Goal: Task Accomplishment & Management: Use online tool/utility

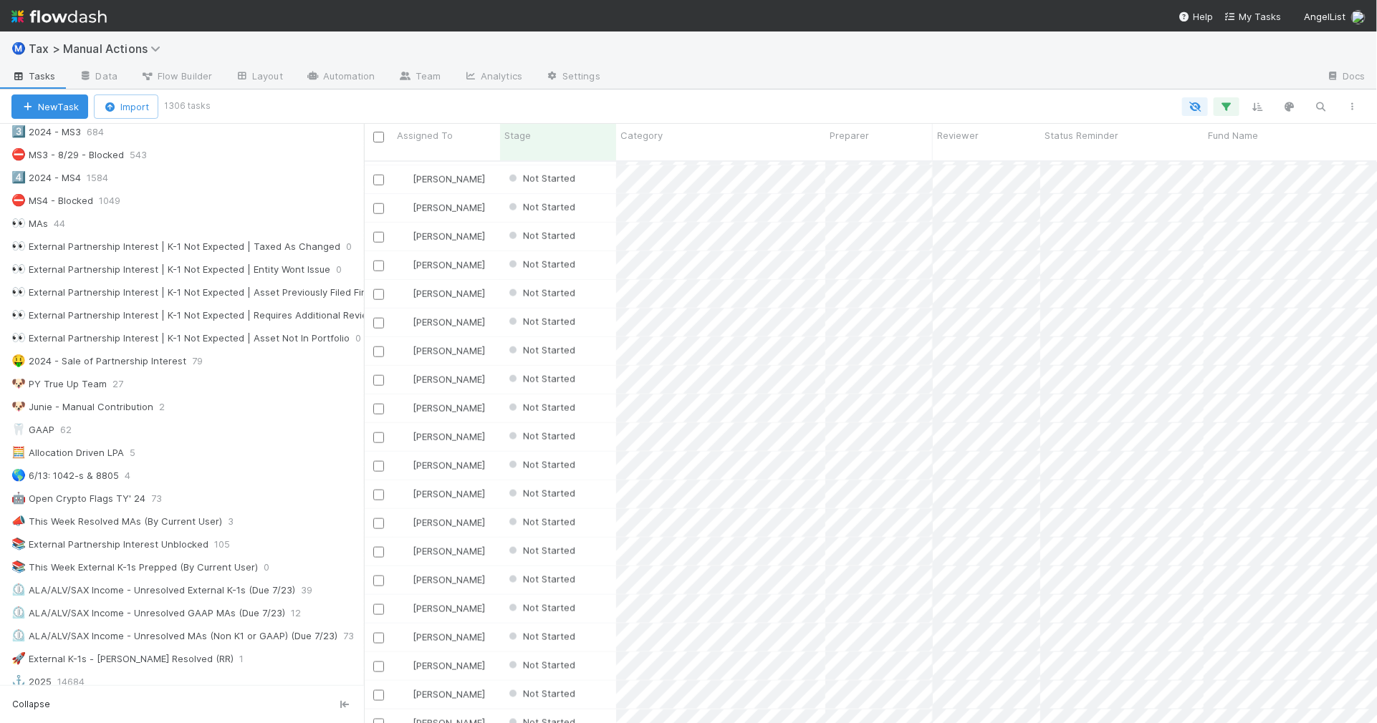
scroll to position [627, 0]
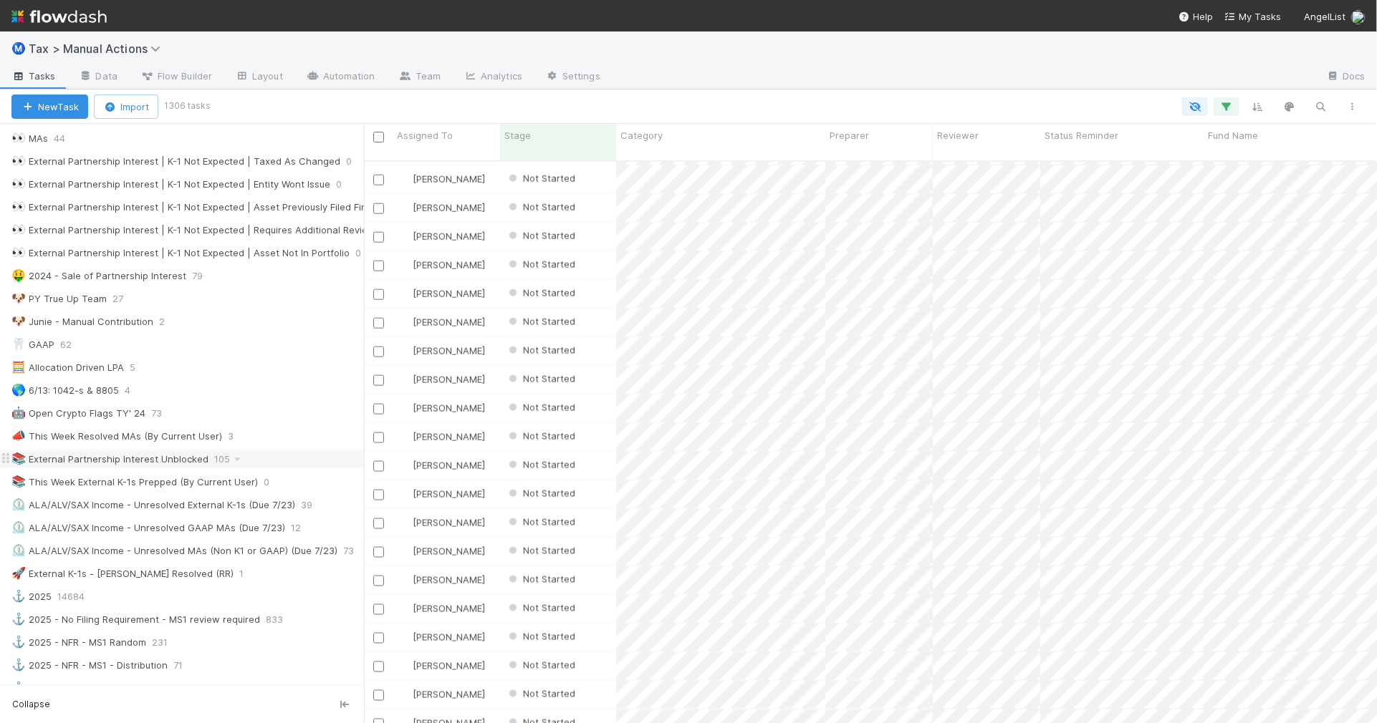
click at [292, 468] on div "📚 External Partnership Interest Unblocked 105" at bounding box center [187, 460] width 352 height 18
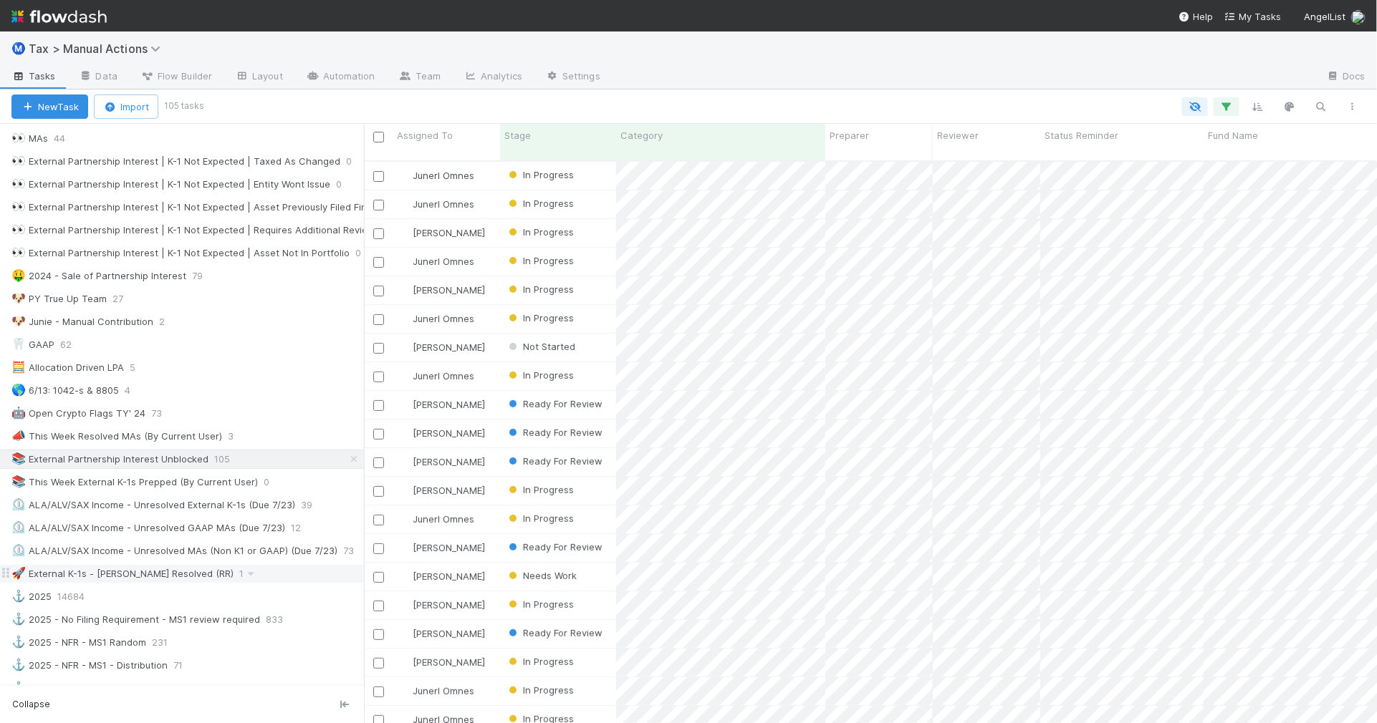
scroll to position [561, 999]
click at [265, 583] on div "🚀 External K-1s - Sam Resolved (RR) 1" at bounding box center [187, 574] width 352 height 18
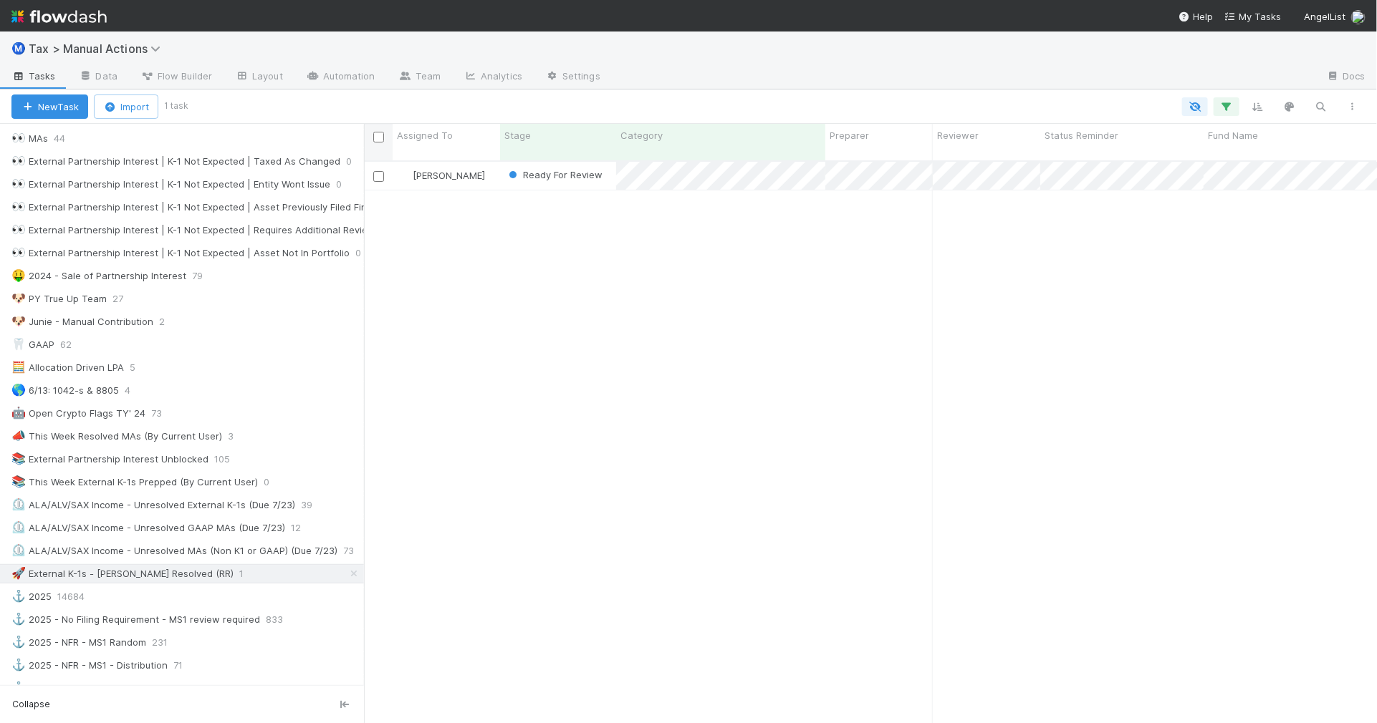
scroll to position [561, 999]
click at [377, 138] on input "checkbox" at bounding box center [378, 137] width 11 height 11
checkbox input "true"
click at [237, 105] on span "Bulk Actions (1)" at bounding box center [211, 106] width 77 height 11
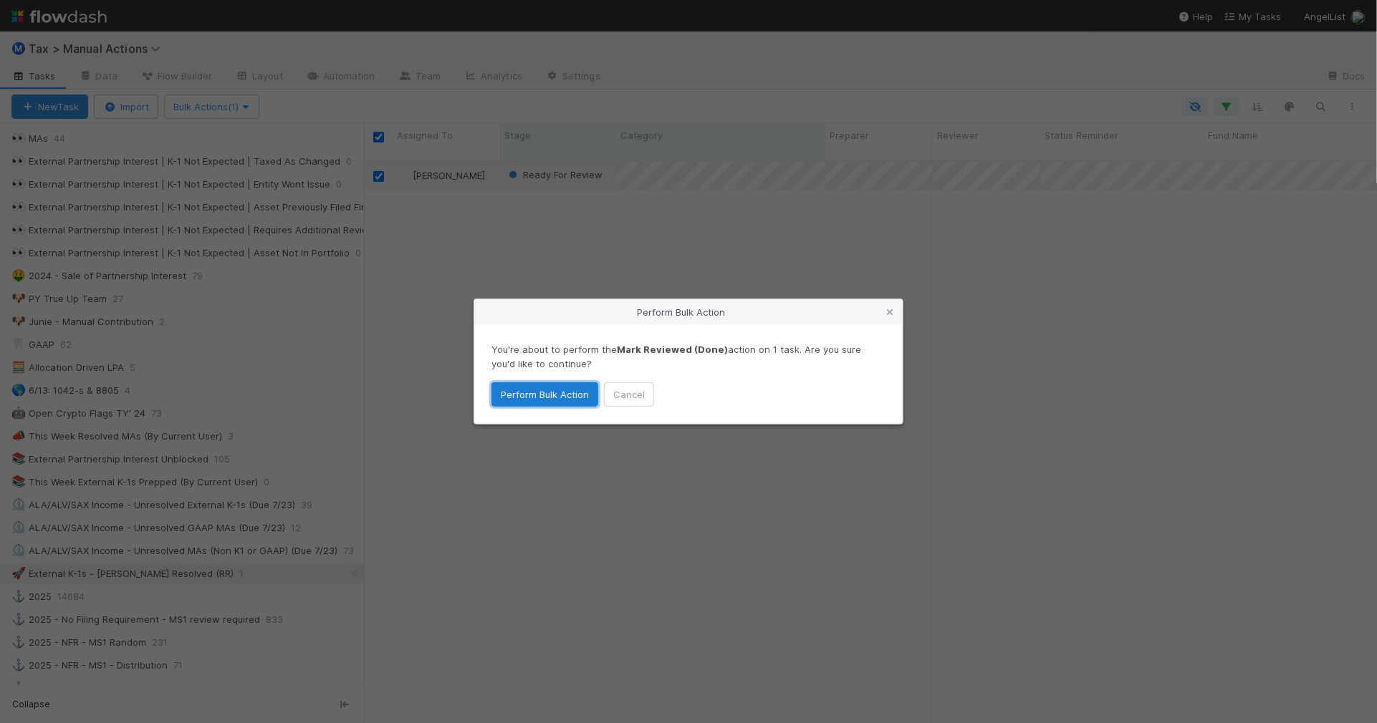
click at [539, 389] on button "Perform Bulk Action" at bounding box center [544, 394] width 107 height 24
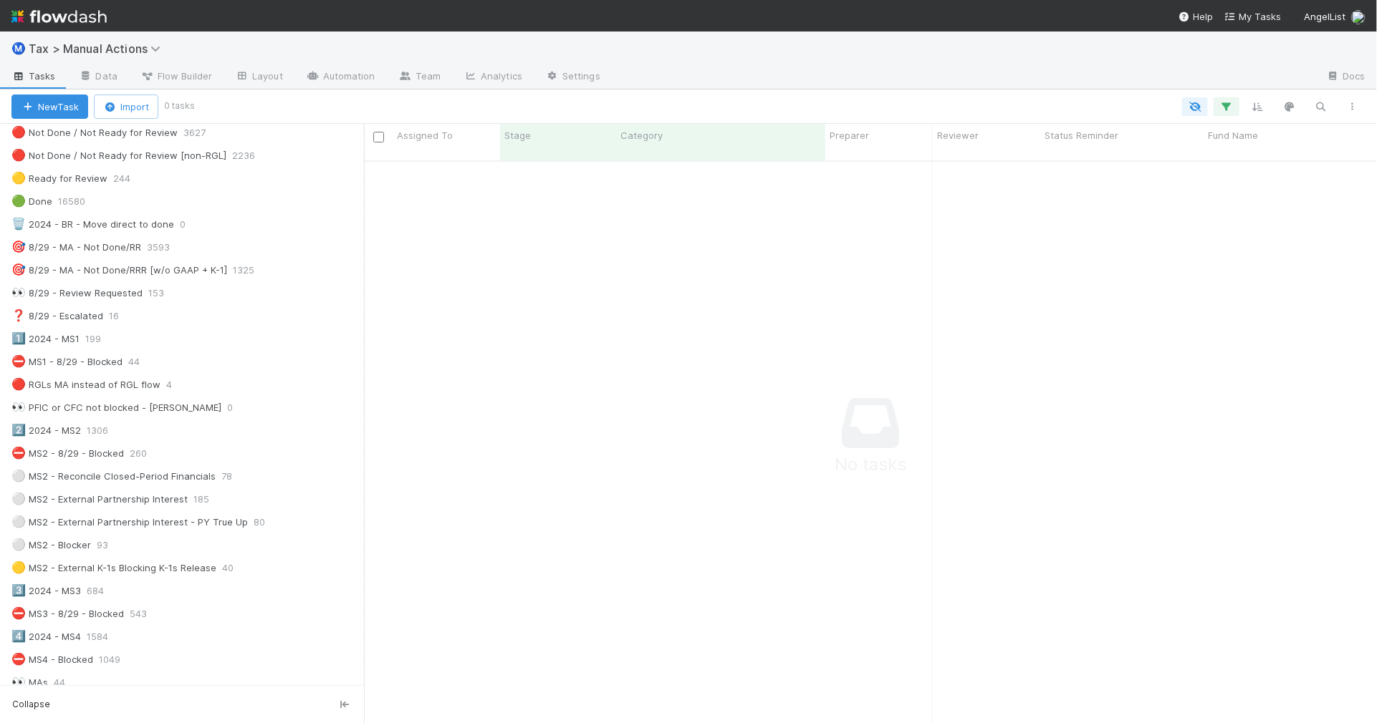
scroll to position [0, 0]
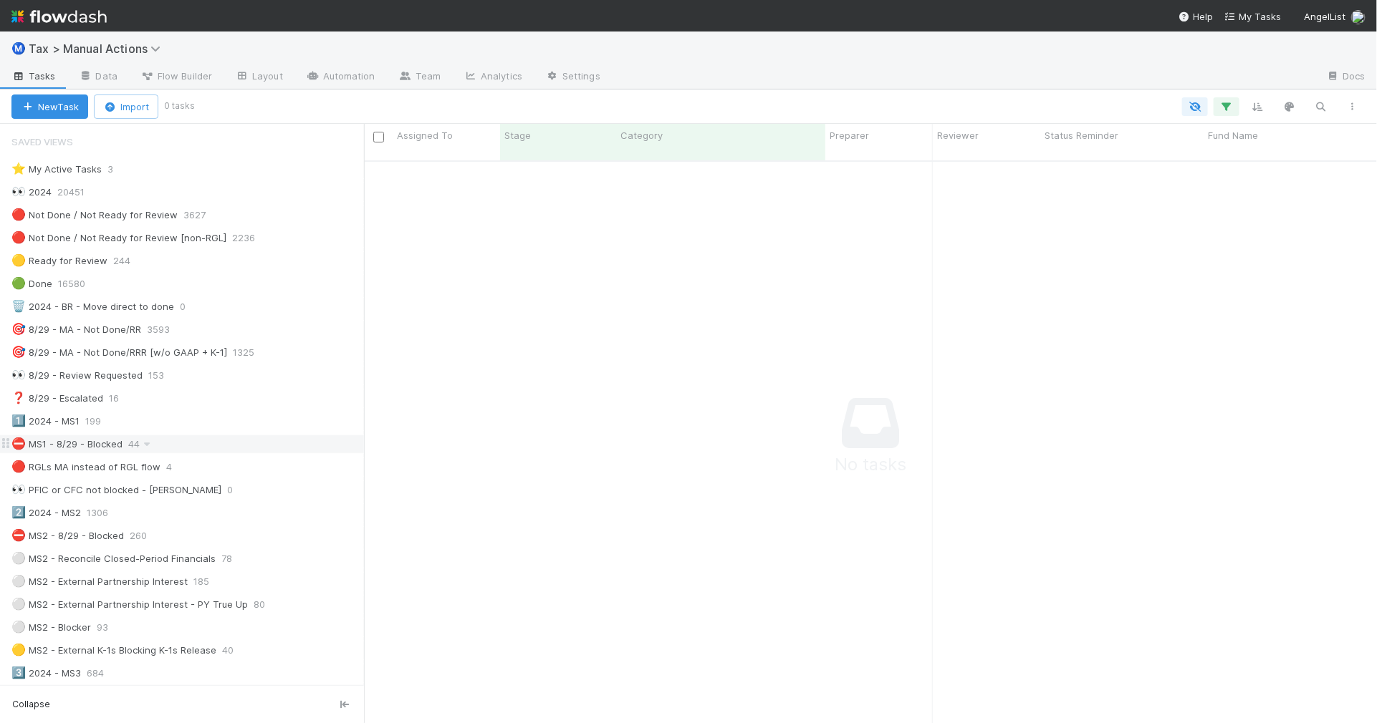
click at [260, 441] on div "⛔ MS1 - 8/29 - Blocked 44" at bounding box center [187, 444] width 352 height 18
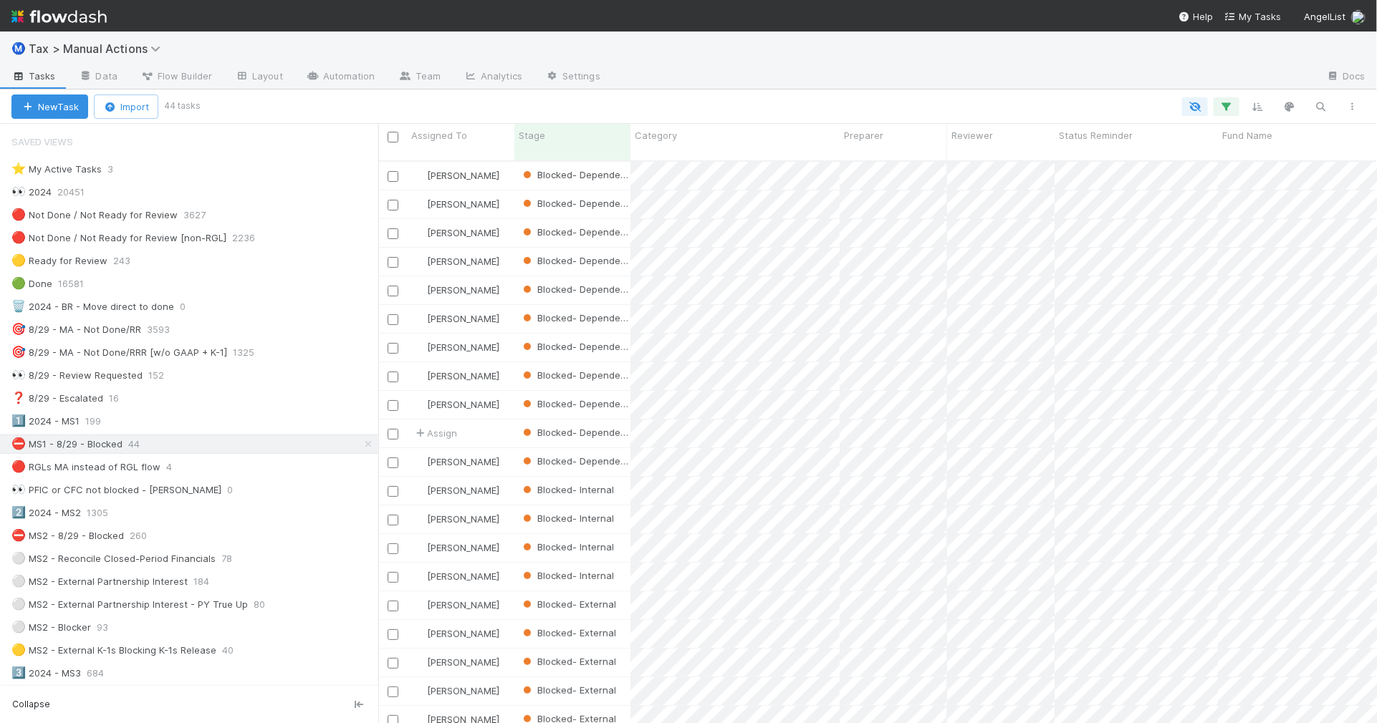
scroll to position [561, 987]
drag, startPoint x: 367, startPoint y: 426, endPoint x: 376, endPoint y: 428, distance: 8.7
click at [376, 428] on div at bounding box center [376, 423] width 1 height 599
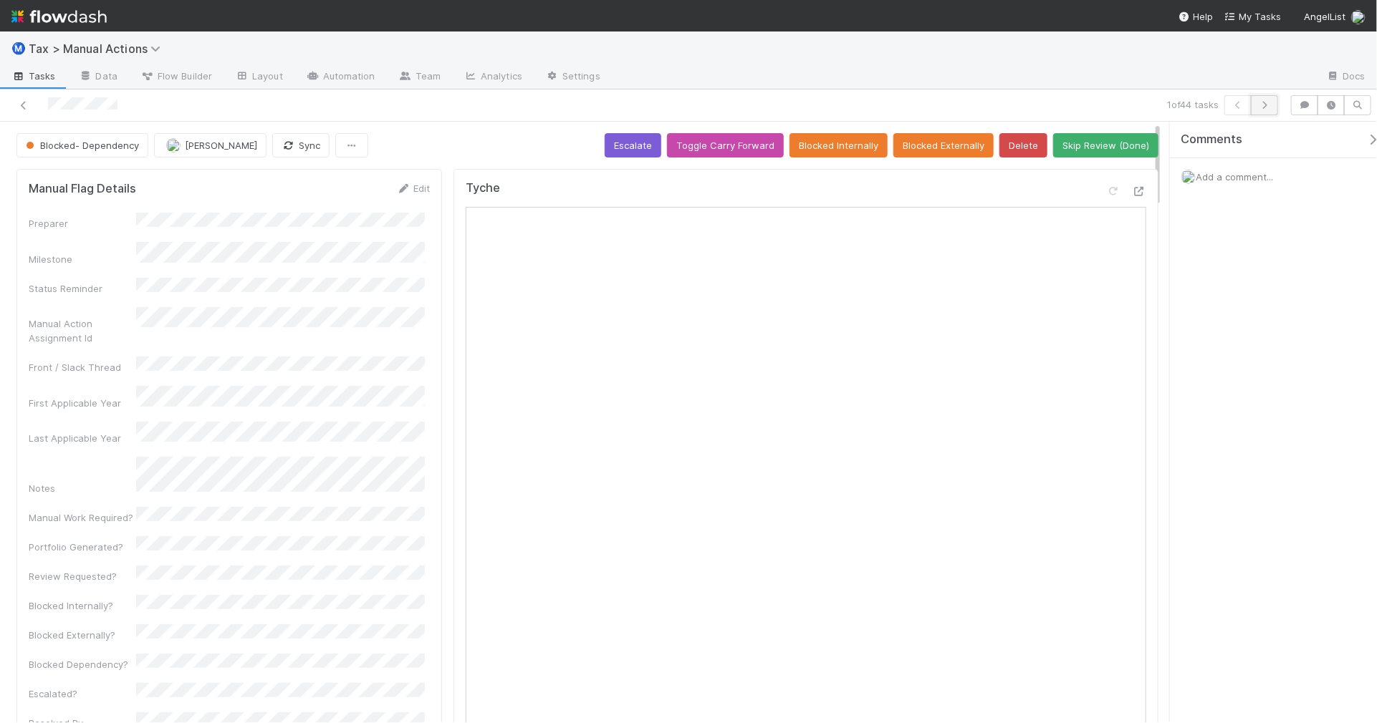
click at [1269, 102] on icon "button" at bounding box center [1264, 105] width 14 height 9
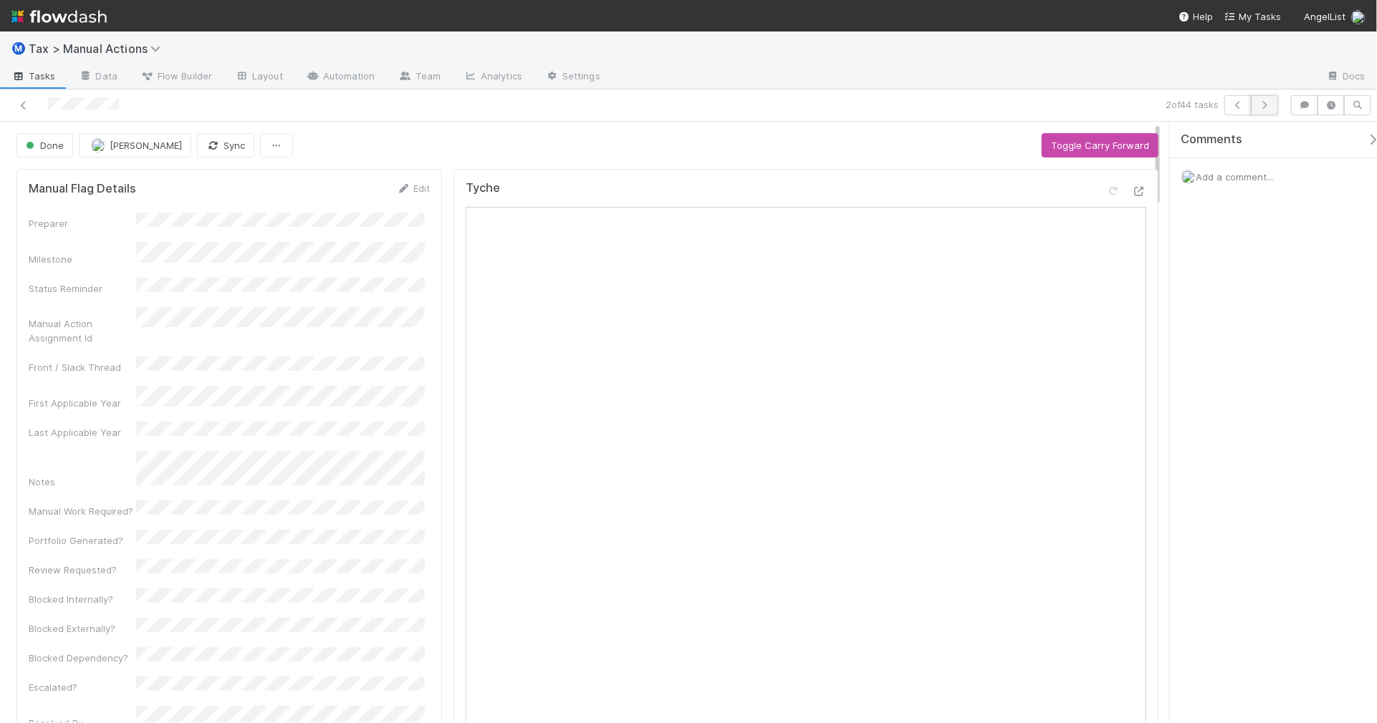
click at [1263, 112] on button "button" at bounding box center [1264, 105] width 27 height 20
click at [1263, 102] on icon "button" at bounding box center [1264, 105] width 14 height 9
click at [1268, 106] on icon "button" at bounding box center [1264, 105] width 14 height 9
click at [1262, 110] on button "button" at bounding box center [1264, 105] width 27 height 20
click at [1266, 111] on button "button" at bounding box center [1264, 105] width 27 height 20
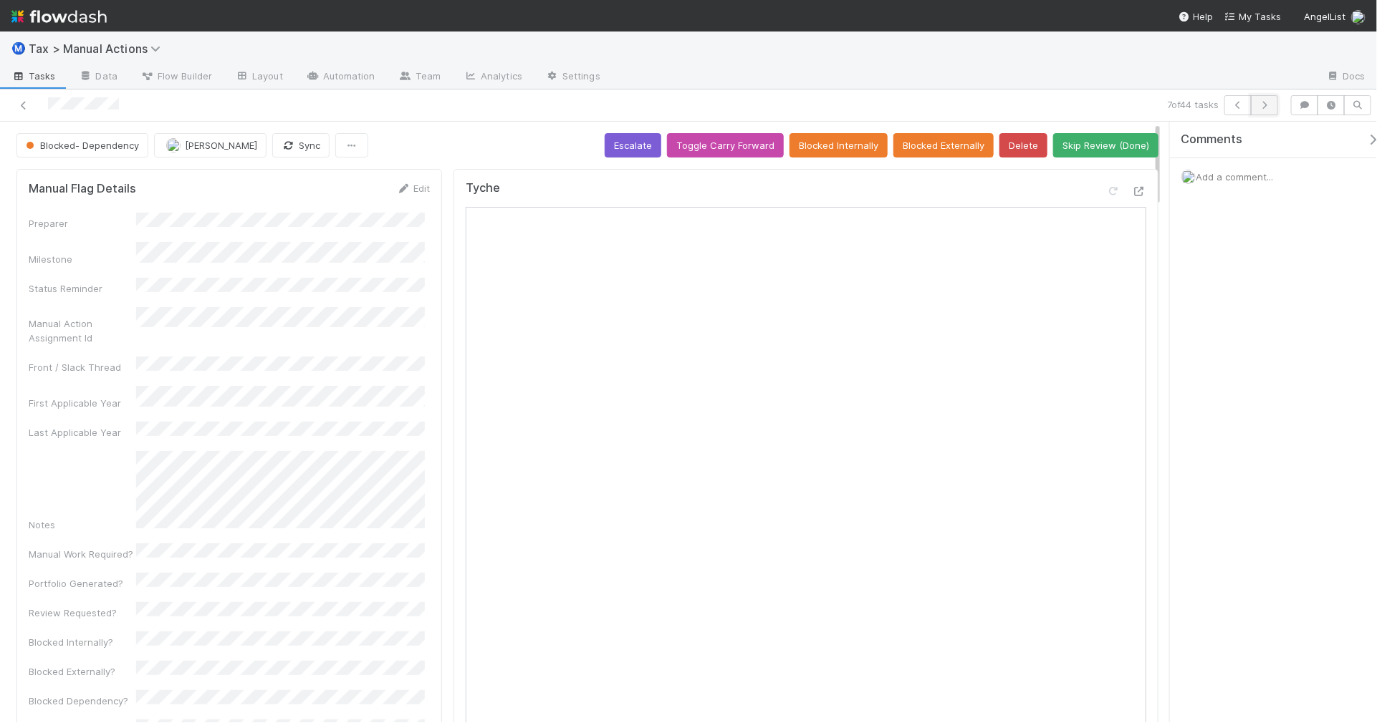
click at [1259, 107] on icon "button" at bounding box center [1264, 105] width 14 height 9
click at [25, 108] on icon at bounding box center [23, 105] width 14 height 9
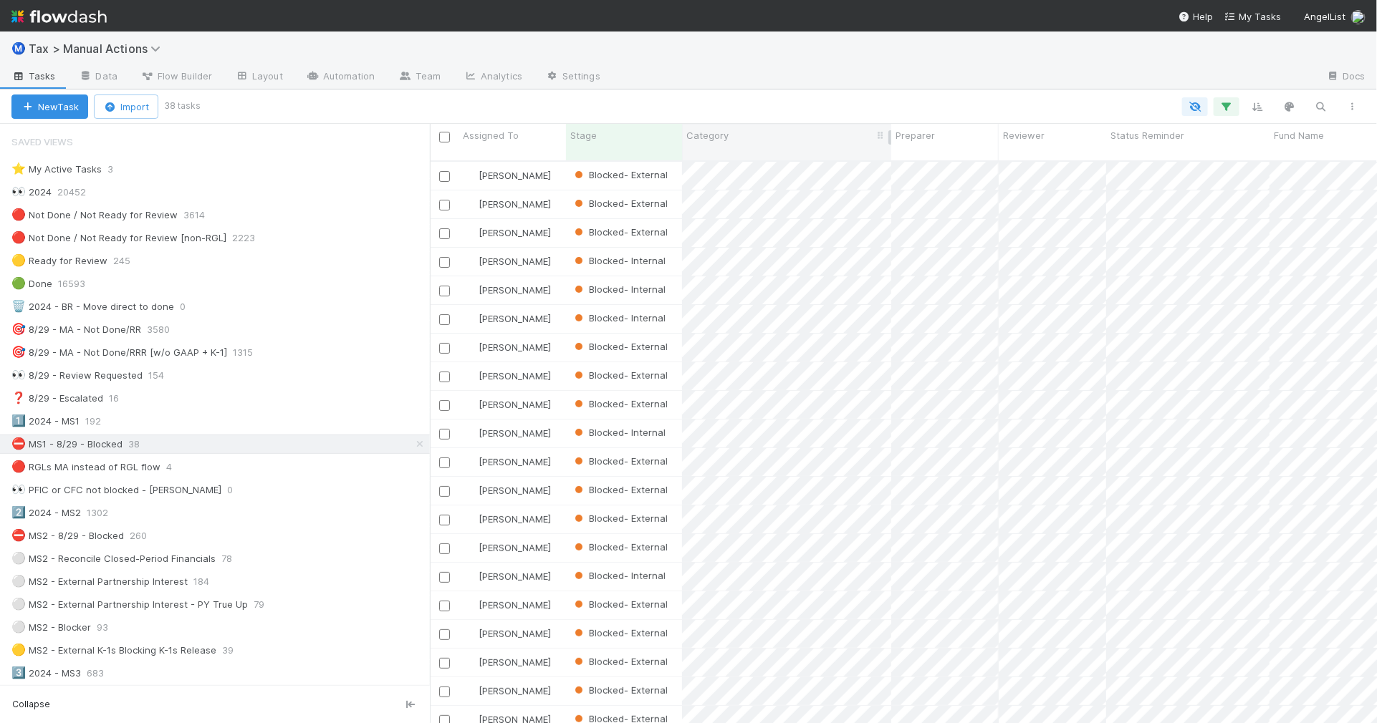
click at [760, 135] on div "Category" at bounding box center [786, 135] width 201 height 14
click at [766, 161] on div "Sort First → Last" at bounding box center [768, 162] width 163 height 21
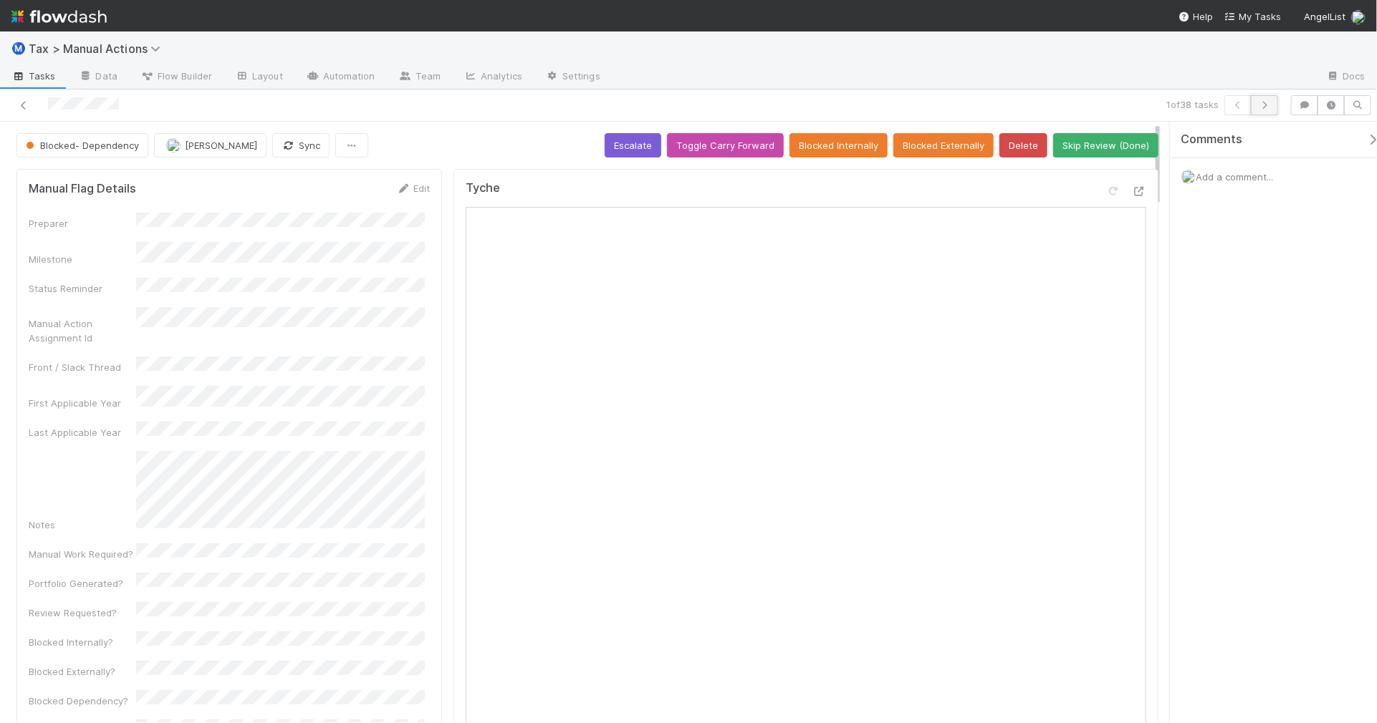
click at [1259, 104] on icon "button" at bounding box center [1264, 105] width 14 height 9
click at [1258, 104] on icon "button" at bounding box center [1264, 105] width 14 height 9
click at [1266, 106] on icon "button" at bounding box center [1264, 105] width 14 height 9
click at [1270, 110] on button "button" at bounding box center [1264, 105] width 27 height 20
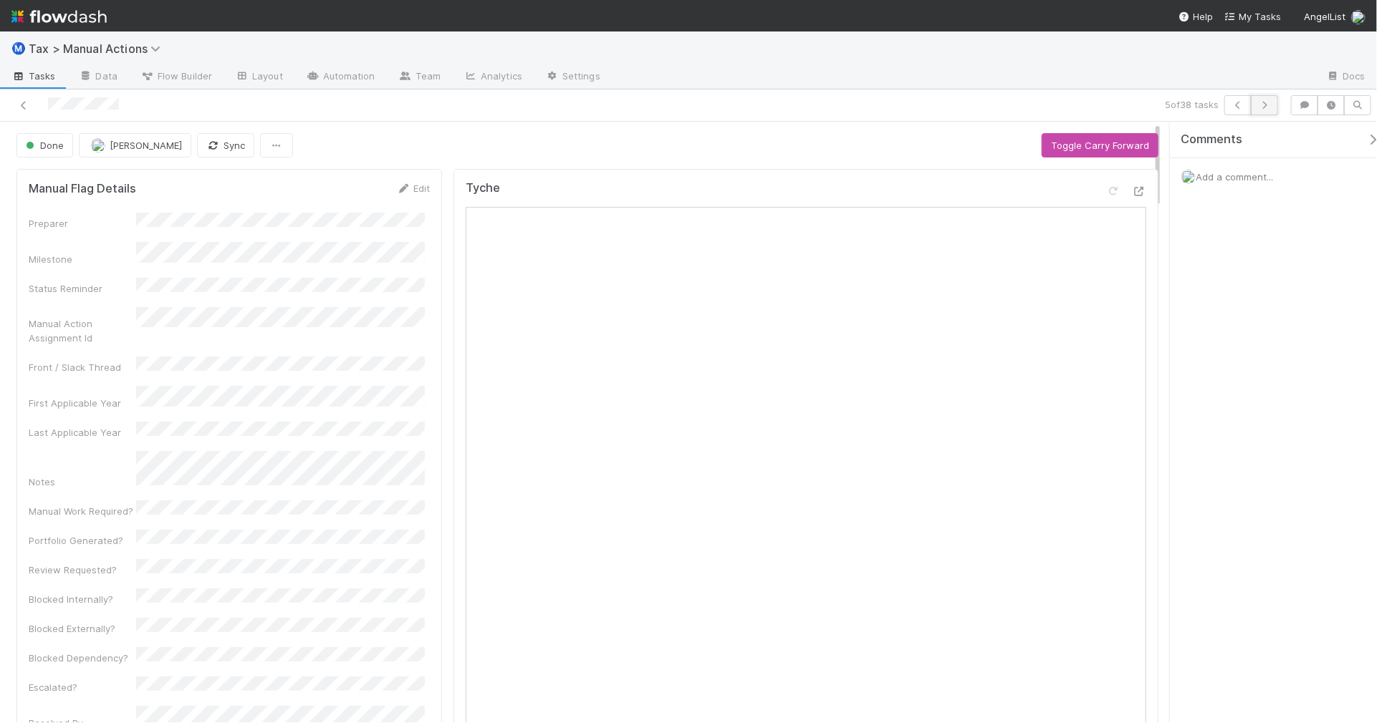
click at [1263, 105] on icon "button" at bounding box center [1264, 105] width 14 height 9
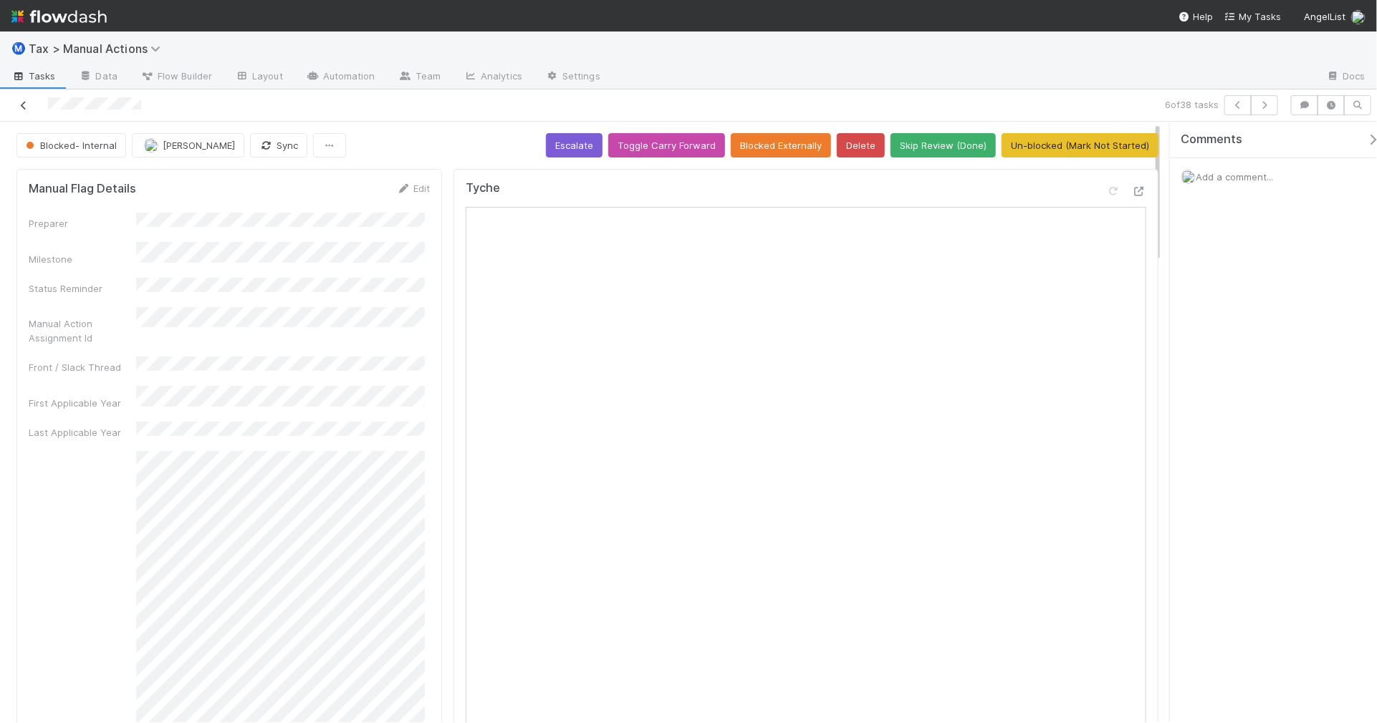
click at [20, 106] on icon at bounding box center [23, 105] width 14 height 9
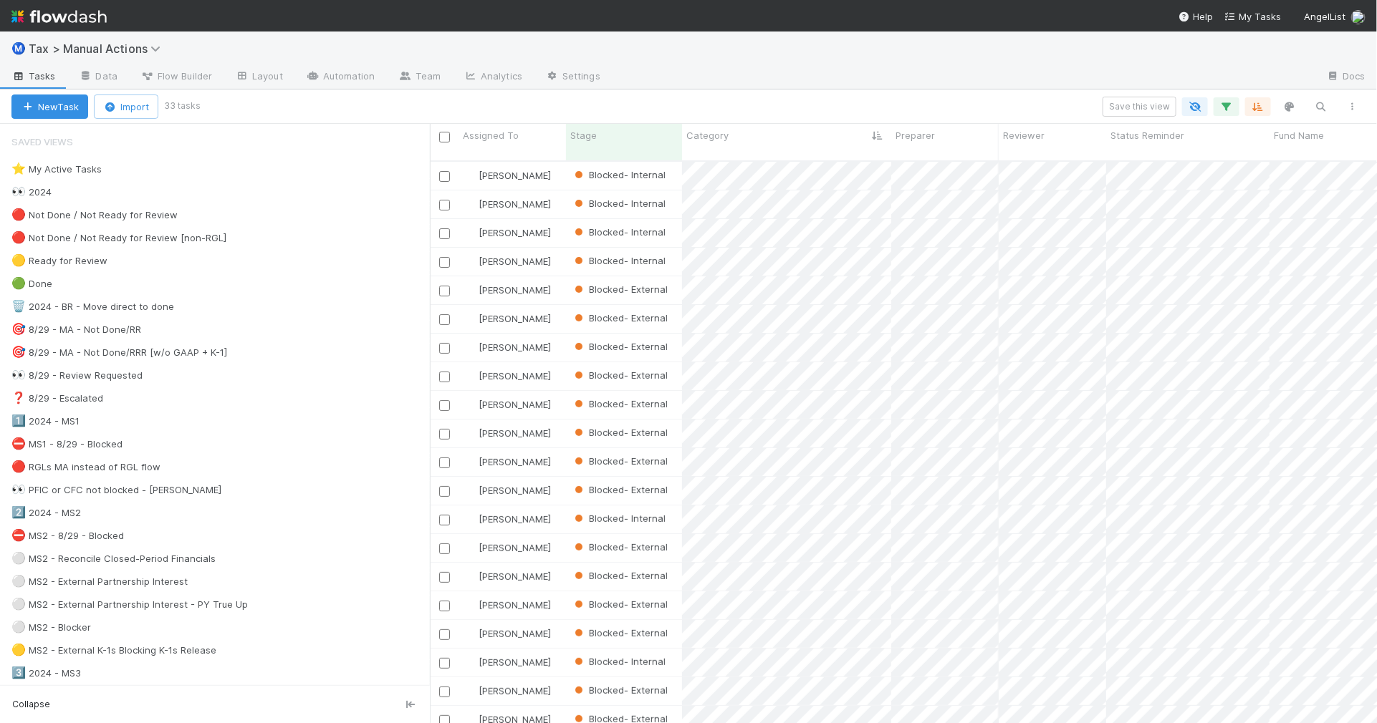
scroll to position [561, 933]
click at [266, 430] on div "1️⃣ 2024 - MS1 187" at bounding box center [220, 422] width 418 height 18
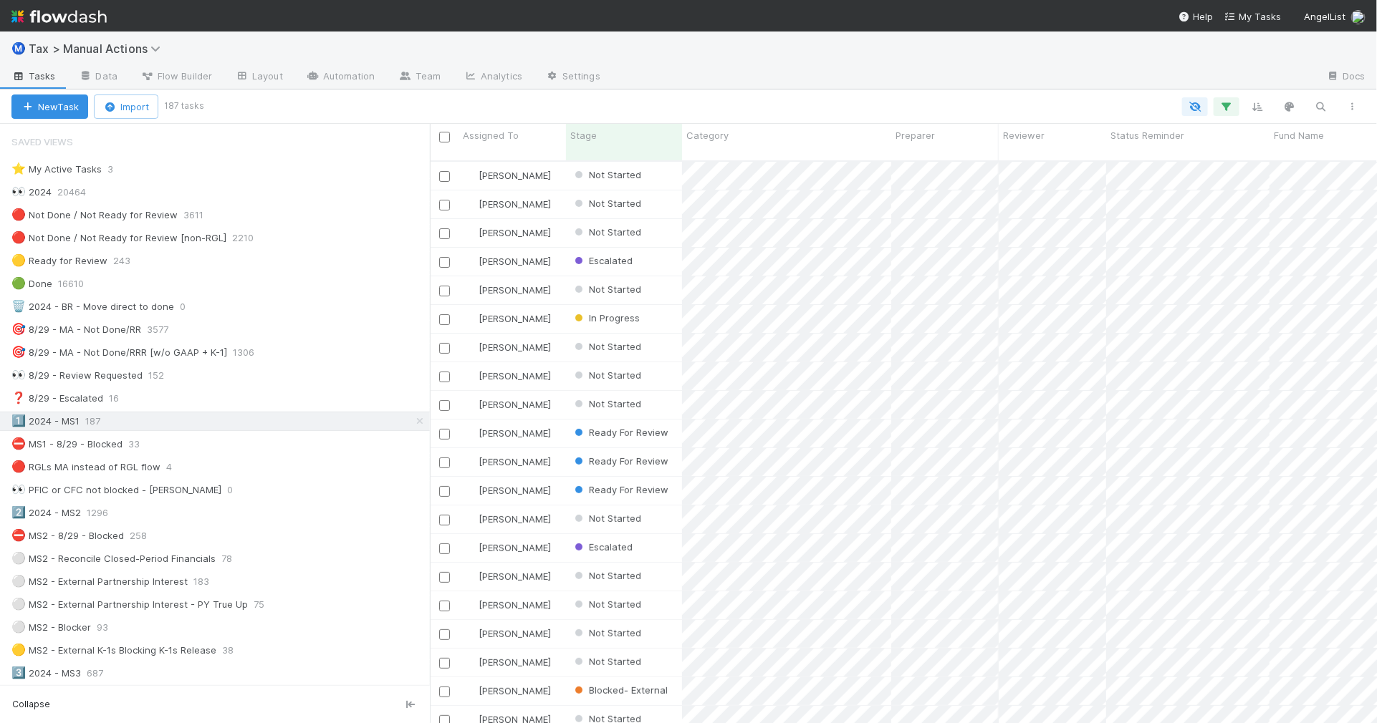
scroll to position [561, 933]
click at [710, 138] on span "Category" at bounding box center [707, 135] width 42 height 14
click at [723, 153] on div "Sort First → Last" at bounding box center [768, 162] width 163 height 21
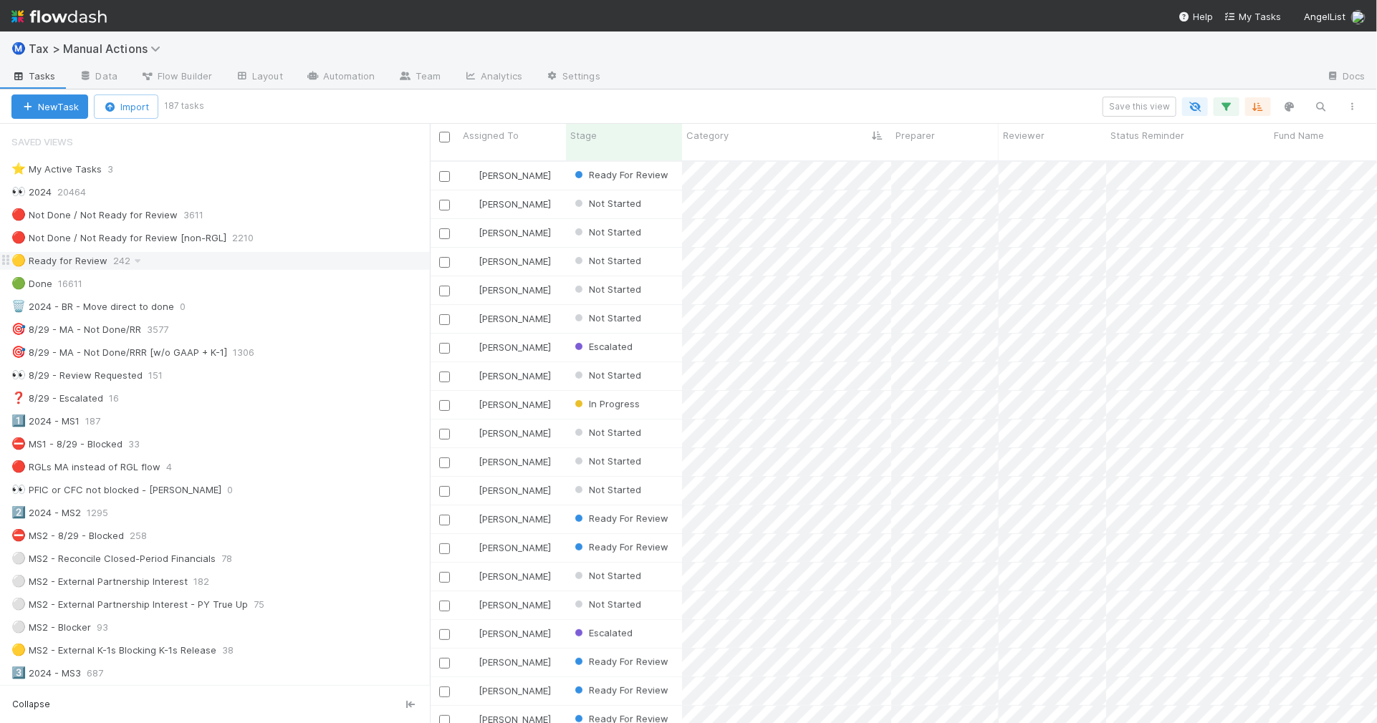
click at [196, 261] on div "🟡 Ready for Review 242" at bounding box center [220, 261] width 418 height 18
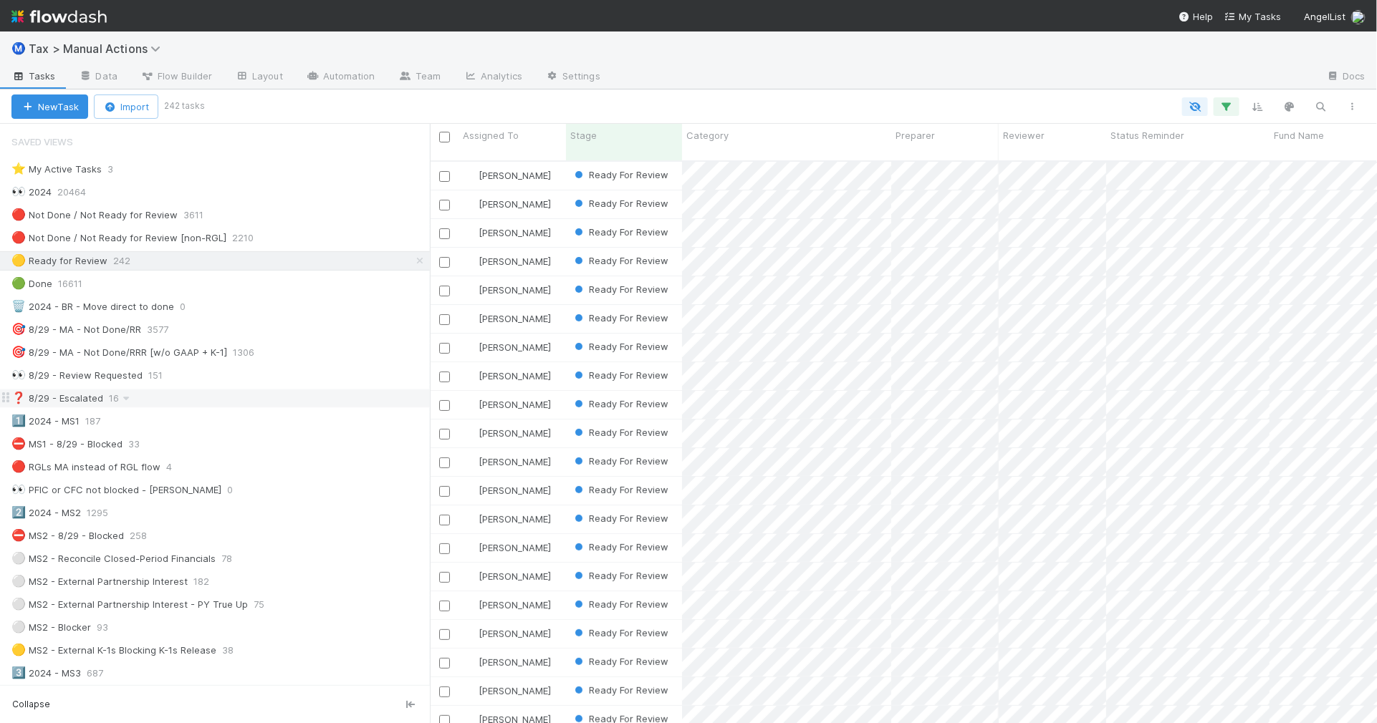
scroll to position [561, 933]
click at [234, 399] on div "❓ 8/29 - Escalated 16" at bounding box center [220, 399] width 418 height 18
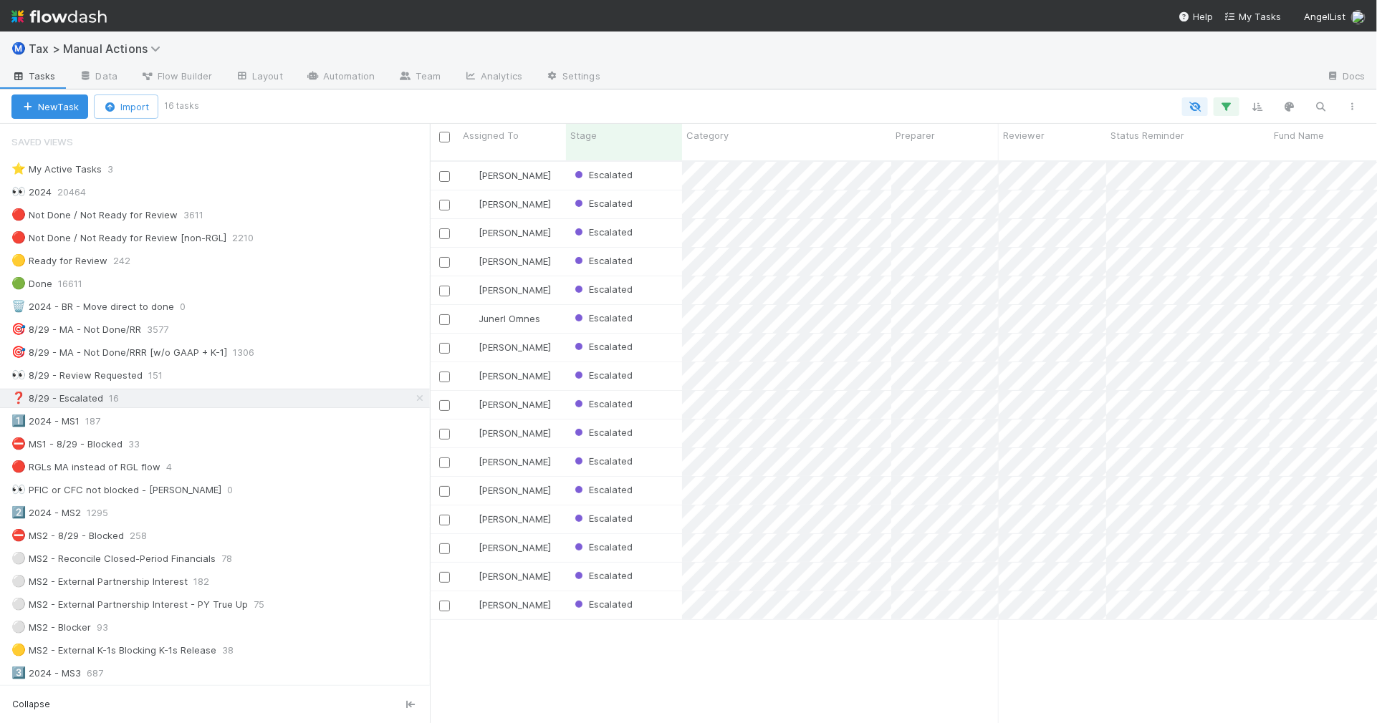
scroll to position [561, 933]
click at [290, 380] on div "👀 8/29 - Review Requested 151" at bounding box center [220, 376] width 418 height 18
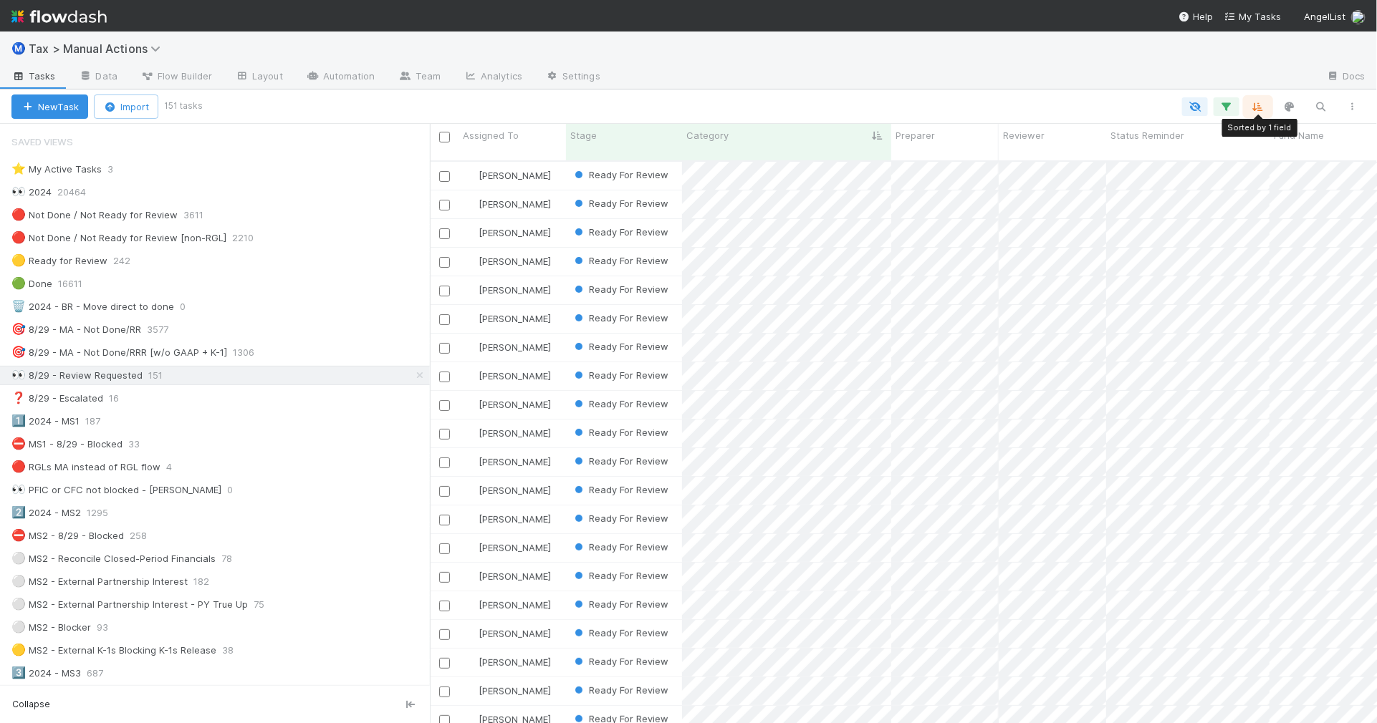
click at [1269, 109] on button "button" at bounding box center [1258, 106] width 26 height 19
click at [1082, 95] on div "Sort by Category from First → Last Then by" at bounding box center [688, 361] width 1377 height 723
click at [1037, 92] on div "Sort by Category from First → Last Then by" at bounding box center [688, 361] width 1377 height 723
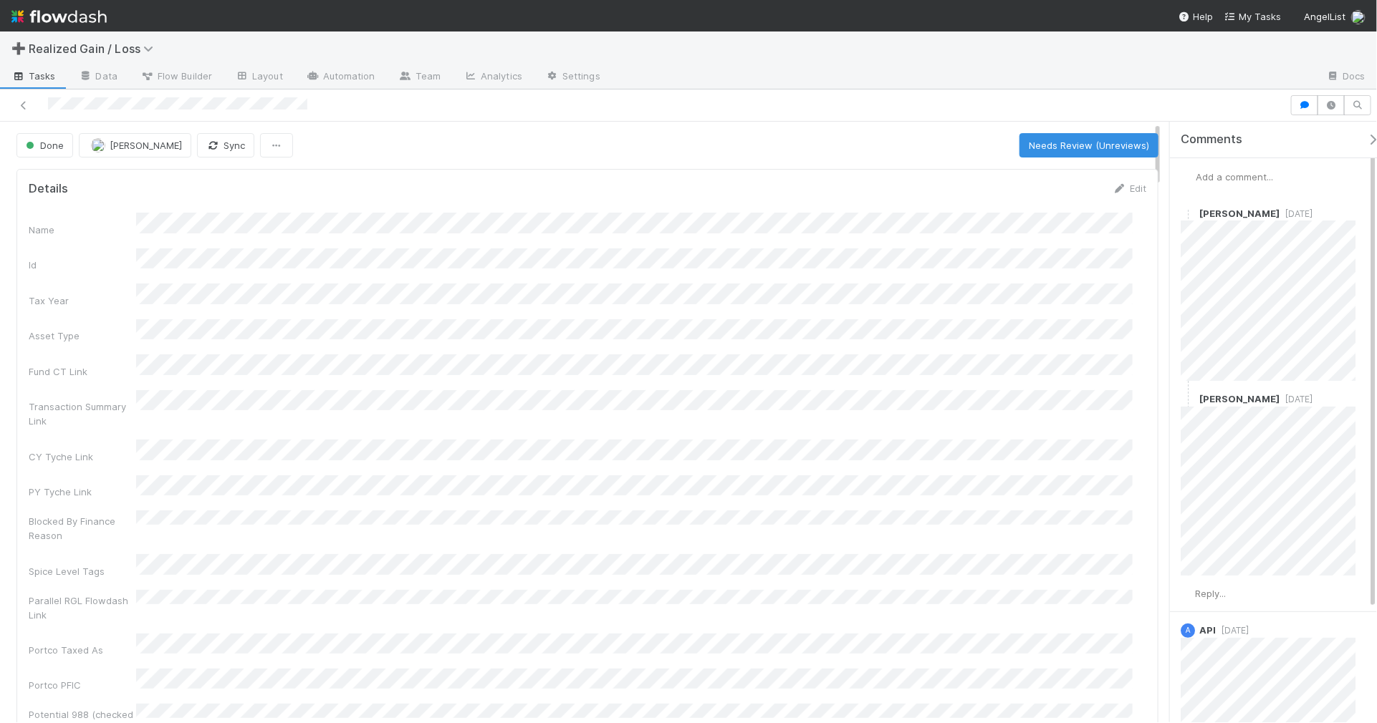
scroll to position [277, 1090]
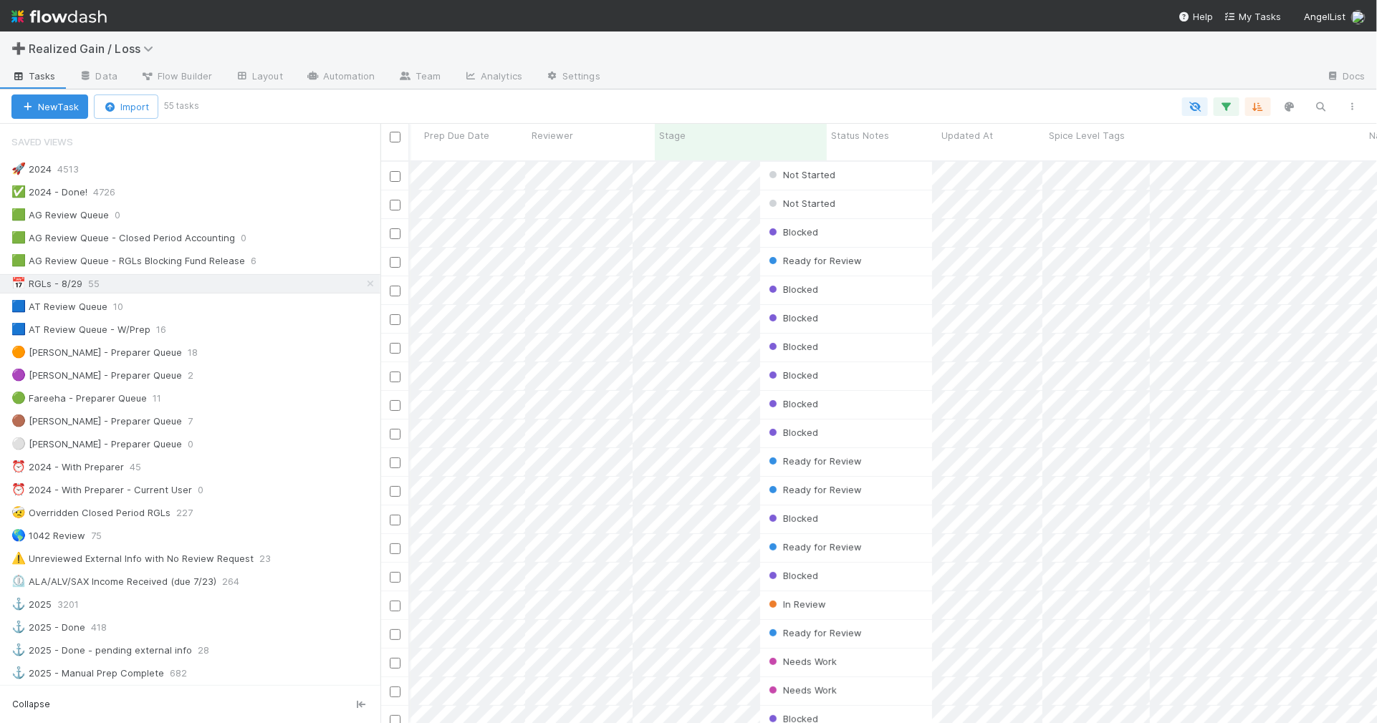
scroll to position [561, 983]
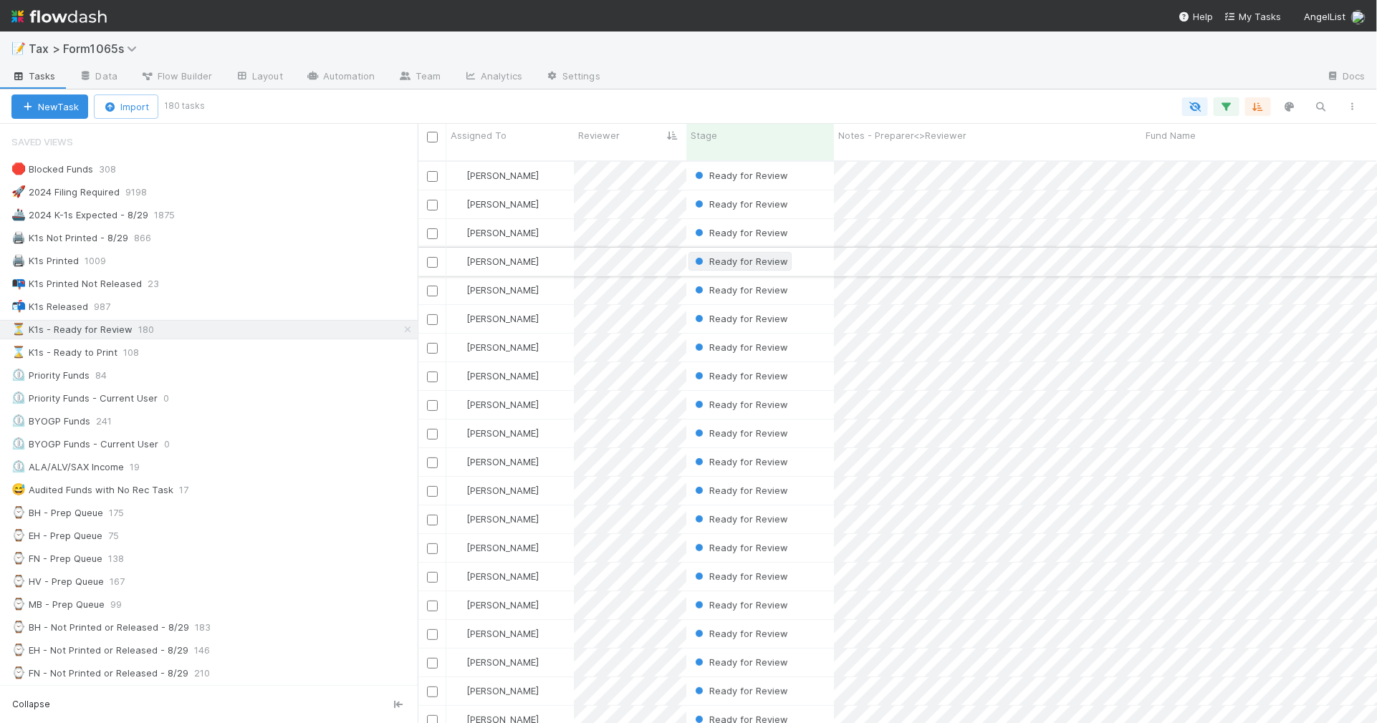
scroll to position [269, 0]
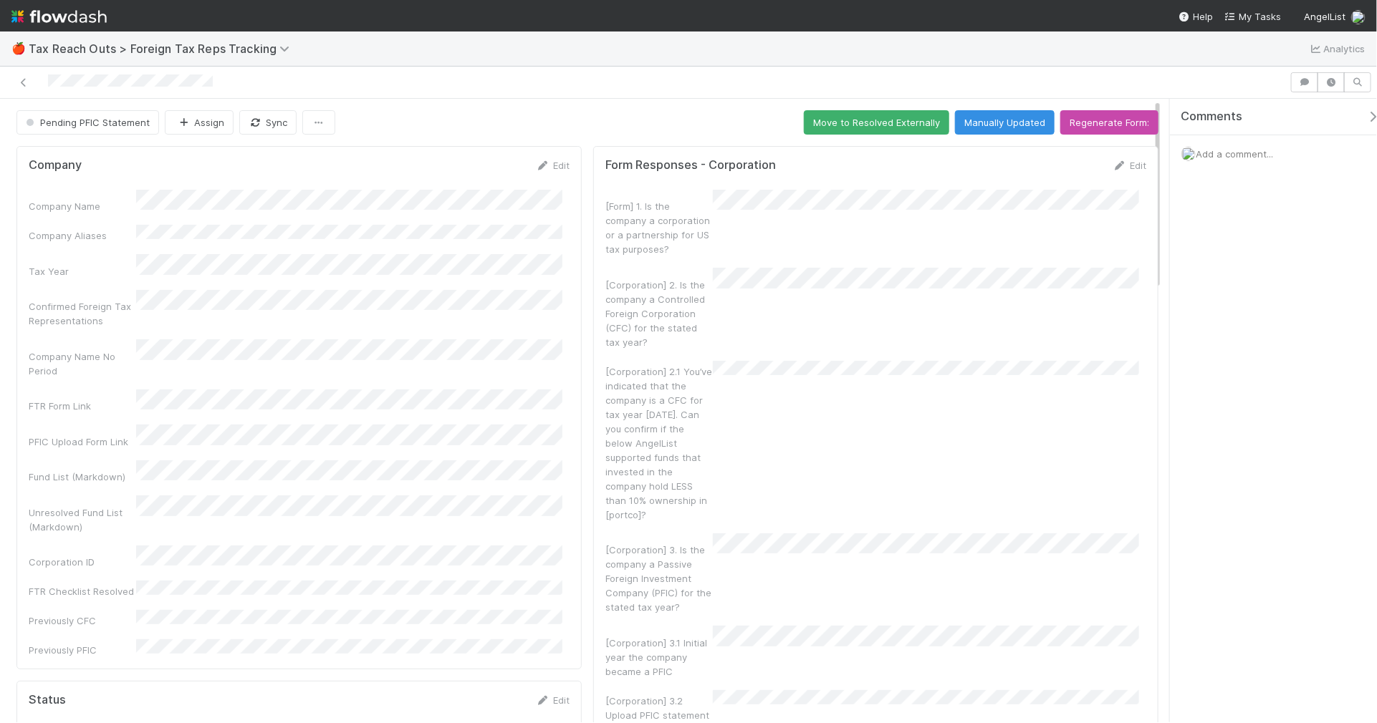
click at [650, 11] on nav "Help My Tasks AngelList" at bounding box center [688, 16] width 1377 height 32
click at [237, 204] on div "Company Name" at bounding box center [299, 202] width 541 height 24
copy div
click at [241, 199] on div "Company Name" at bounding box center [299, 202] width 541 height 24
copy div
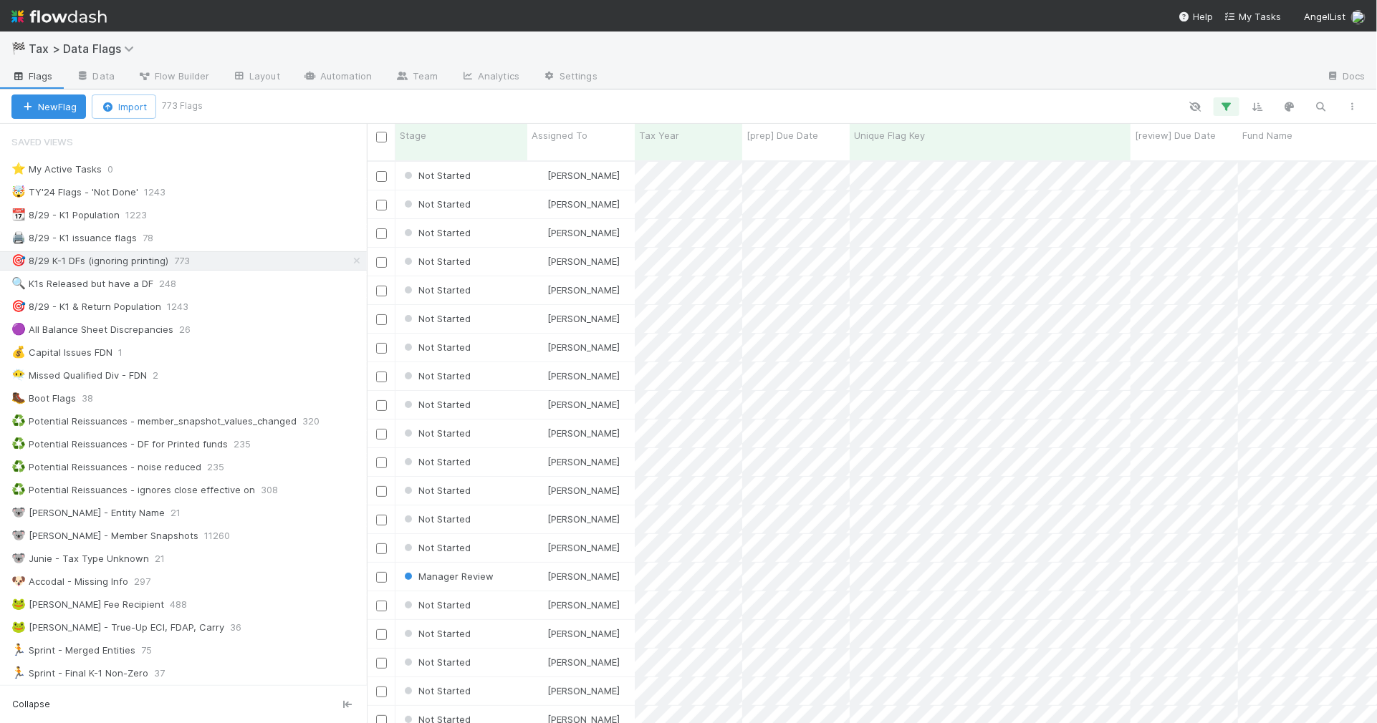
scroll to position [561, 997]
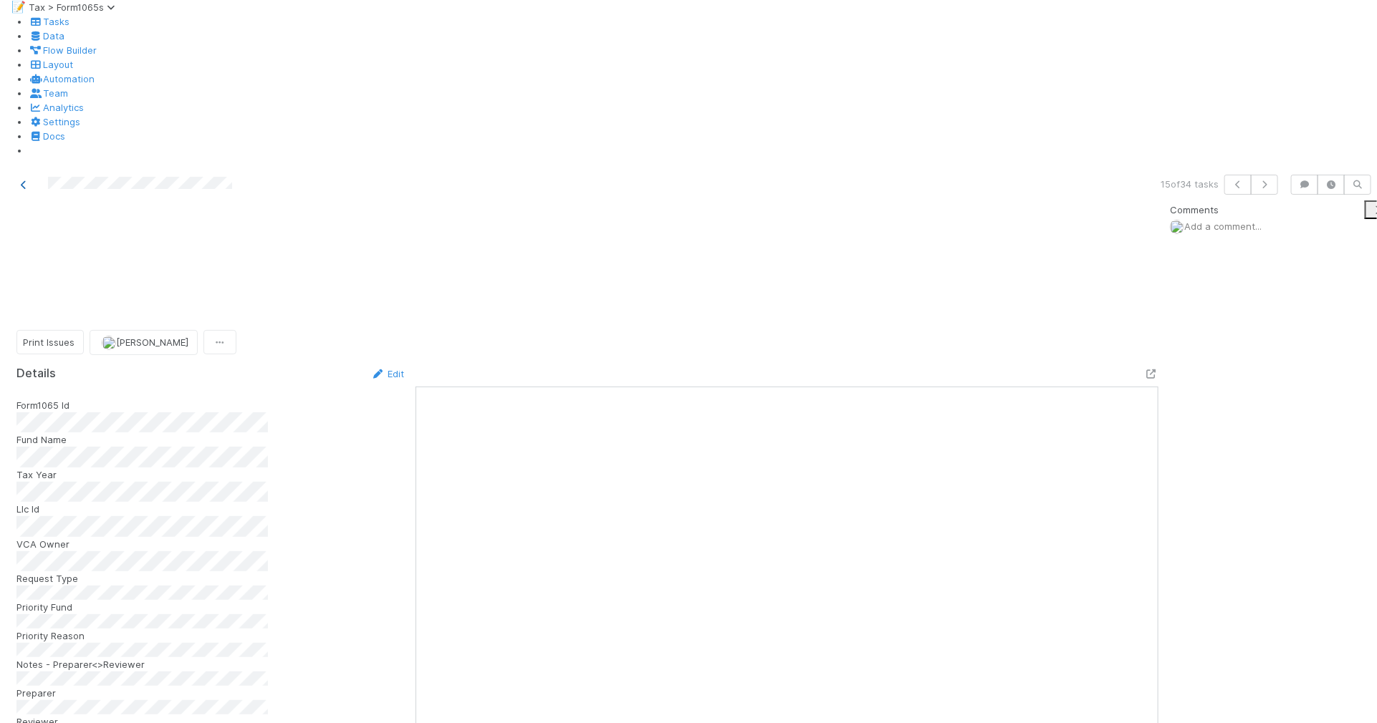
click at [26, 180] on icon at bounding box center [23, 184] width 14 height 9
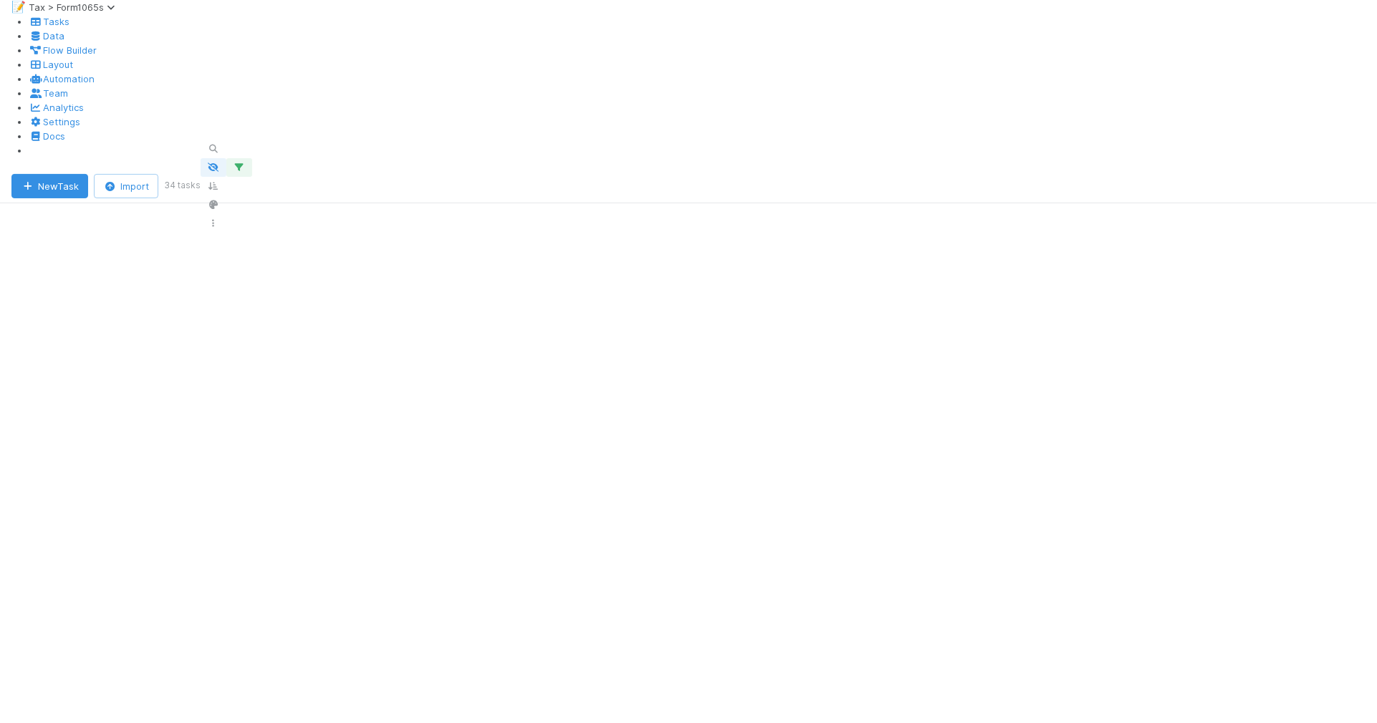
scroll to position [0, 2415]
click at [226, 219] on icon "button" at bounding box center [218, 223] width 14 height 9
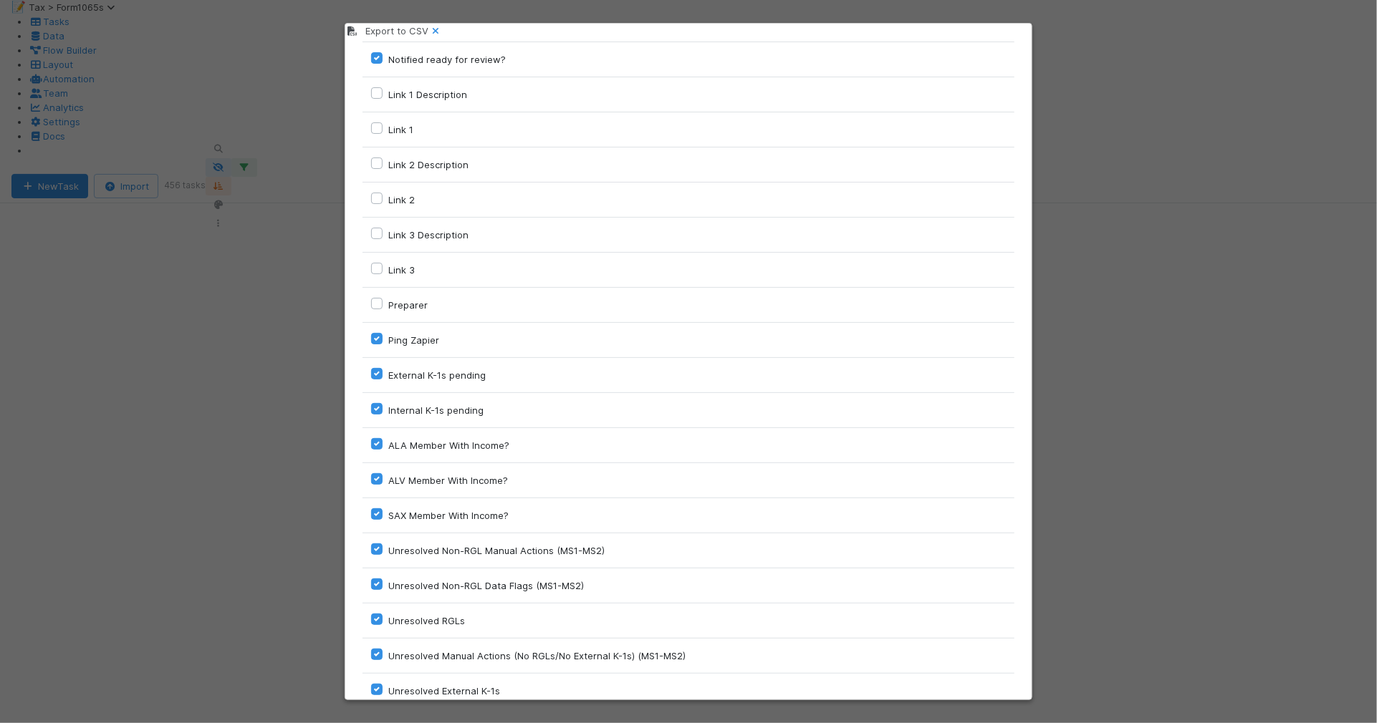
scroll to position [1948, 0]
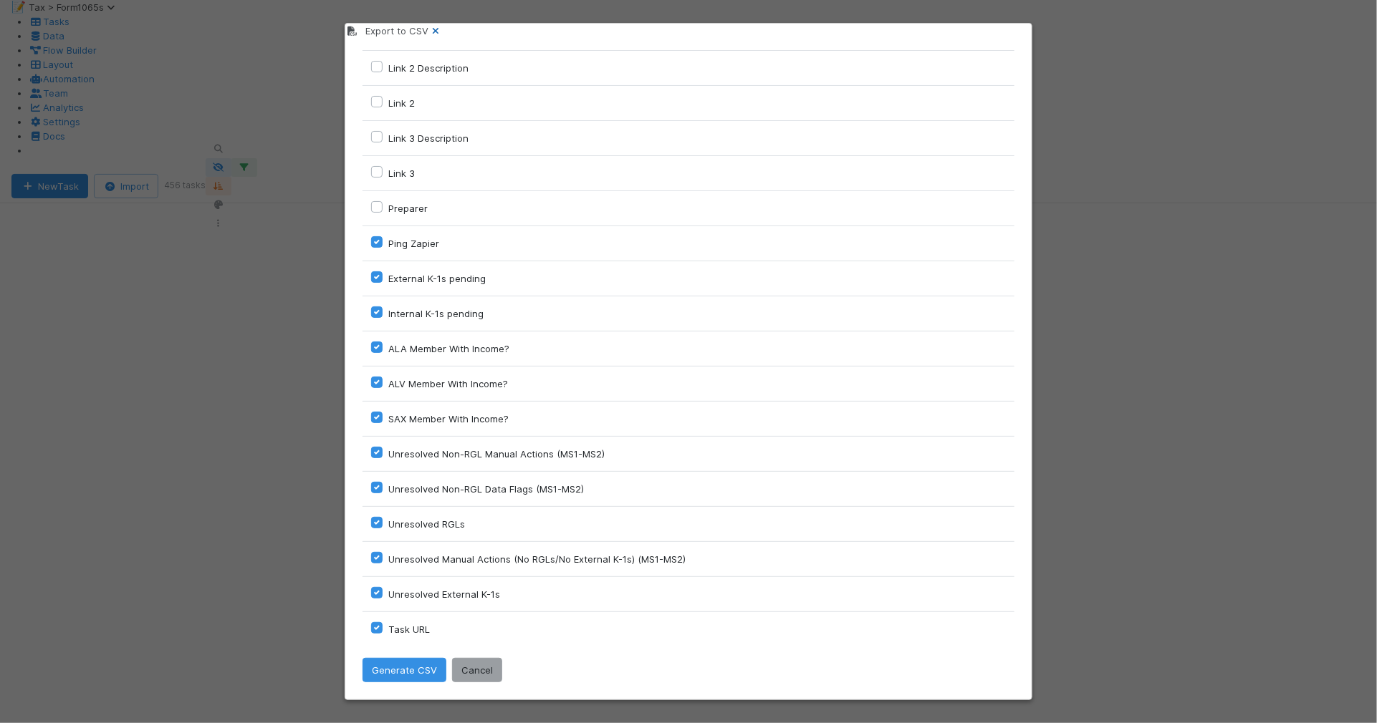
click at [443, 36] on icon at bounding box center [435, 31] width 14 height 9
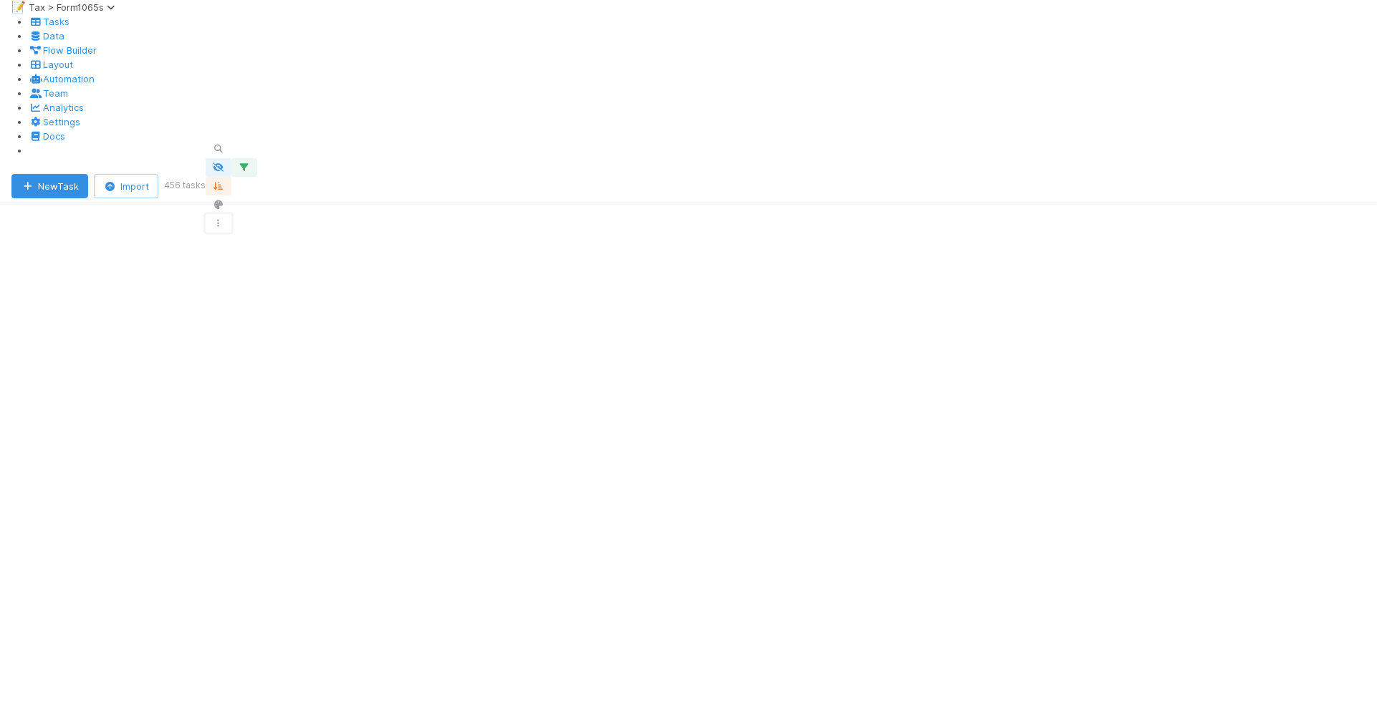
scroll to position [90, 0]
click at [226, 219] on icon "button" at bounding box center [218, 223] width 14 height 9
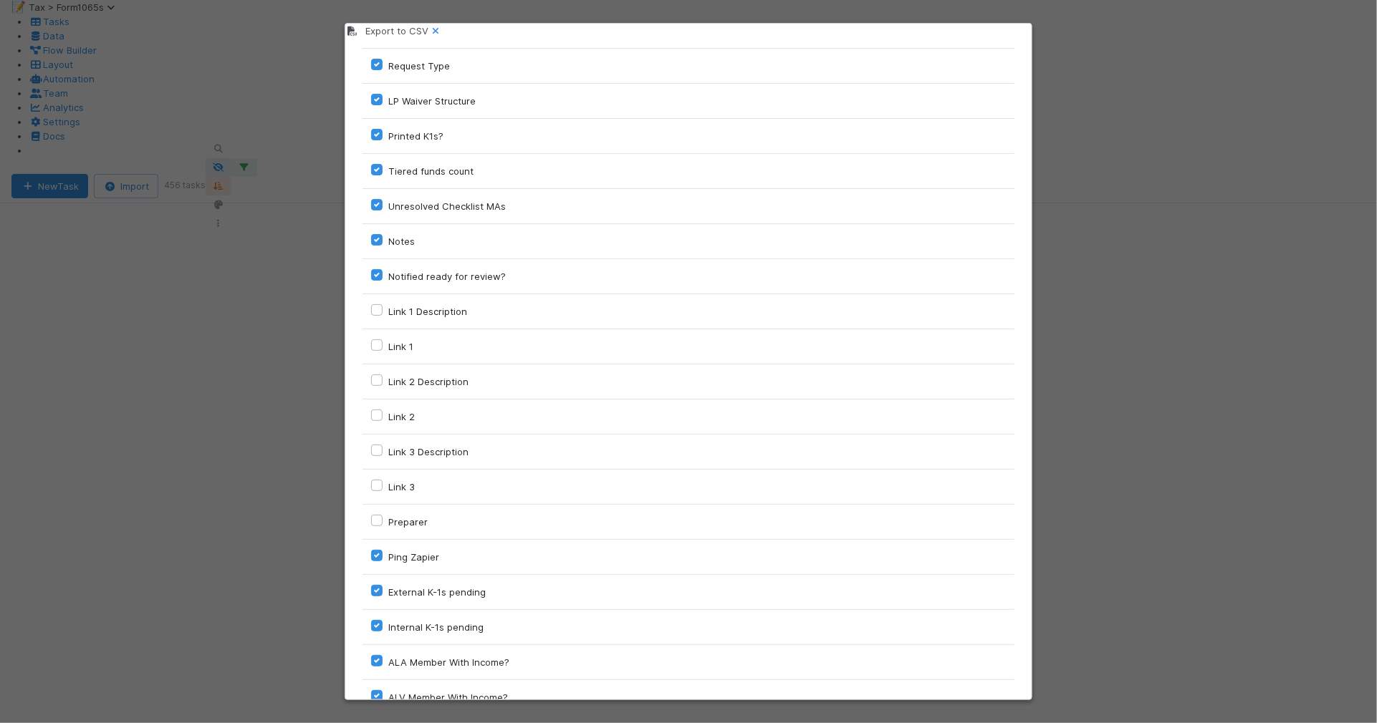
scroll to position [1948, 0]
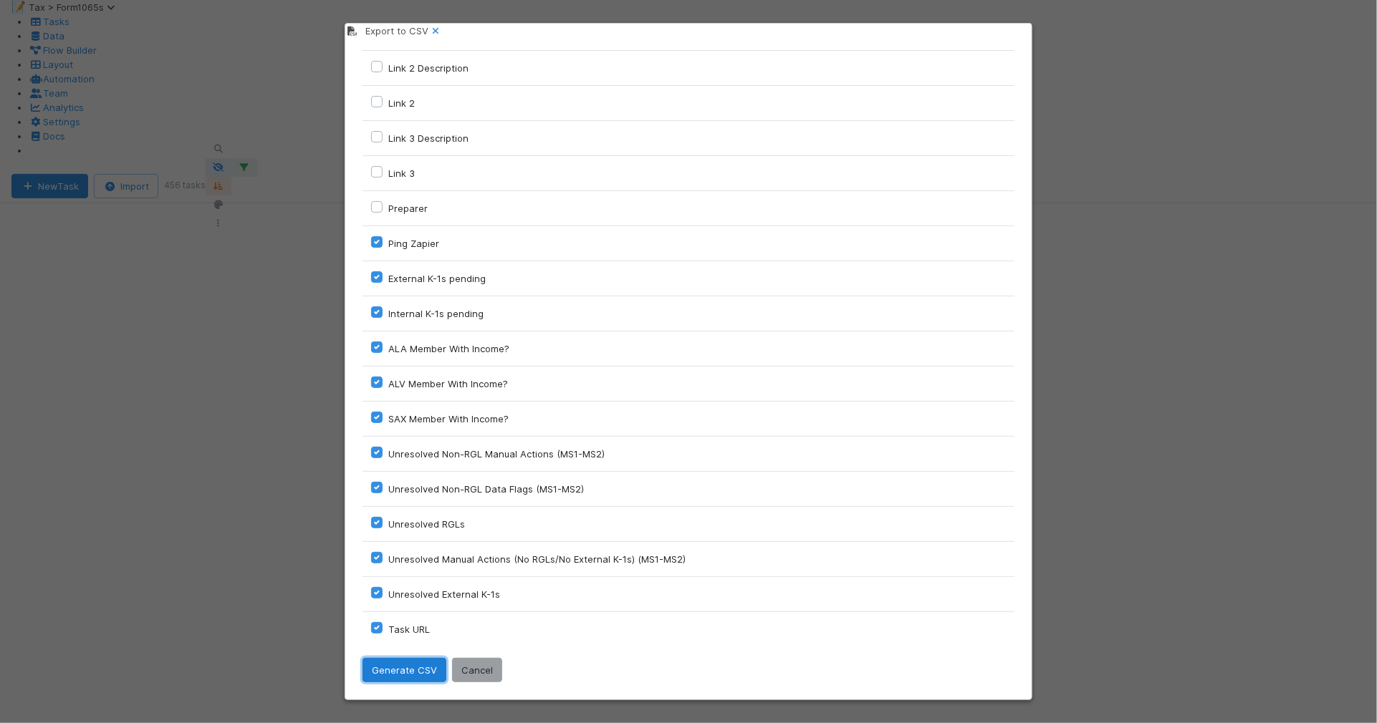
click at [409, 663] on button "Generate CSV" at bounding box center [404, 670] width 84 height 24
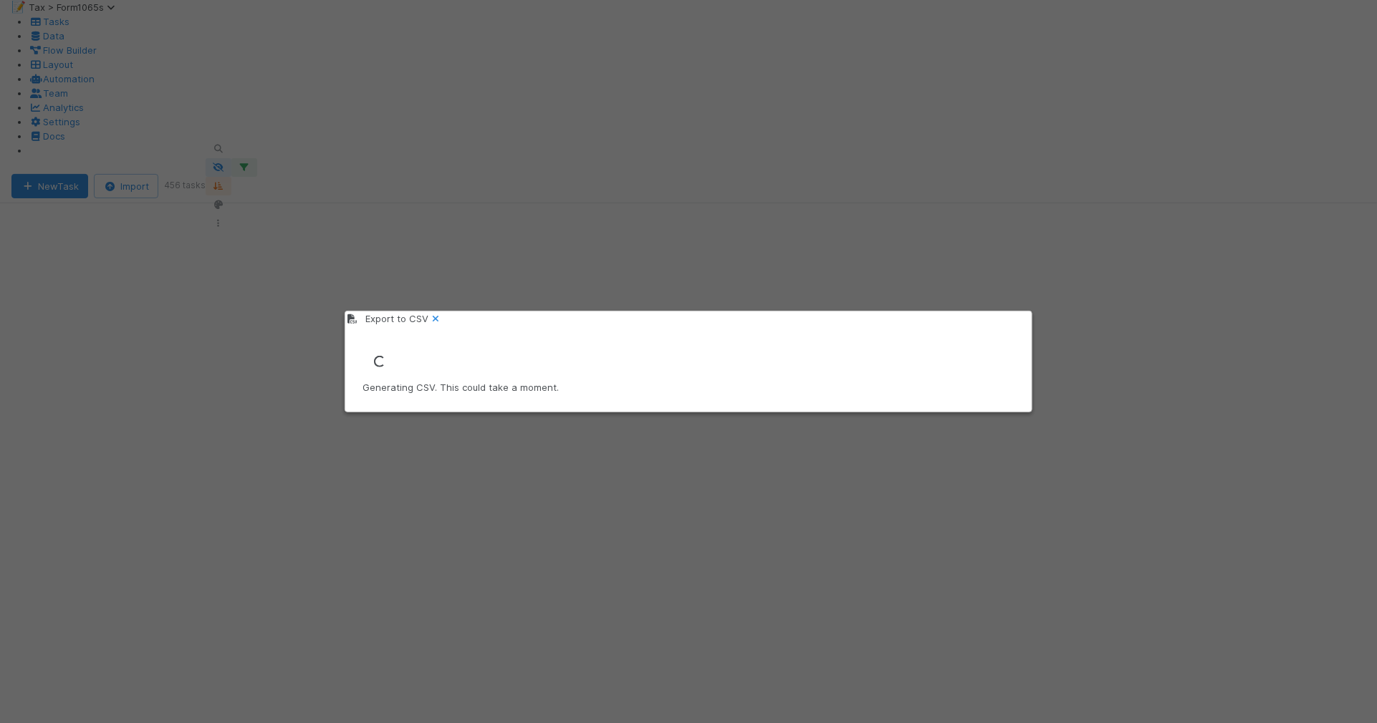
scroll to position [0, 0]
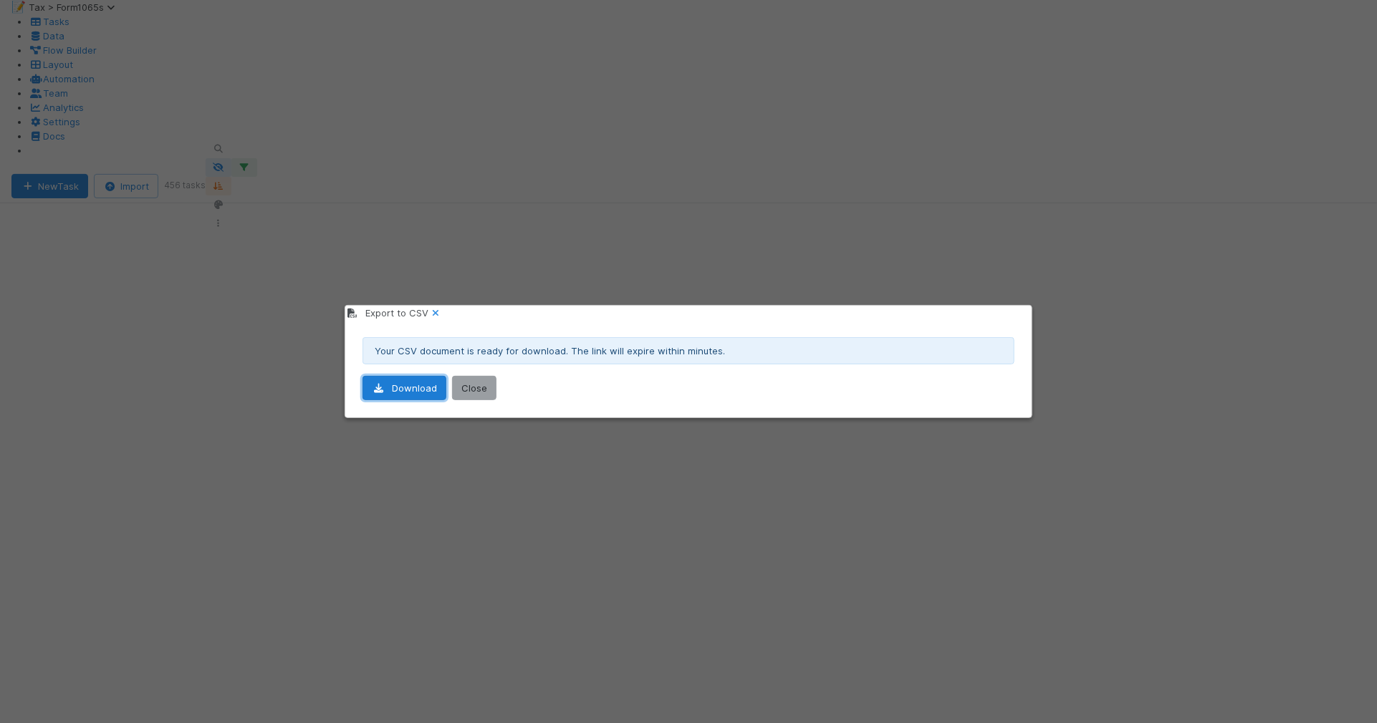
click at [387, 392] on link "Download" at bounding box center [404, 388] width 84 height 24
click at [443, 312] on icon at bounding box center [435, 313] width 14 height 9
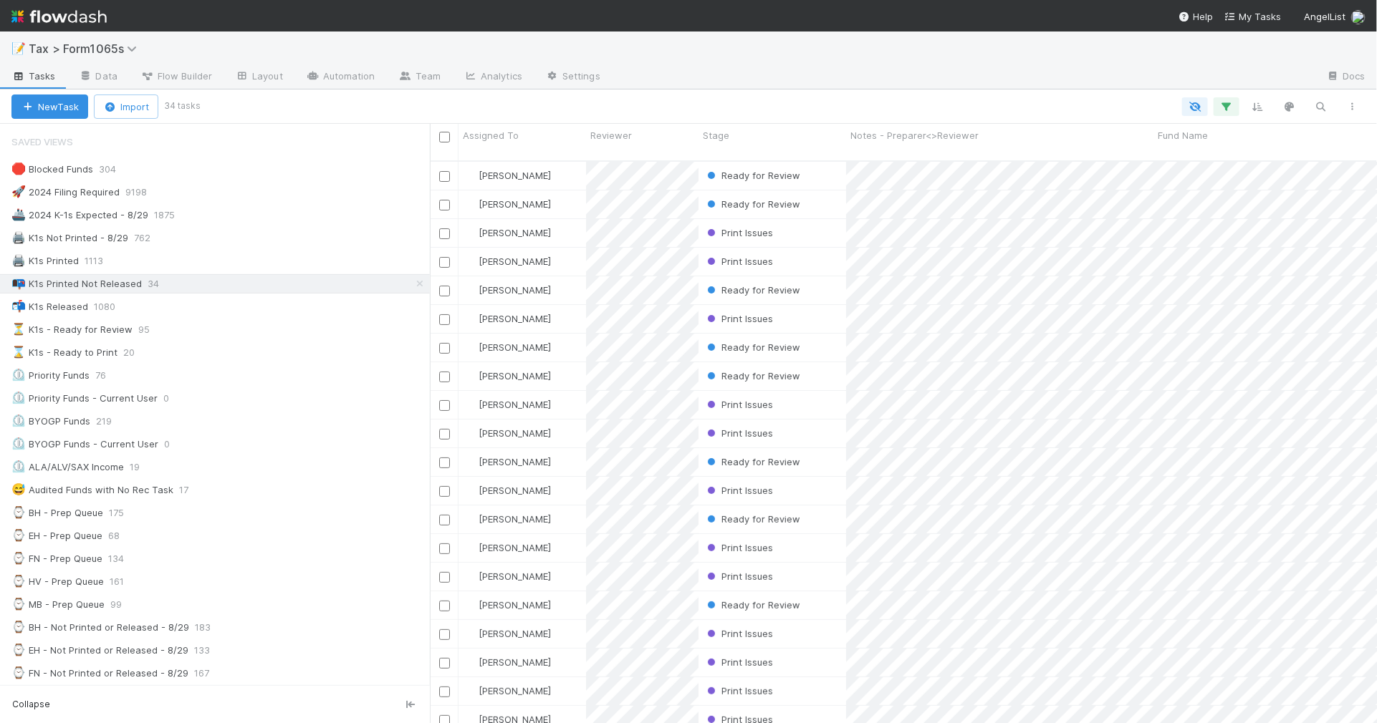
scroll to position [561, 933]
click at [213, 352] on div "⌛ K1s - Ready to Print 20" at bounding box center [220, 353] width 418 height 18
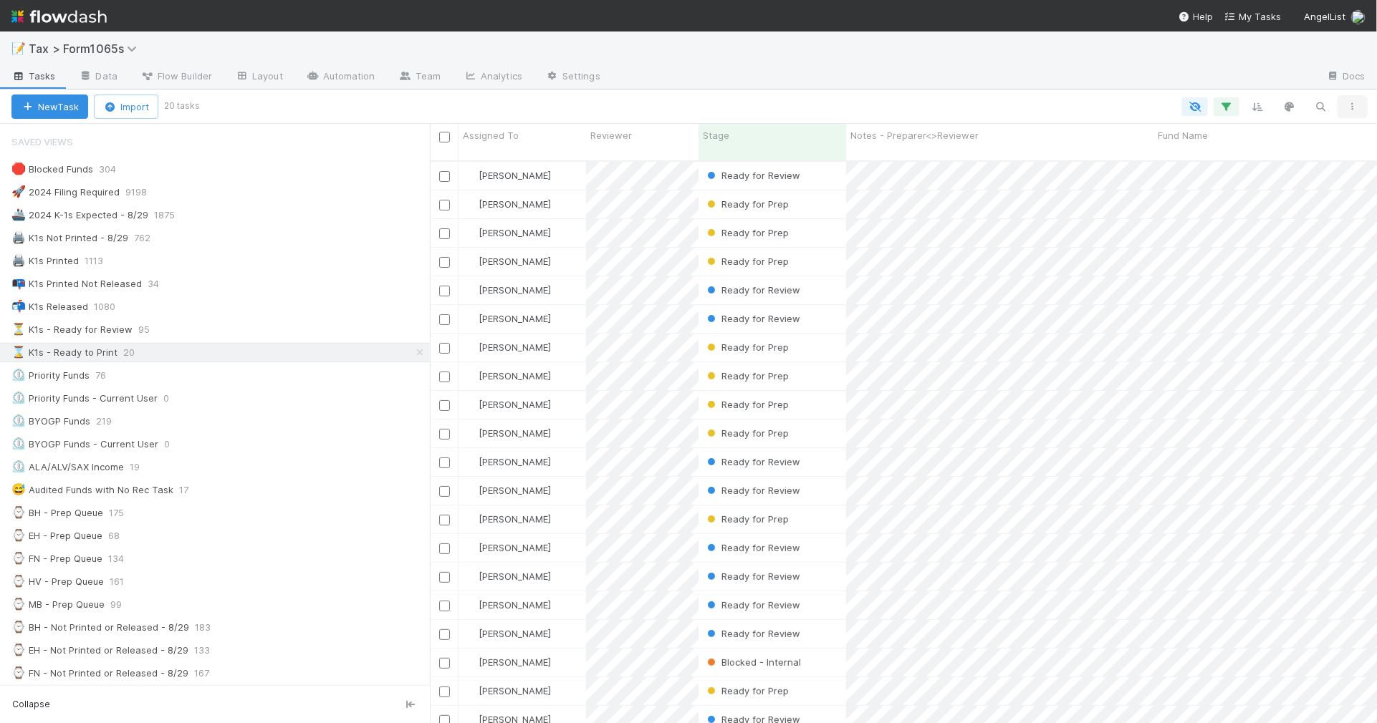
click at [1352, 107] on icon "button" at bounding box center [1352, 106] width 14 height 9
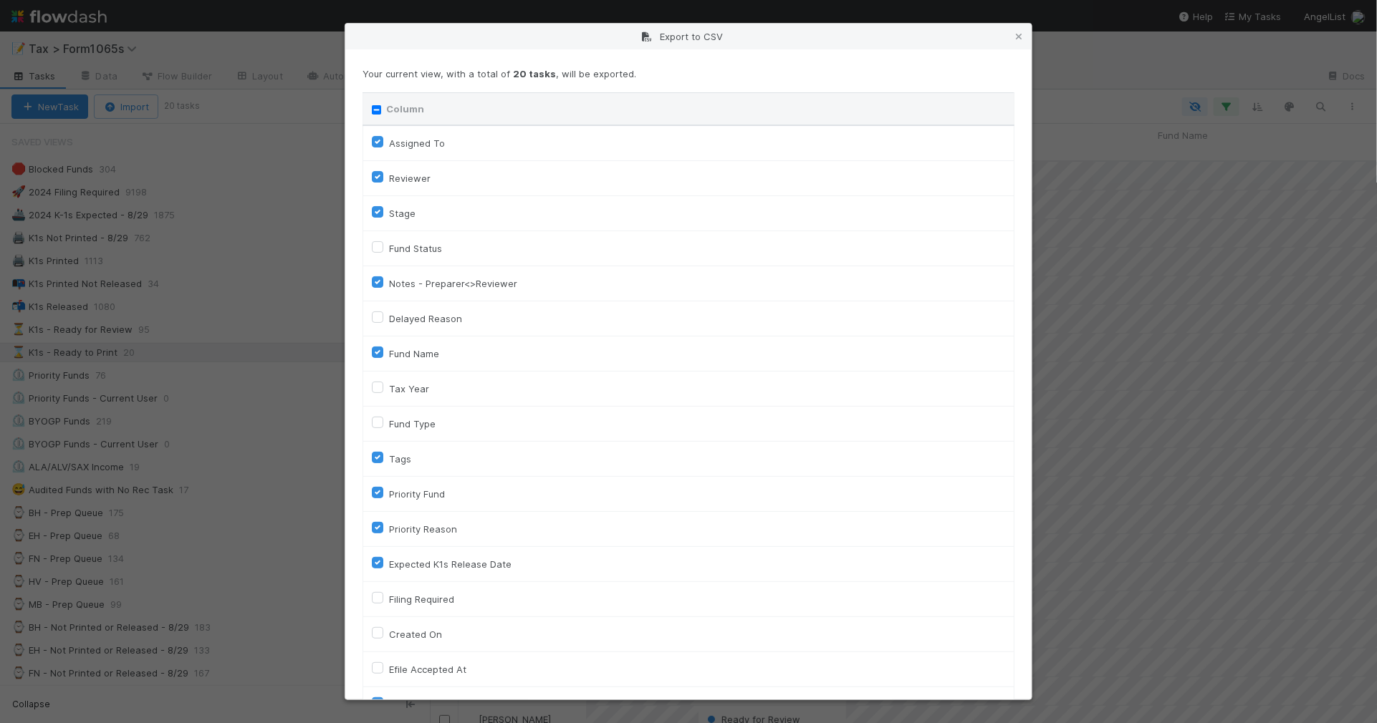
click at [378, 110] on input "Column" at bounding box center [376, 109] width 9 height 9
checkbox input "true"
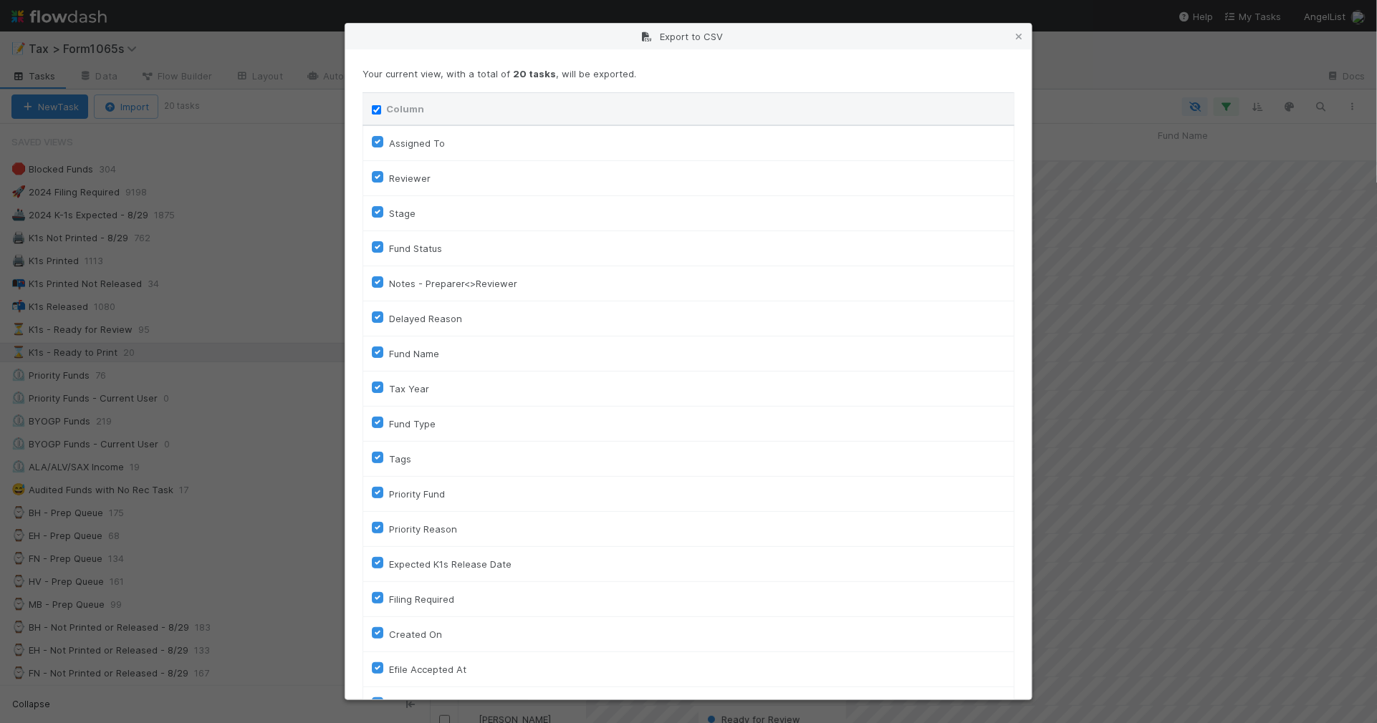
checkbox input "true"
checkbox On "true"
checkbox input "true"
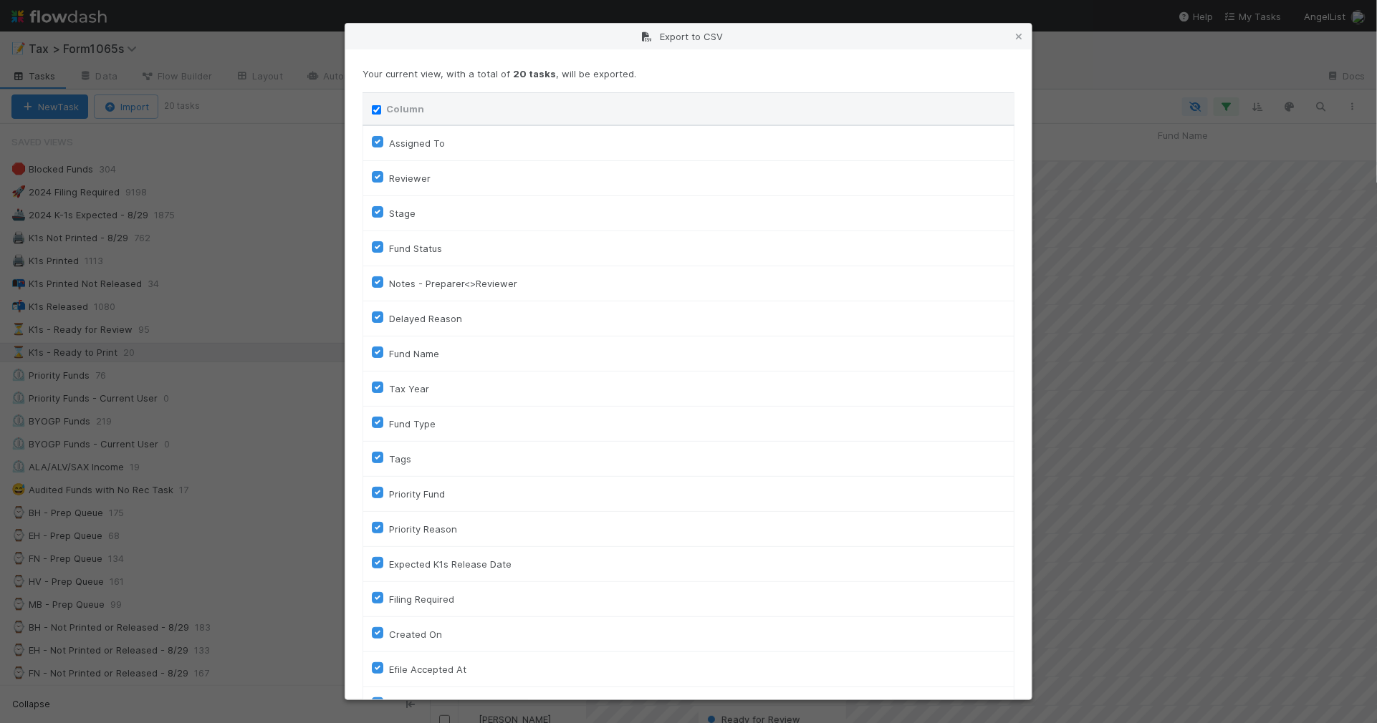
checkbox input "true"
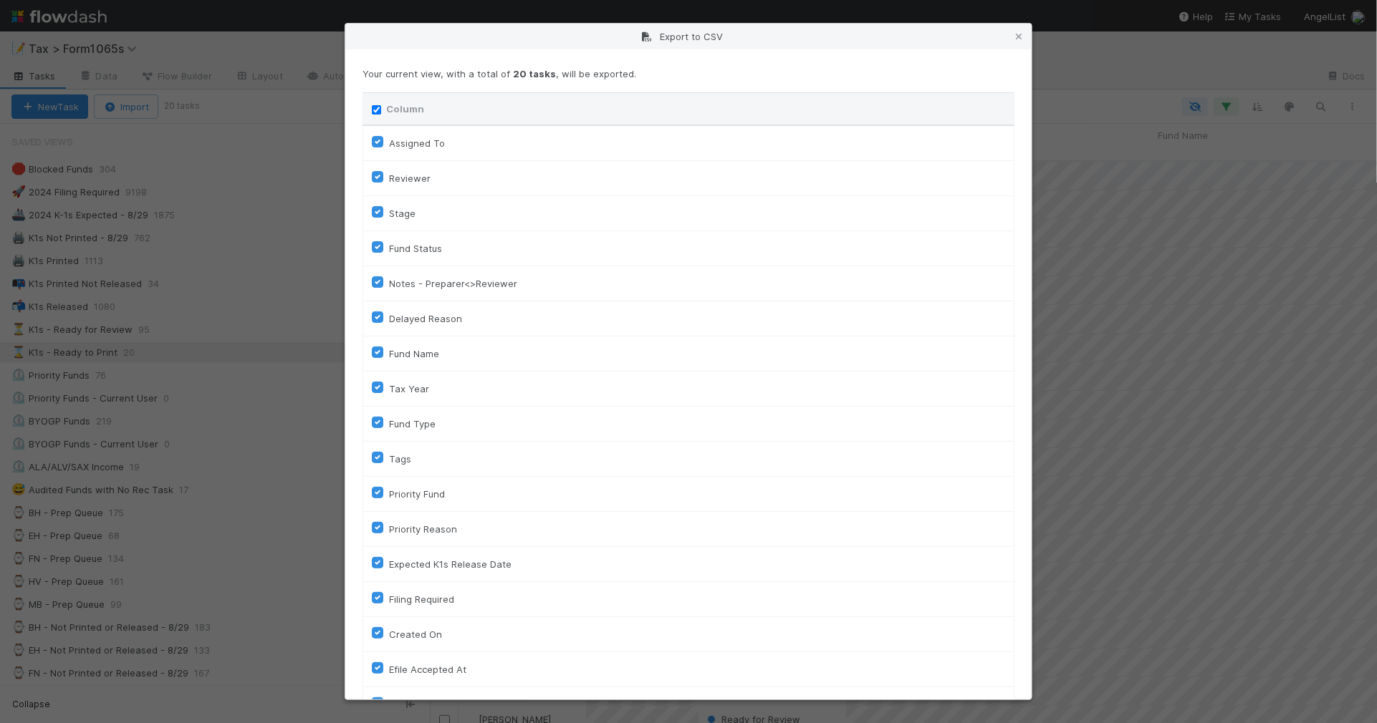
checkbox input "true"
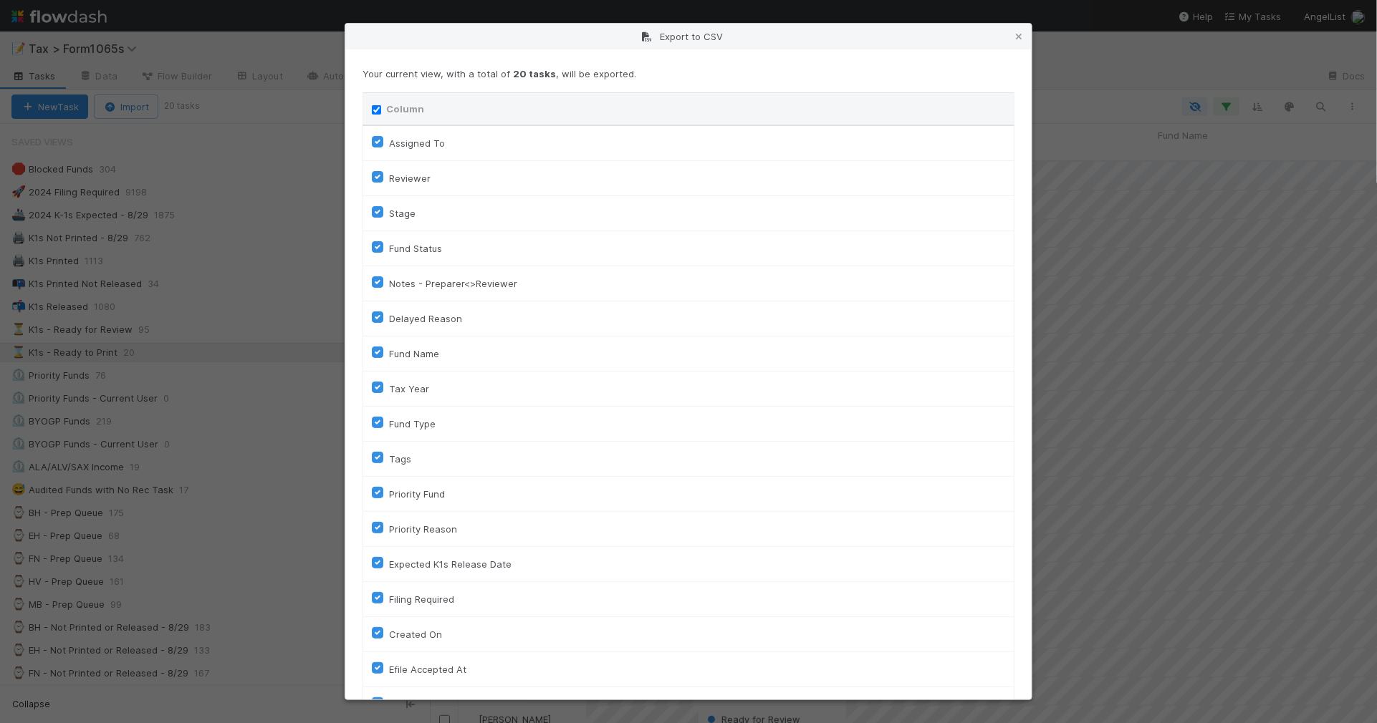
checkbox input "true"
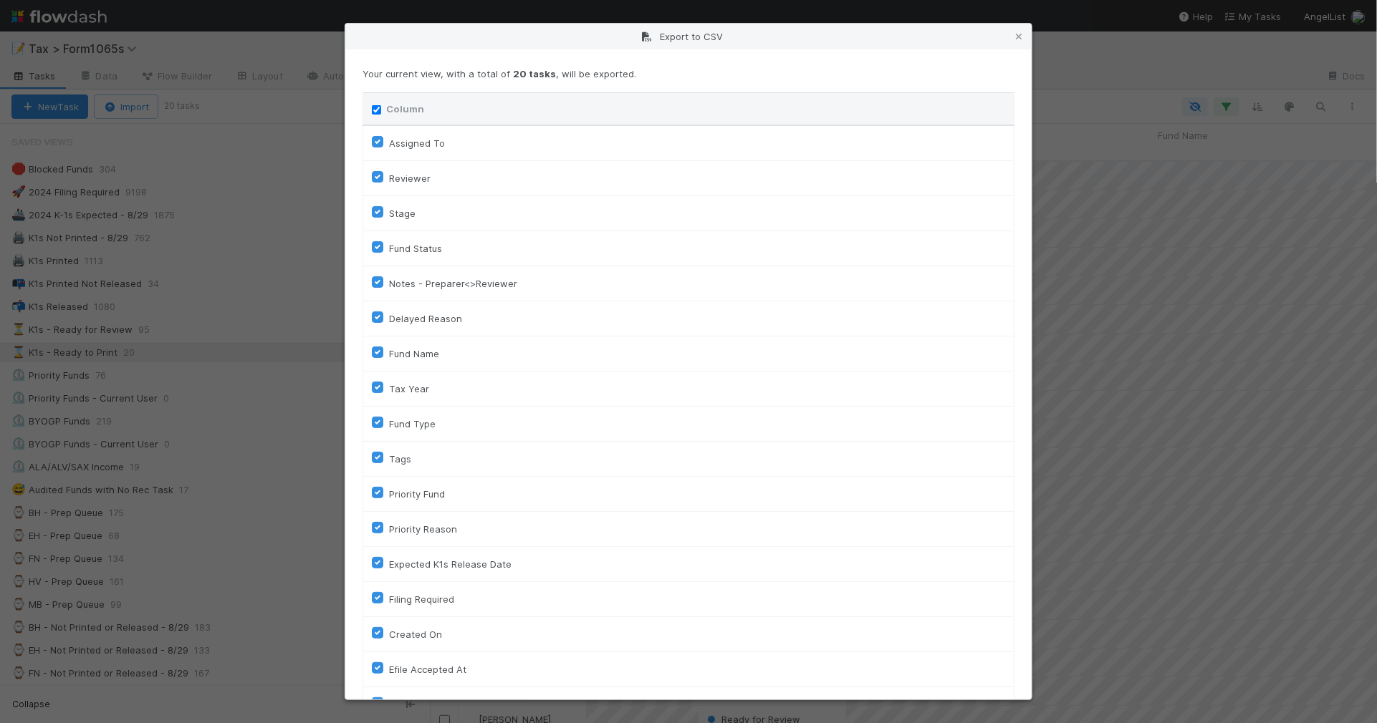
checkbox input "true"
click at [378, 110] on input "Column" at bounding box center [376, 109] width 9 height 9
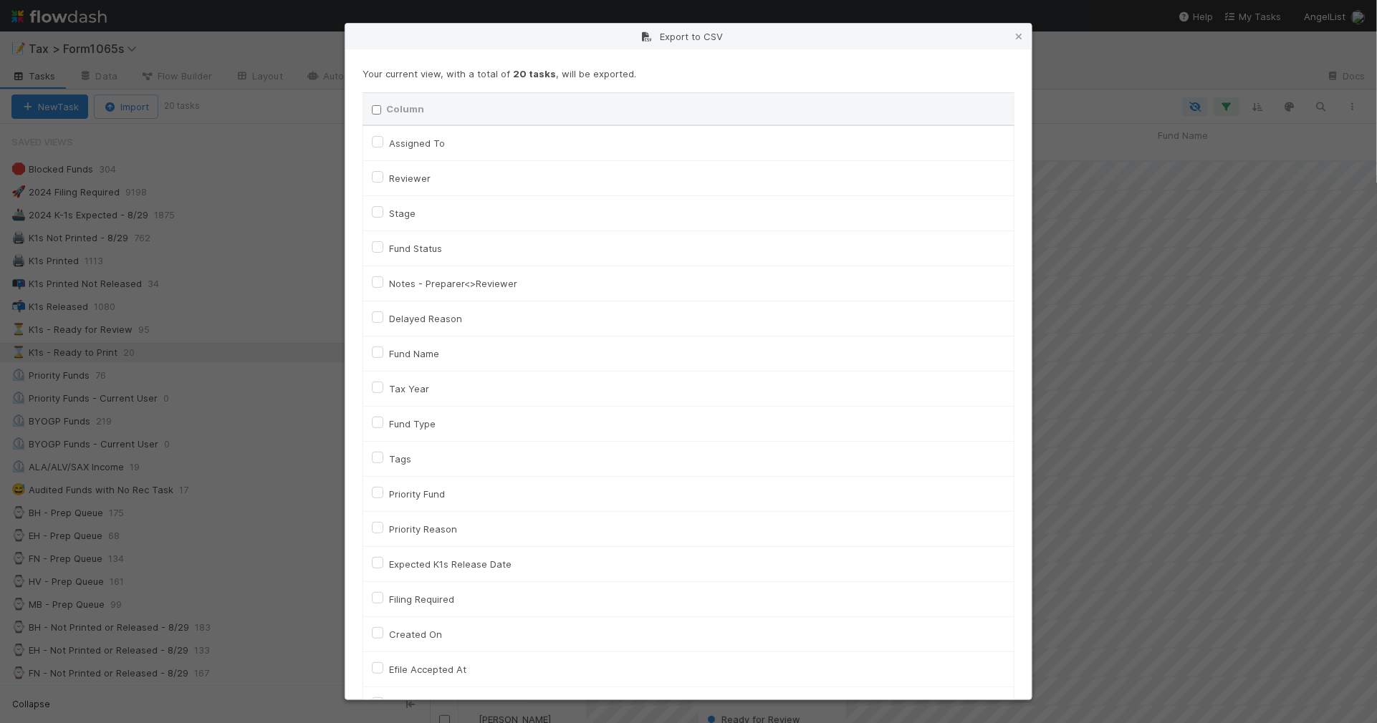
checkbox input "false"
checkbox To "false"
checkbox input "false"
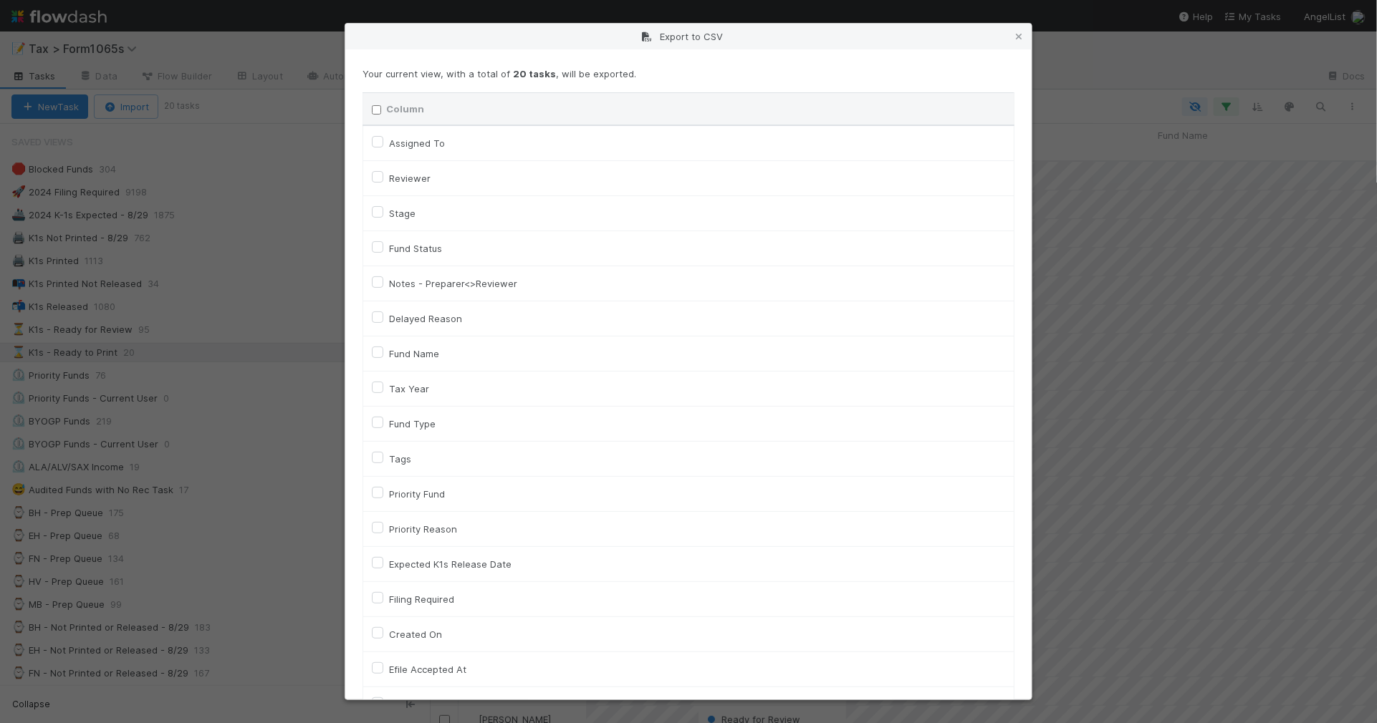
checkbox input "false"
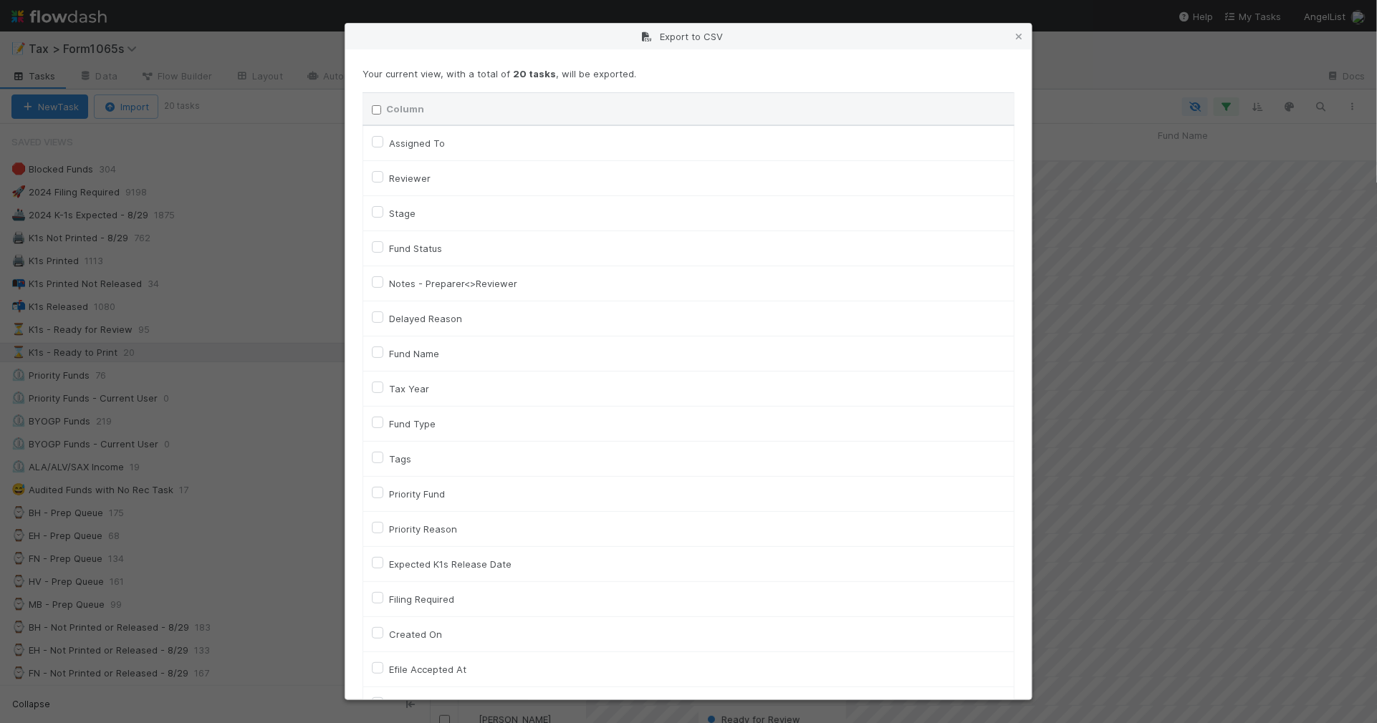
checkbox input "false"
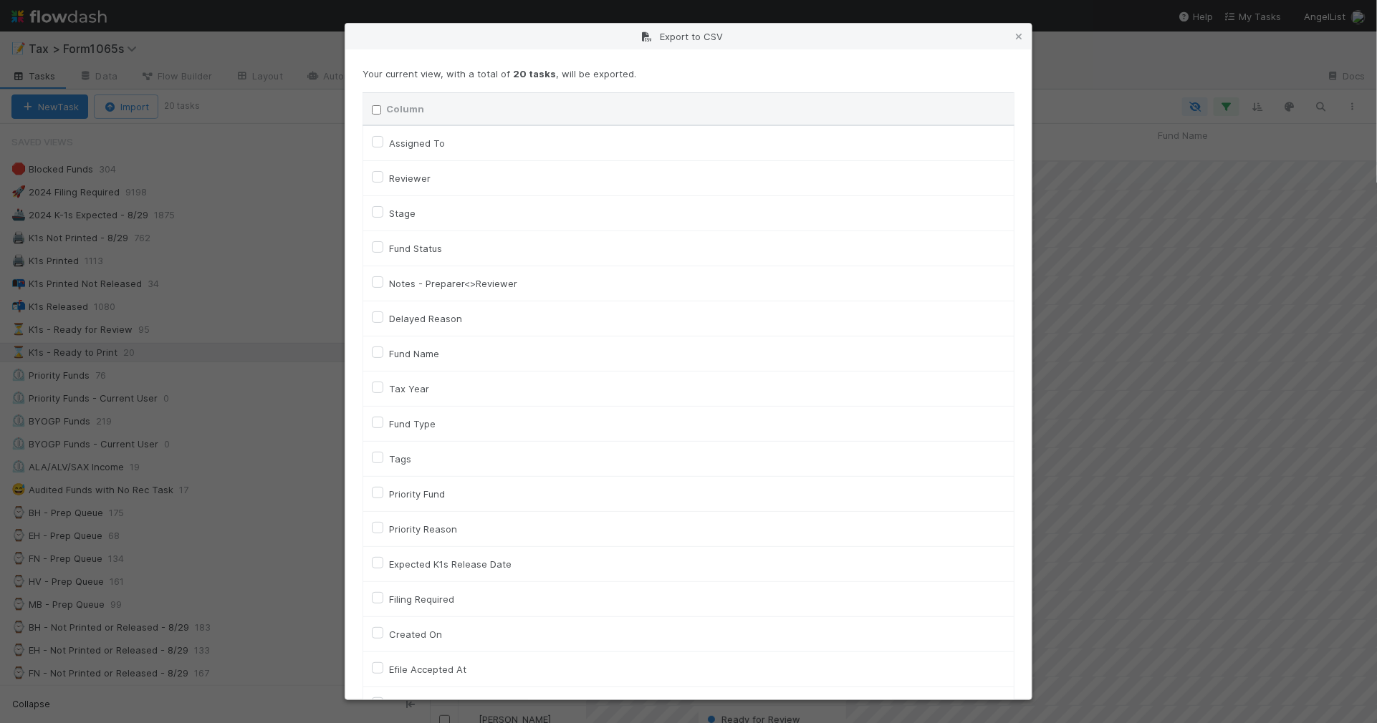
checkbox On "false"
checkbox input "false"
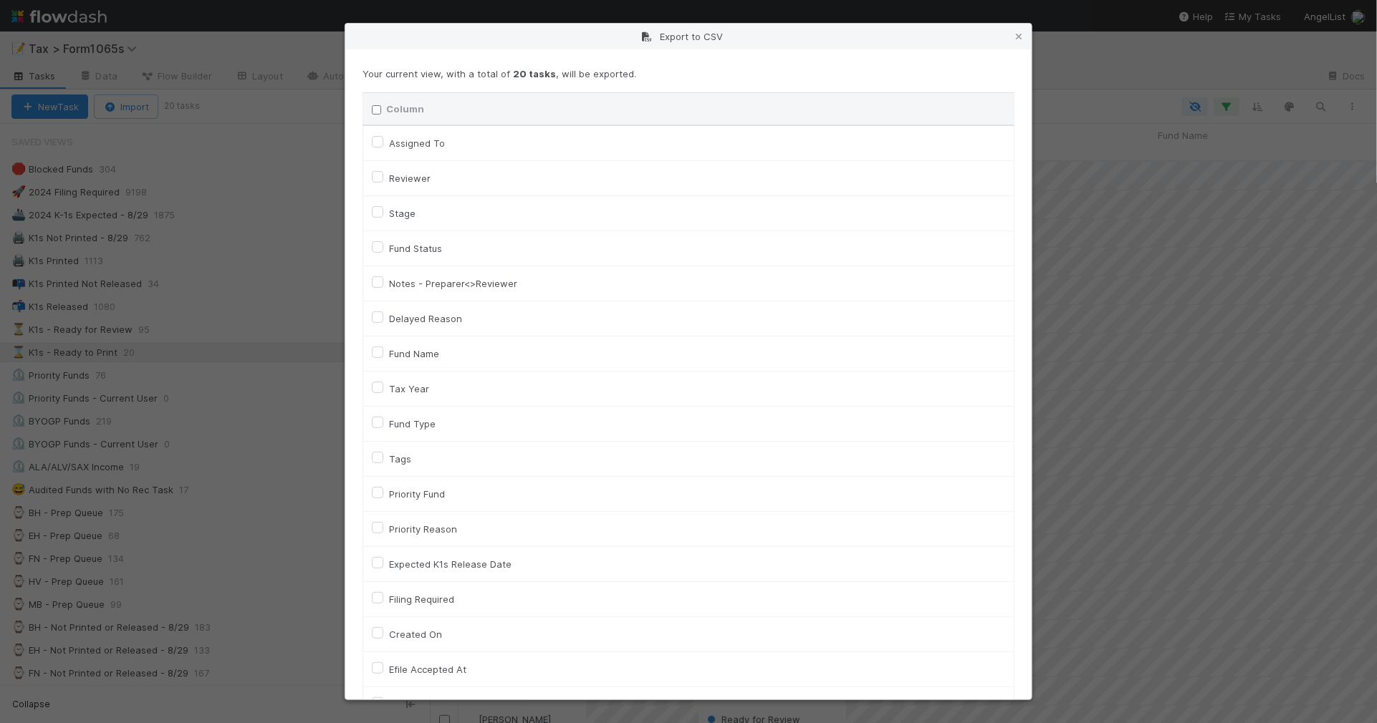
checkbox On "false"
checkbox input "false"
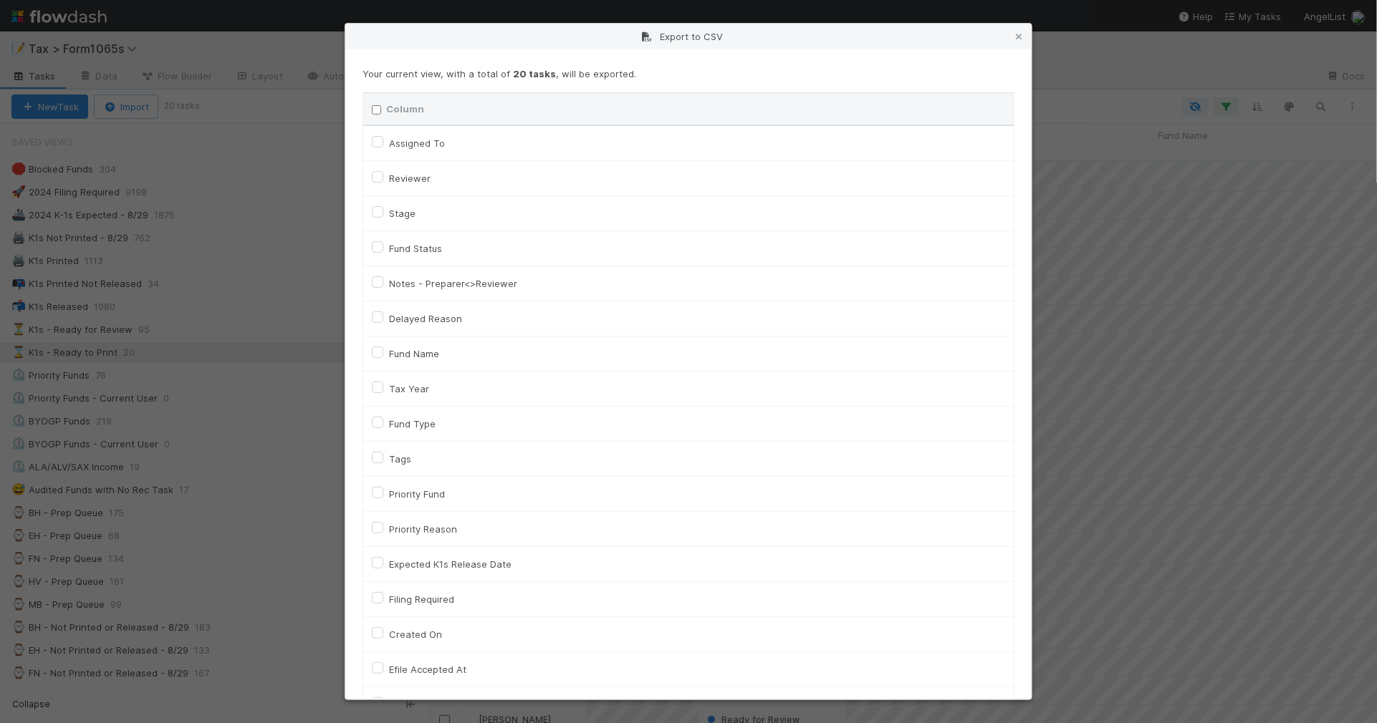
checkbox input "false"
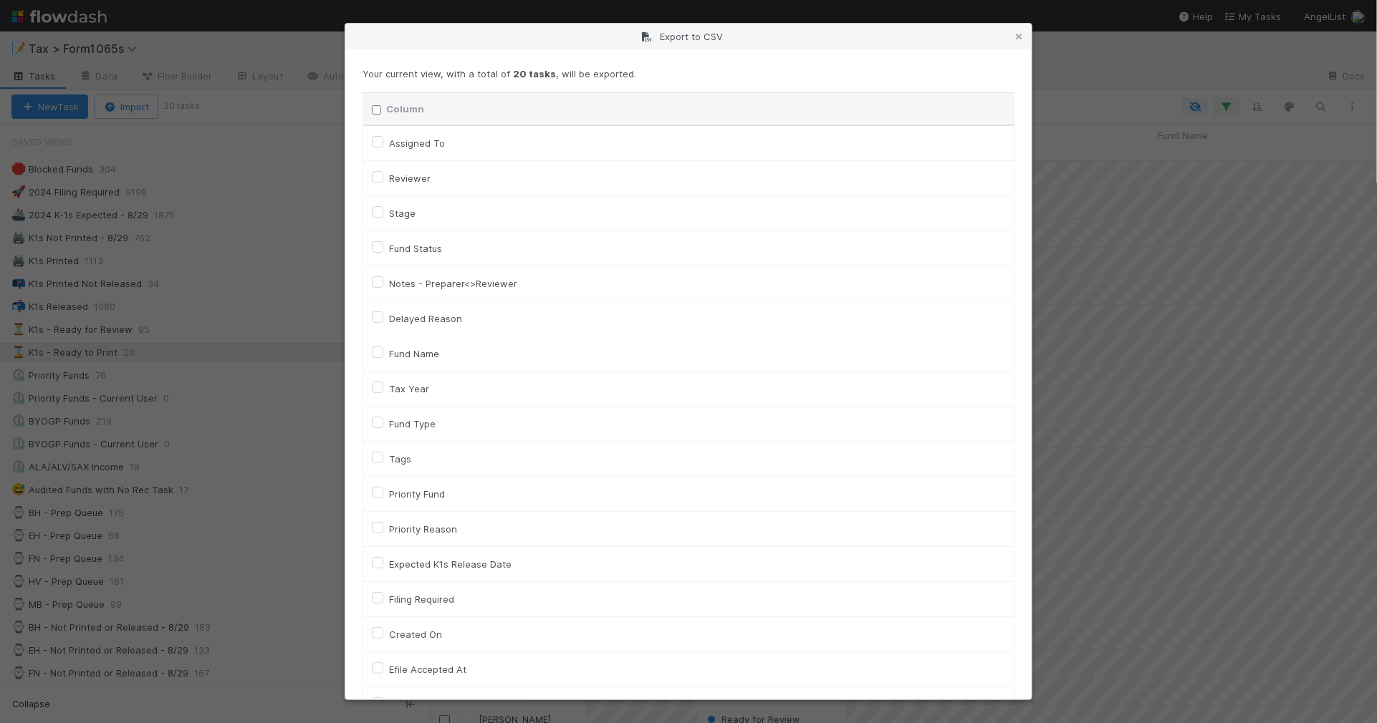
checkbox input "false"
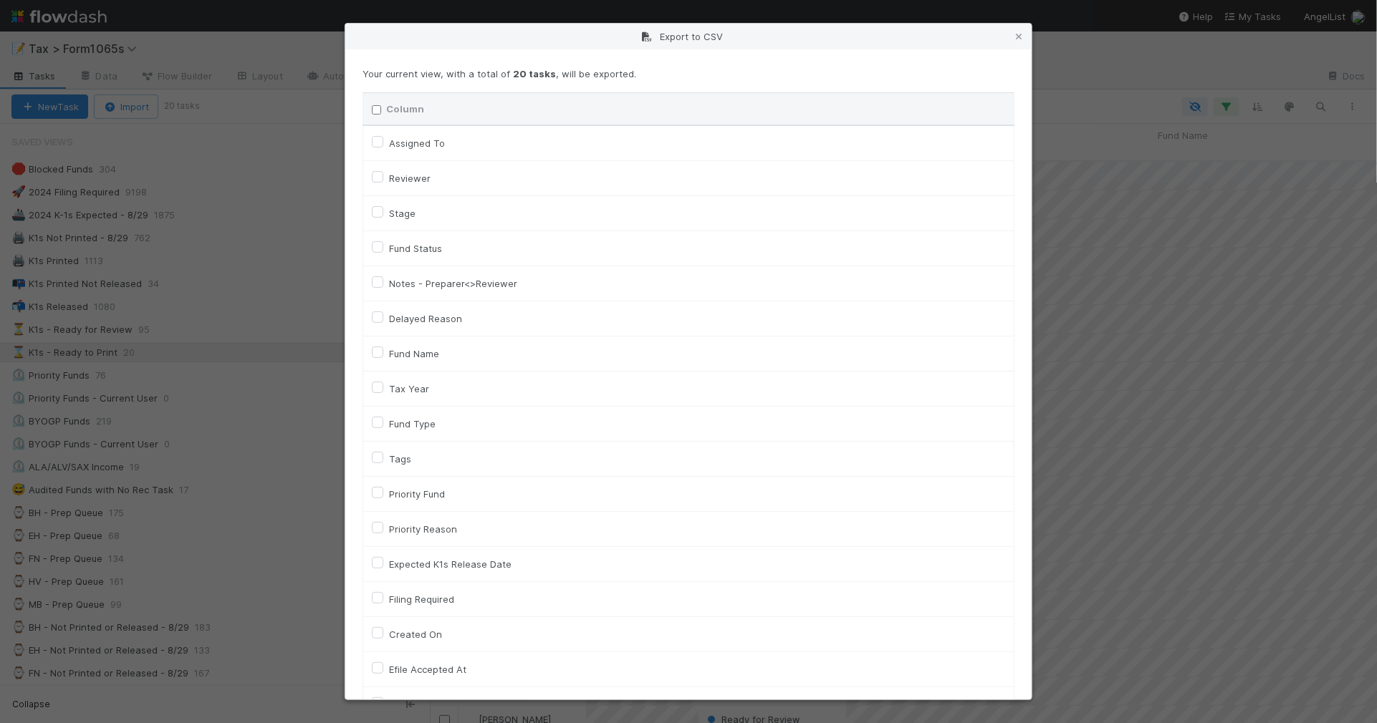
checkbox input "false"
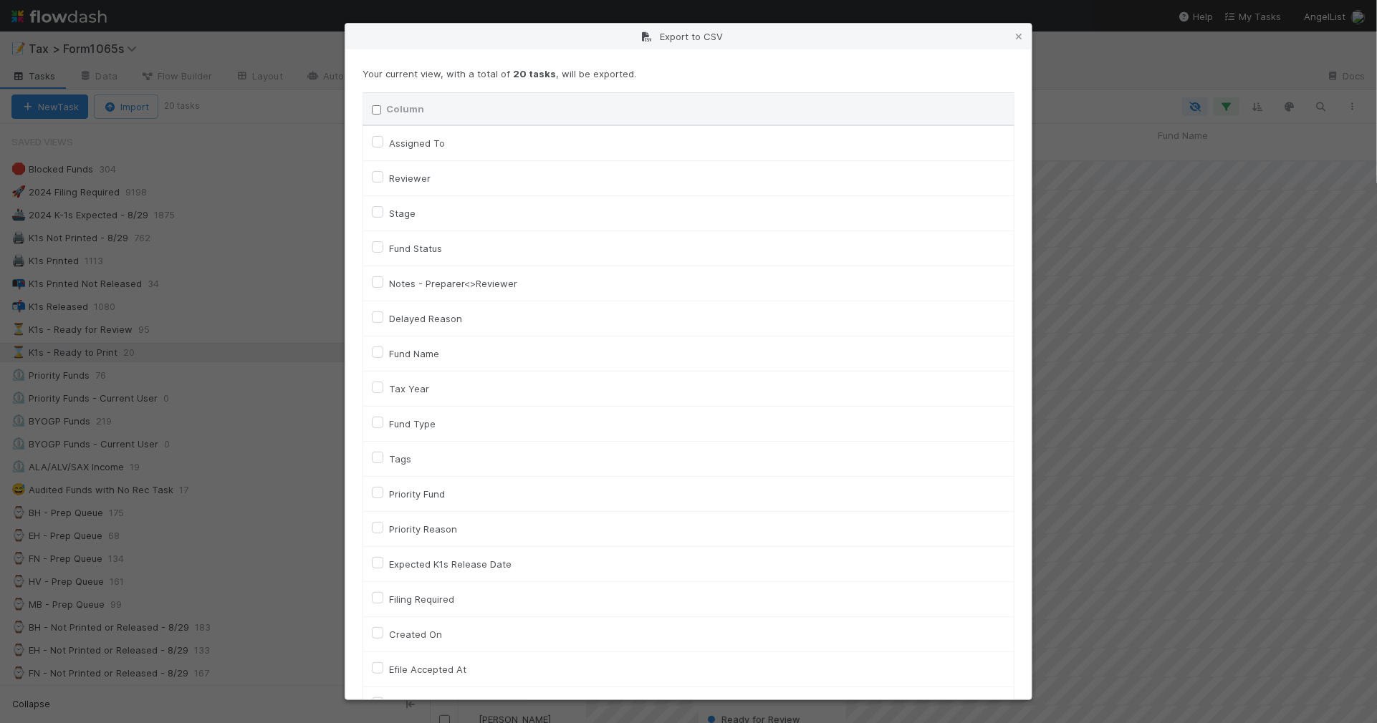
checkbox input "false"
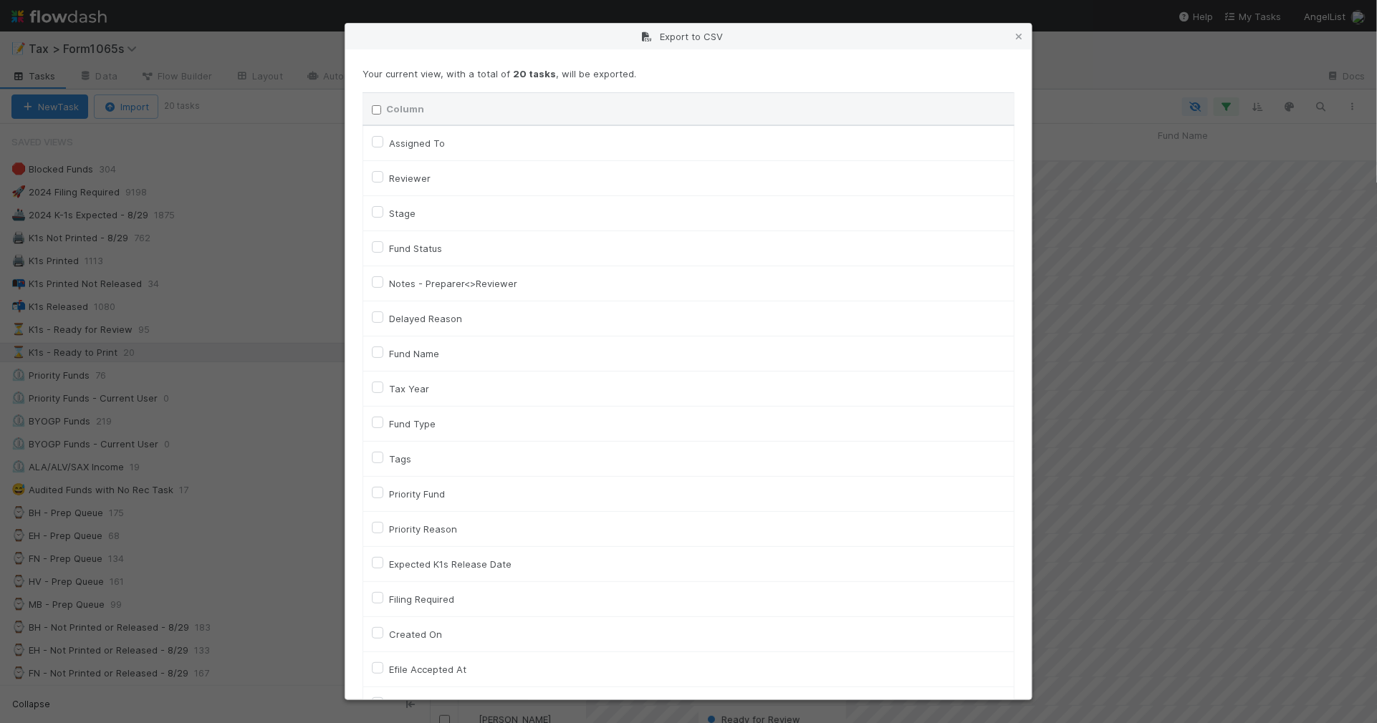
checkbox input "false"
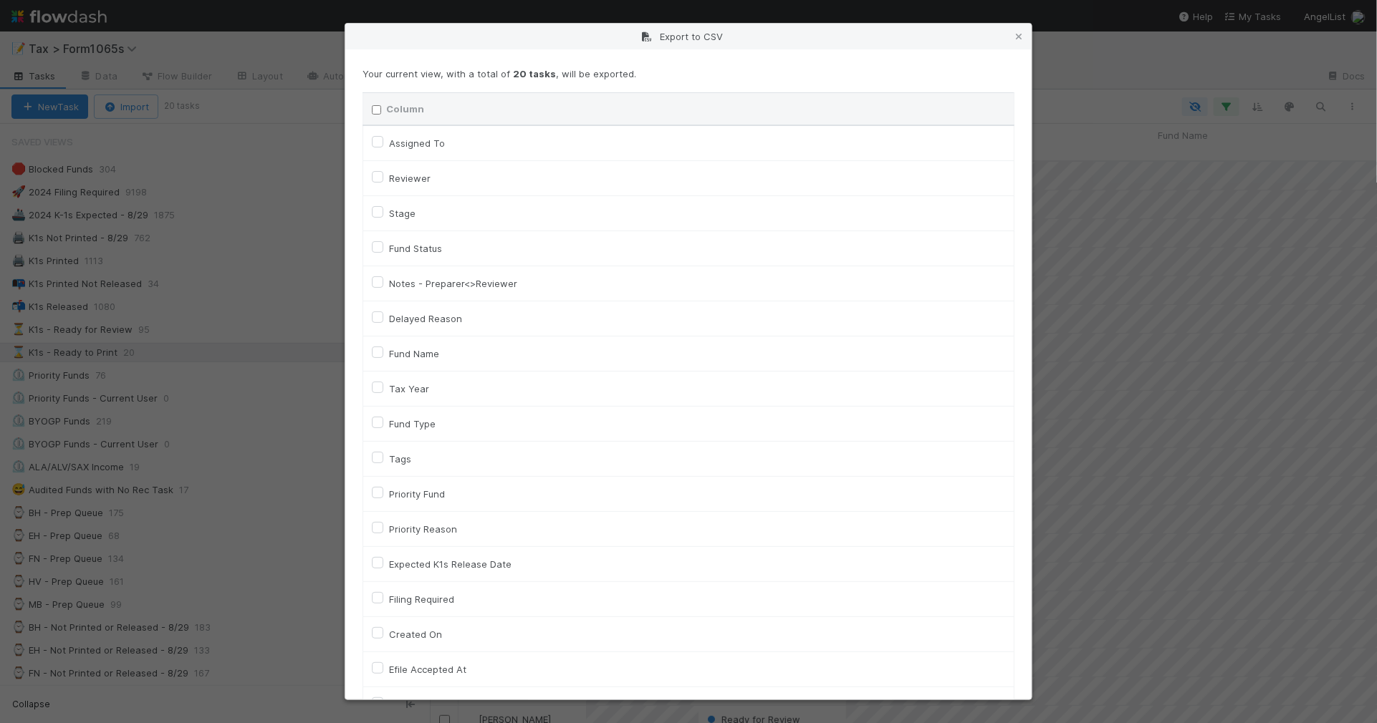
checkbox input "false"
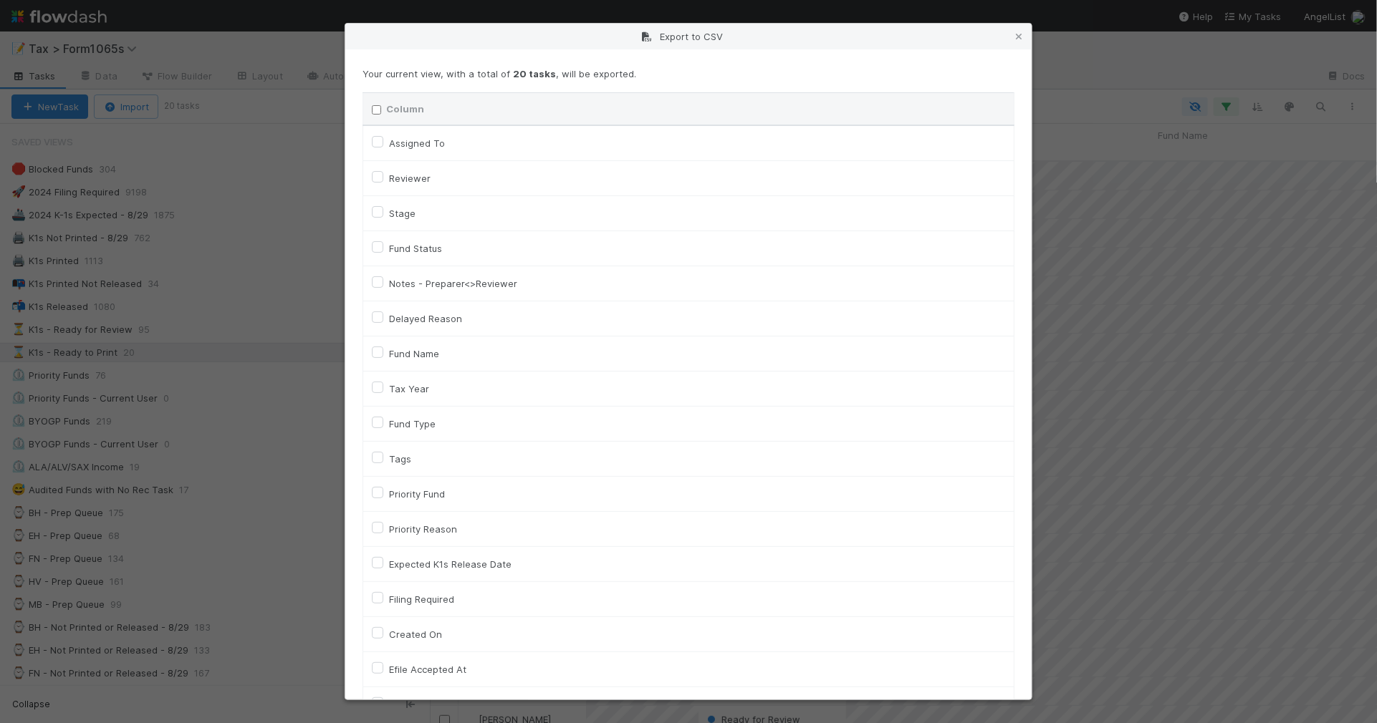
checkbox input "false"
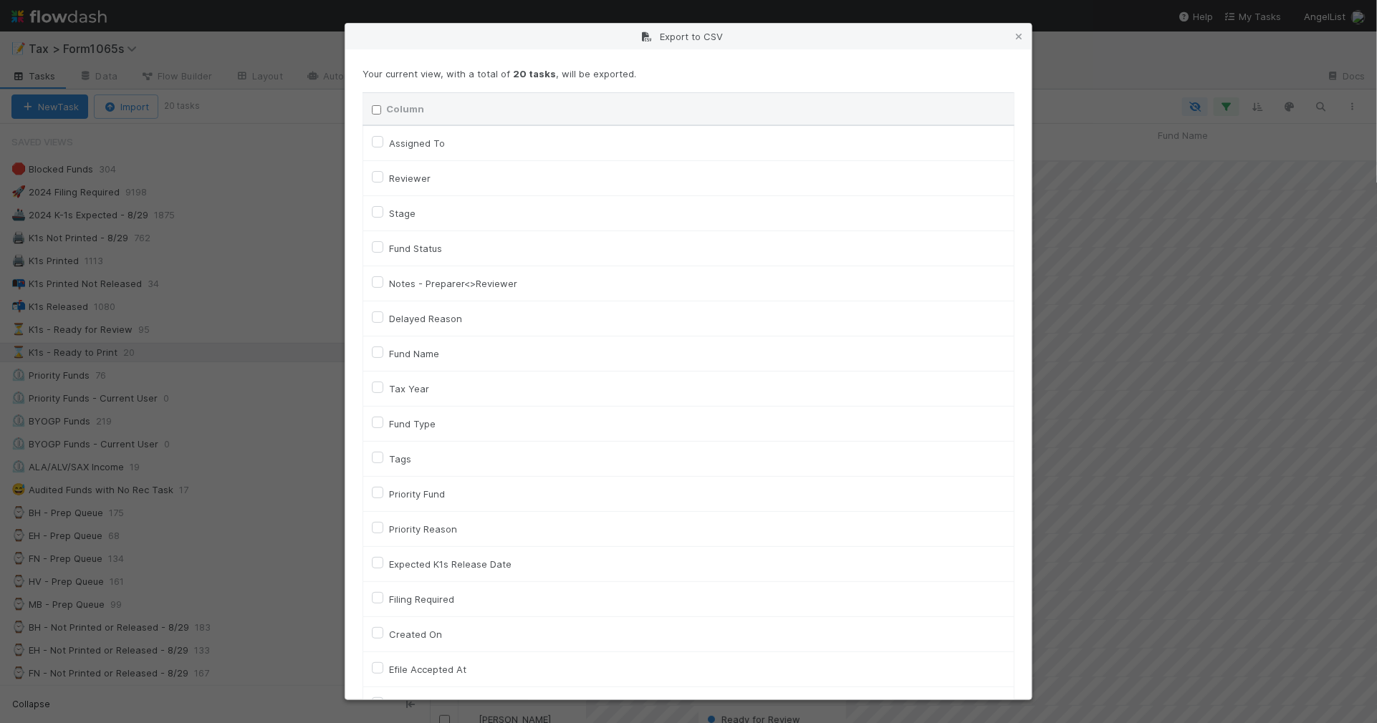
checkbox input "false"
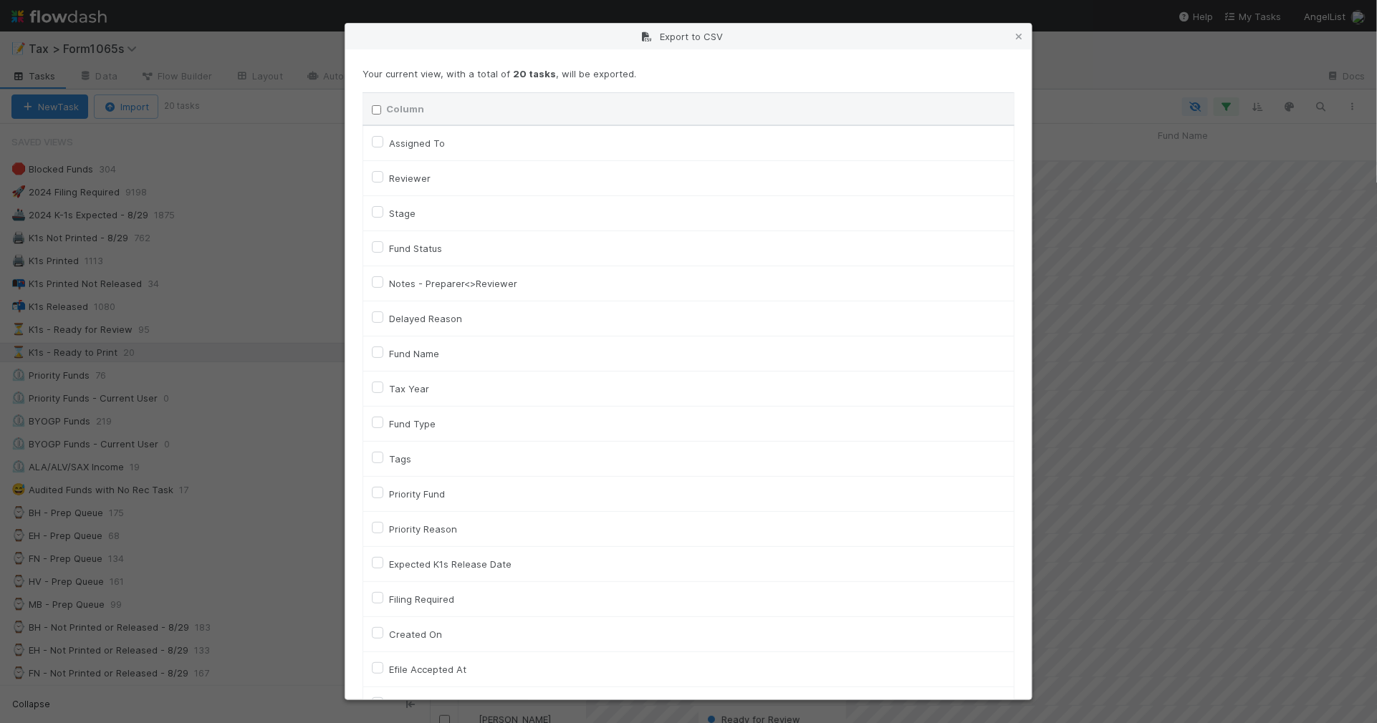
checkbox input "false"
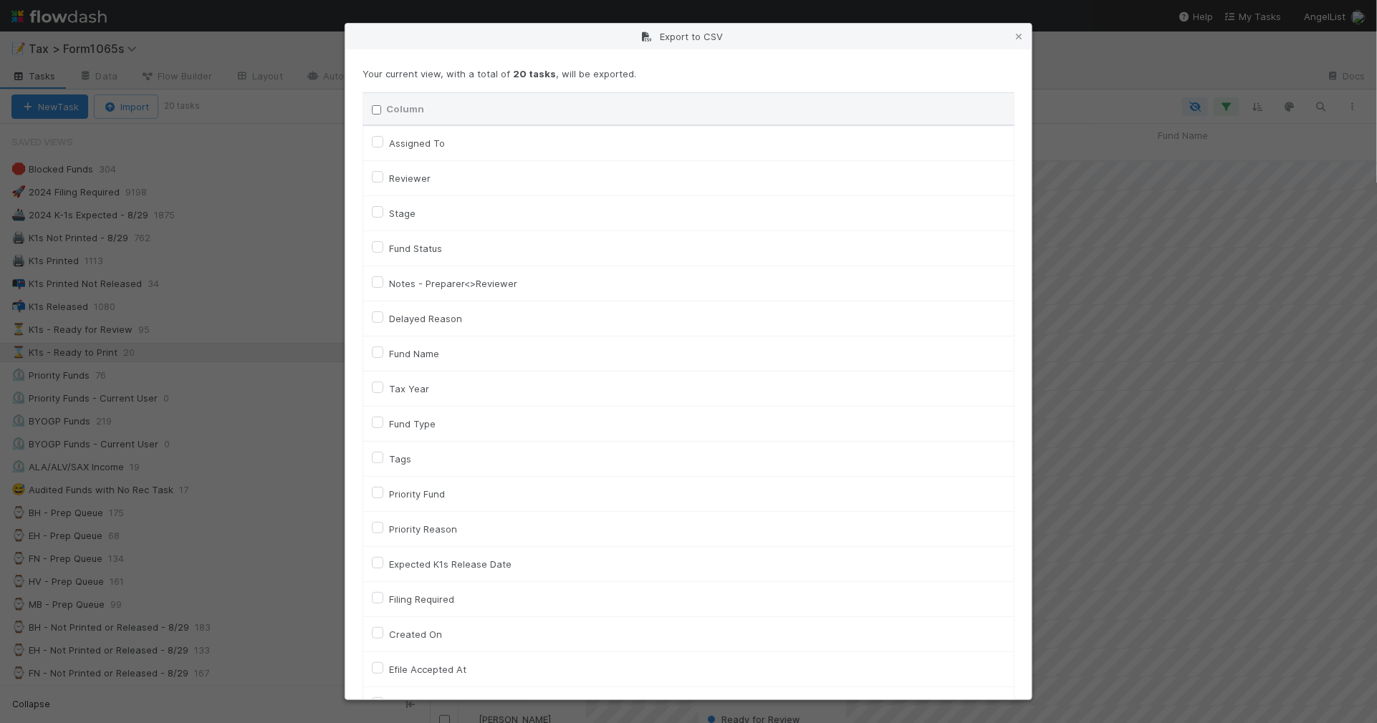
checkbox URL "false"
click at [419, 392] on label "Tax Year" at bounding box center [409, 388] width 40 height 17
click at [383, 392] on input "Tax Year" at bounding box center [377, 386] width 11 height 13
checkbox input "true"
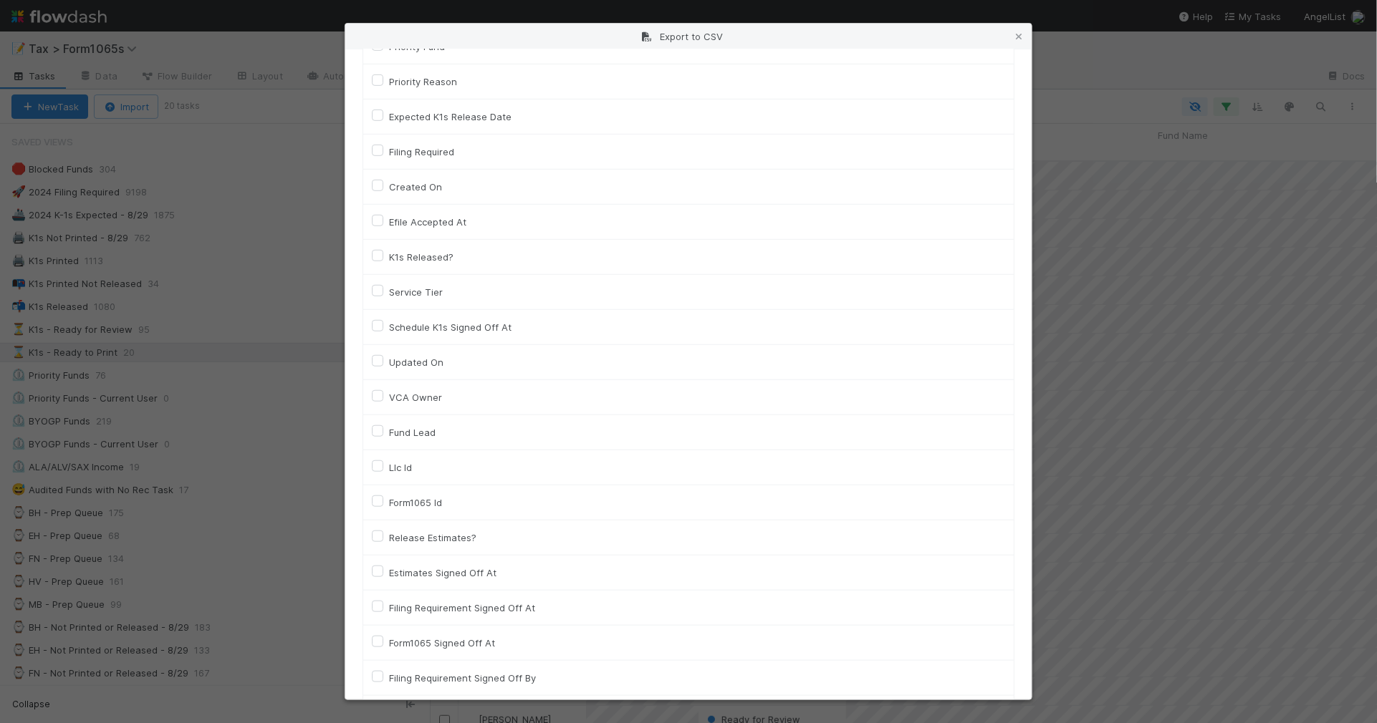
click at [405, 466] on label "Llc Id" at bounding box center [400, 467] width 23 height 17
click at [383, 466] on input "Llc Id" at bounding box center [377, 465] width 11 height 13
checkbox input "true"
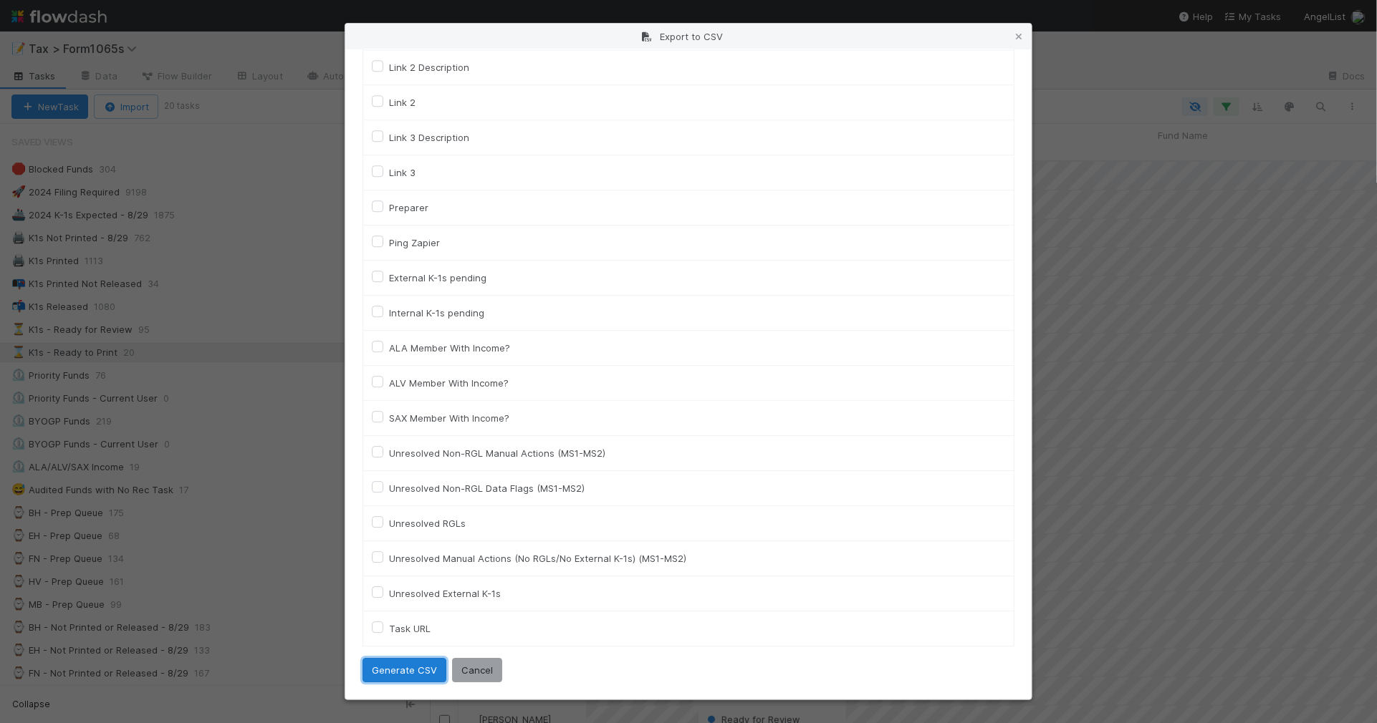
click at [401, 673] on button "Generate CSV" at bounding box center [404, 670] width 84 height 24
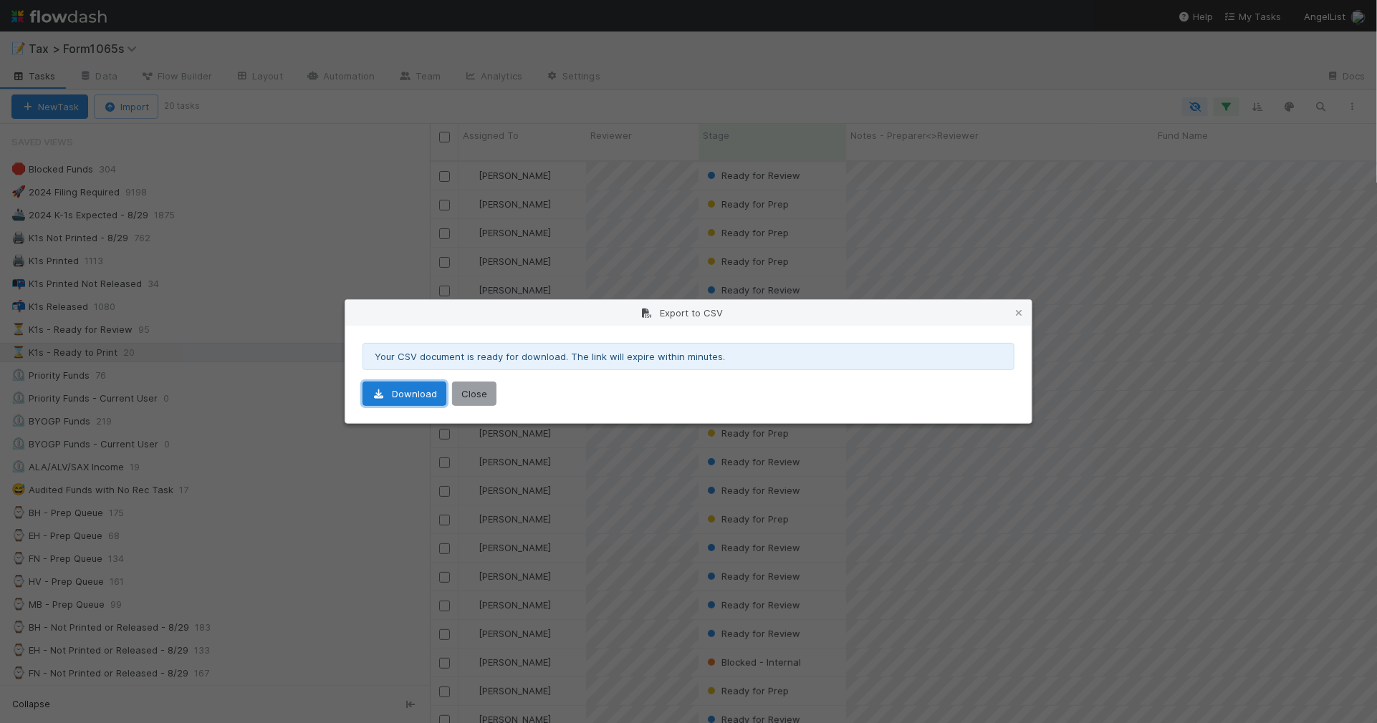
click at [438, 389] on link "Download" at bounding box center [404, 394] width 84 height 24
click at [1019, 312] on icon at bounding box center [1018, 313] width 14 height 9
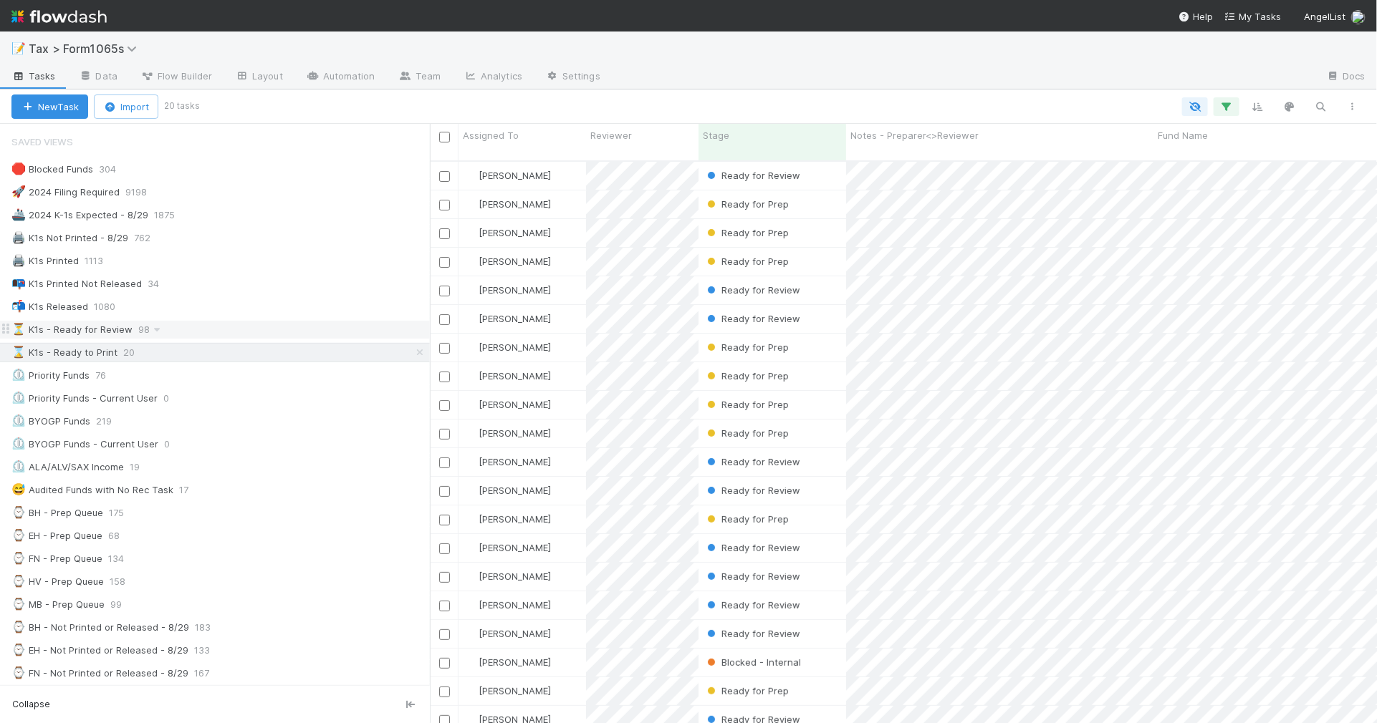
click at [277, 339] on div "⏳ K1s - Ready for Review 98" at bounding box center [220, 330] width 418 height 18
click at [211, 255] on div "🖨️ K1s Printed 1113" at bounding box center [220, 261] width 418 height 18
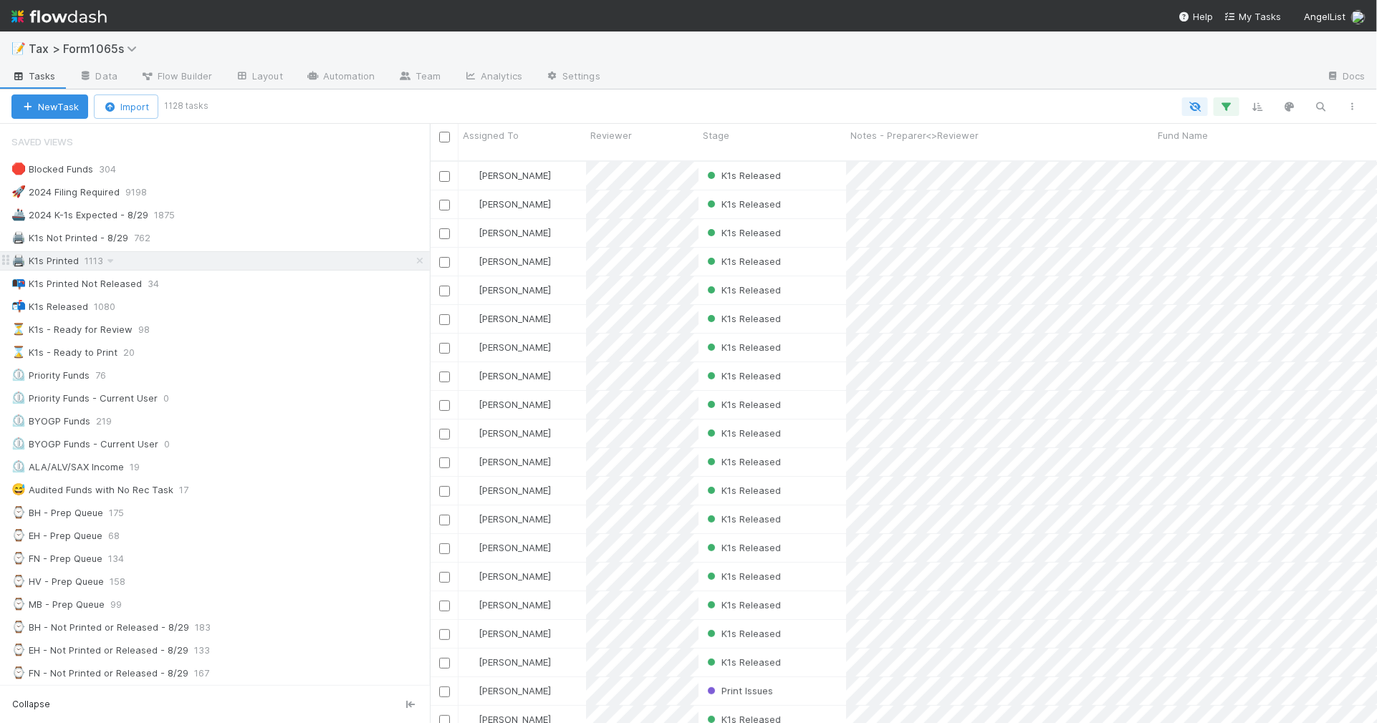
scroll to position [561, 933]
click at [306, 302] on div "📬 K1s Released 1080" at bounding box center [220, 307] width 418 height 18
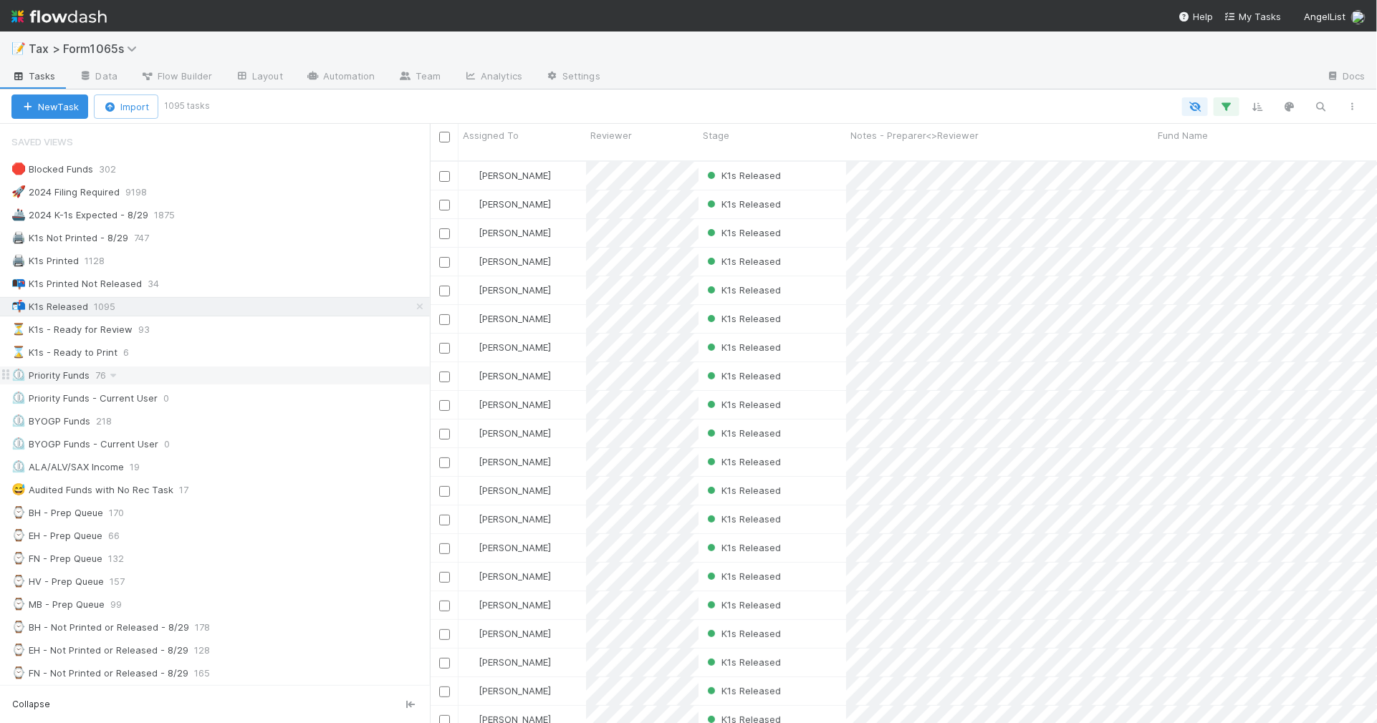
scroll to position [561, 933]
click at [308, 278] on div "📭 K1s Printed Not Released 34" at bounding box center [220, 284] width 418 height 18
click at [296, 309] on div "📬 K1s Released 1095" at bounding box center [220, 307] width 418 height 18
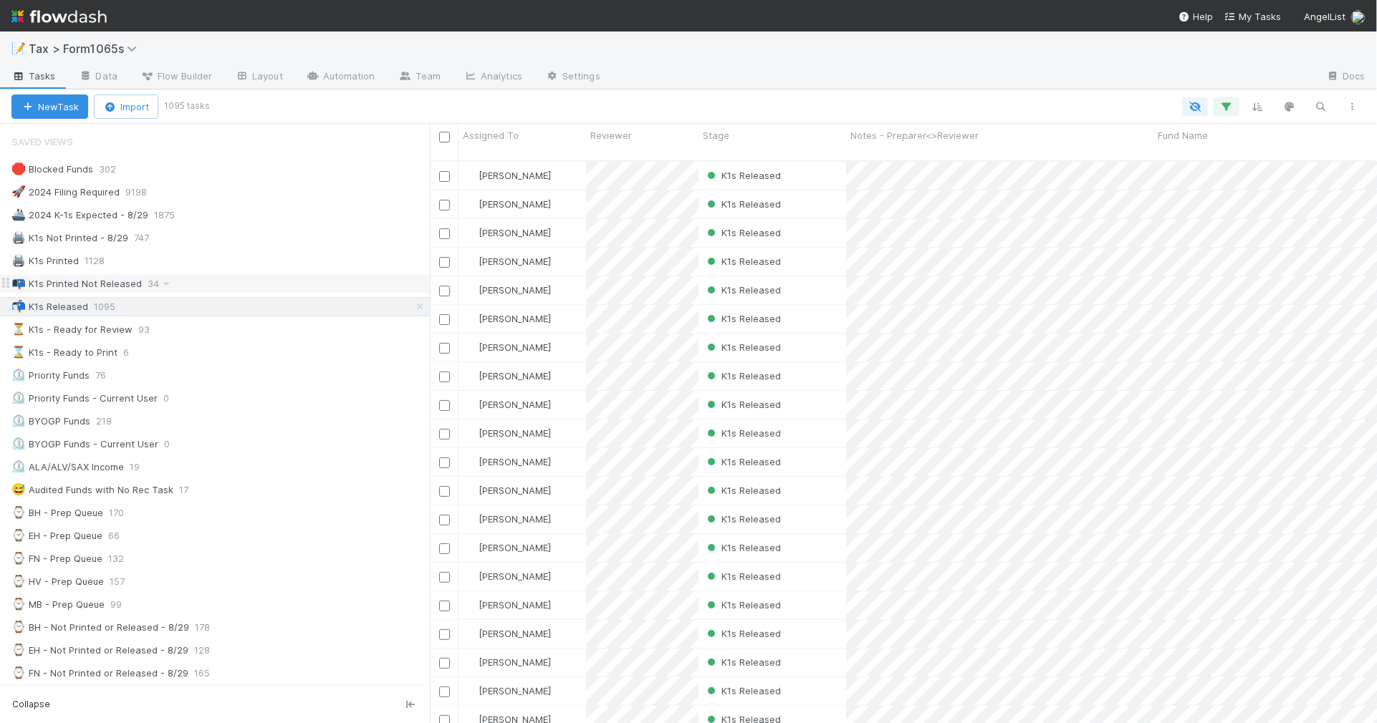
click at [344, 281] on div "📭 K1s Printed Not Released 34" at bounding box center [220, 284] width 418 height 18
click at [258, 312] on div "📬 K1s Released 1095" at bounding box center [220, 307] width 418 height 18
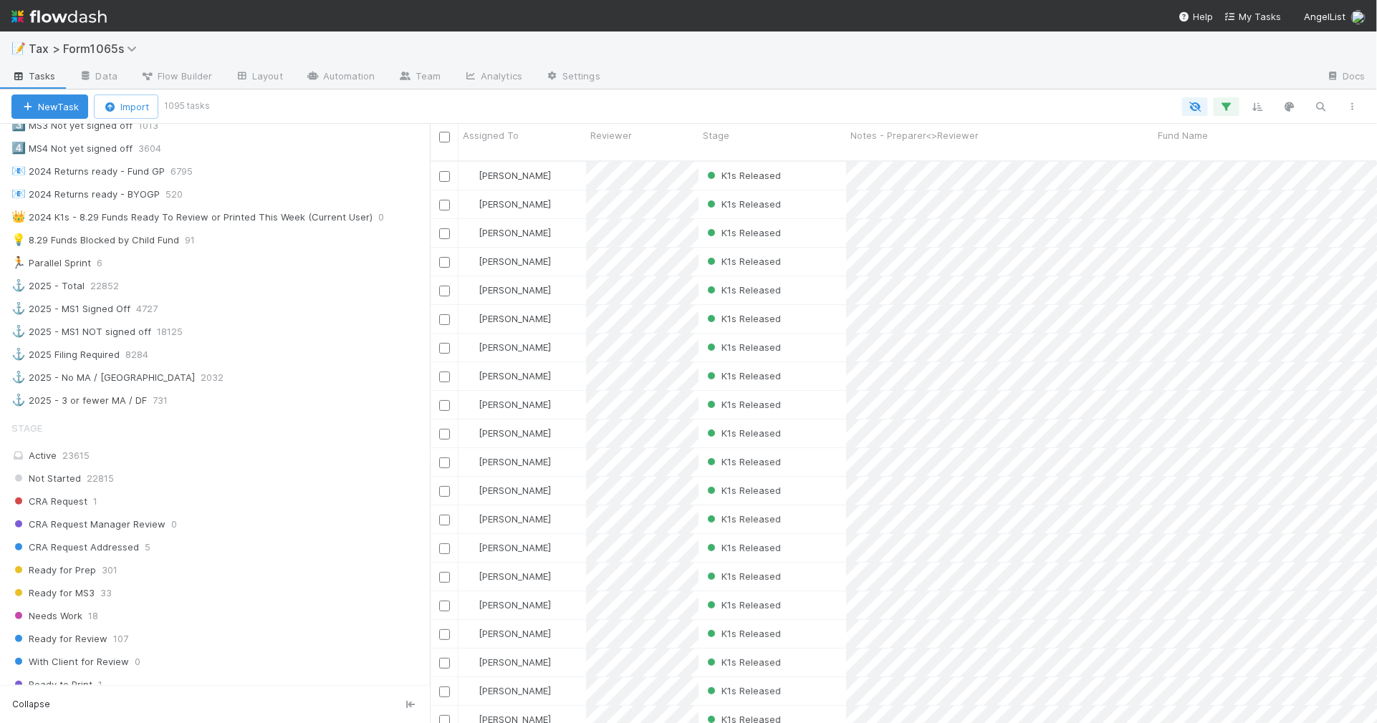
scroll to position [806, 0]
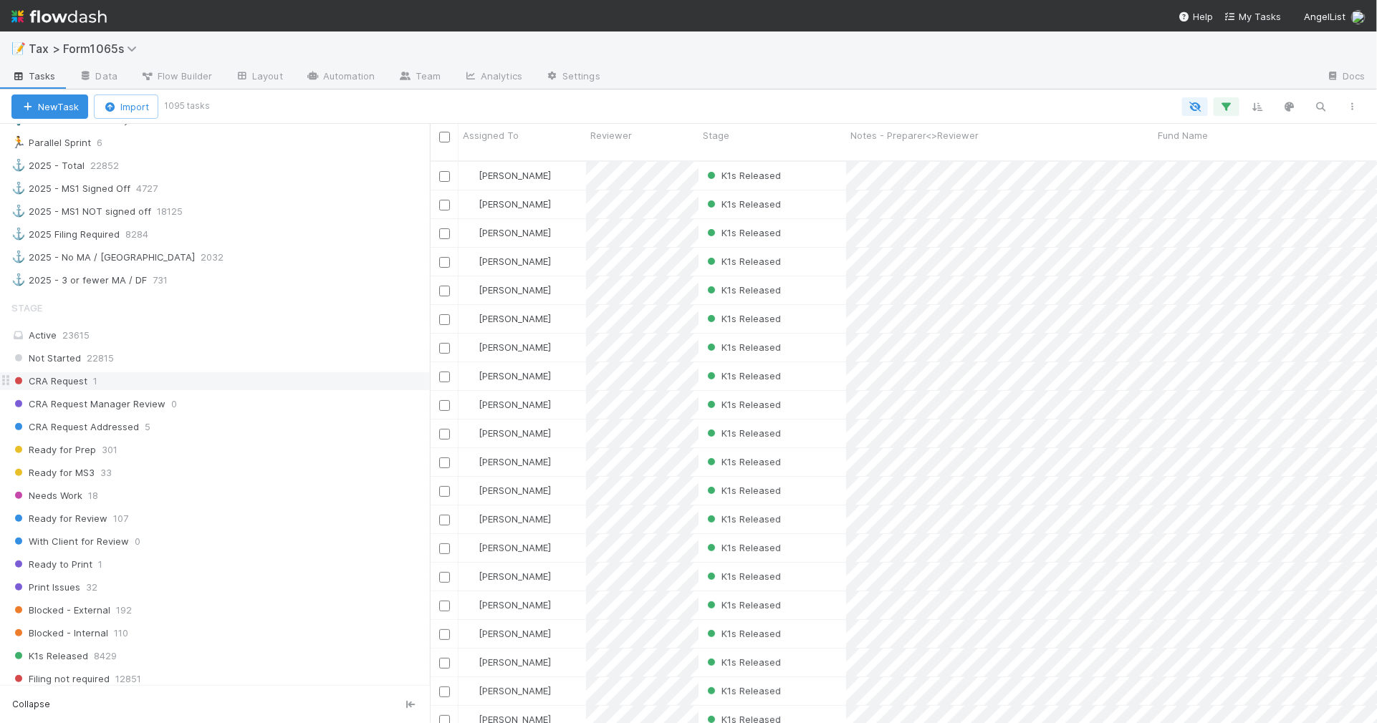
click at [259, 390] on div "CRA Request 1" at bounding box center [220, 381] width 418 height 18
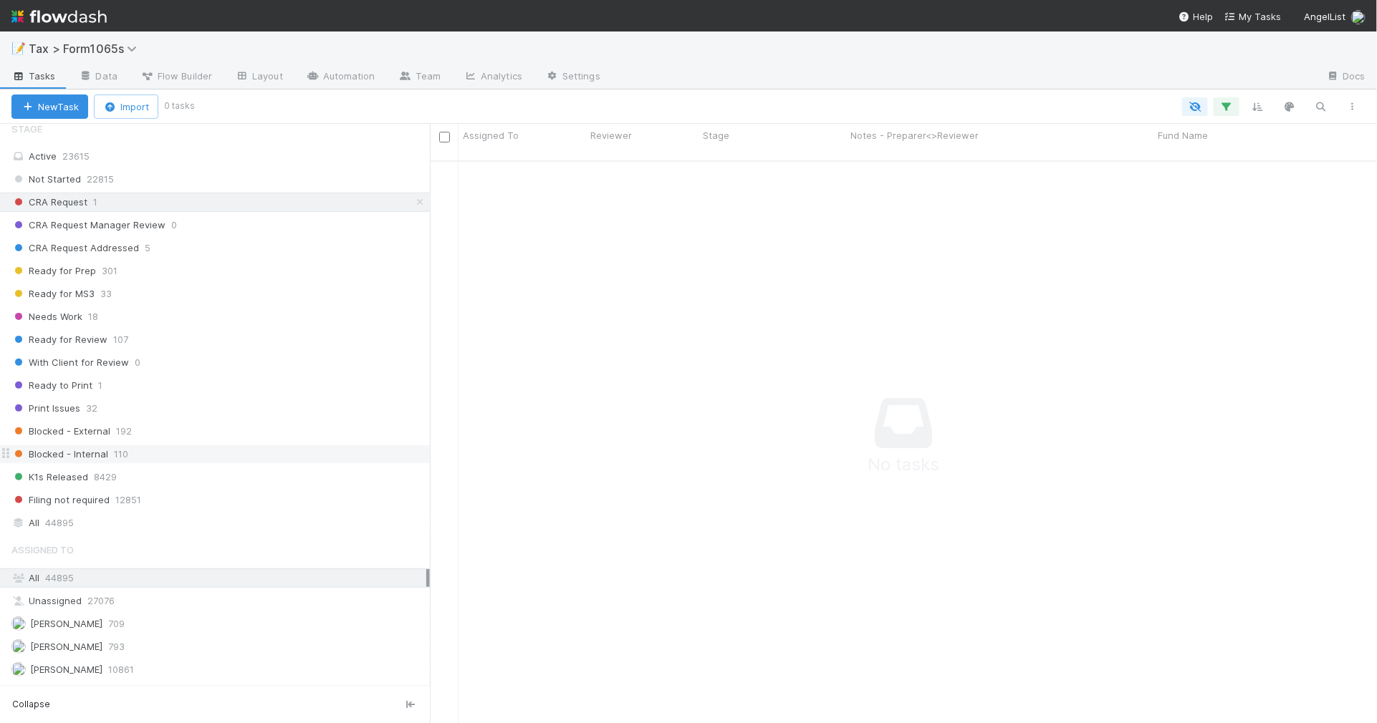
scroll to position [895, 0]
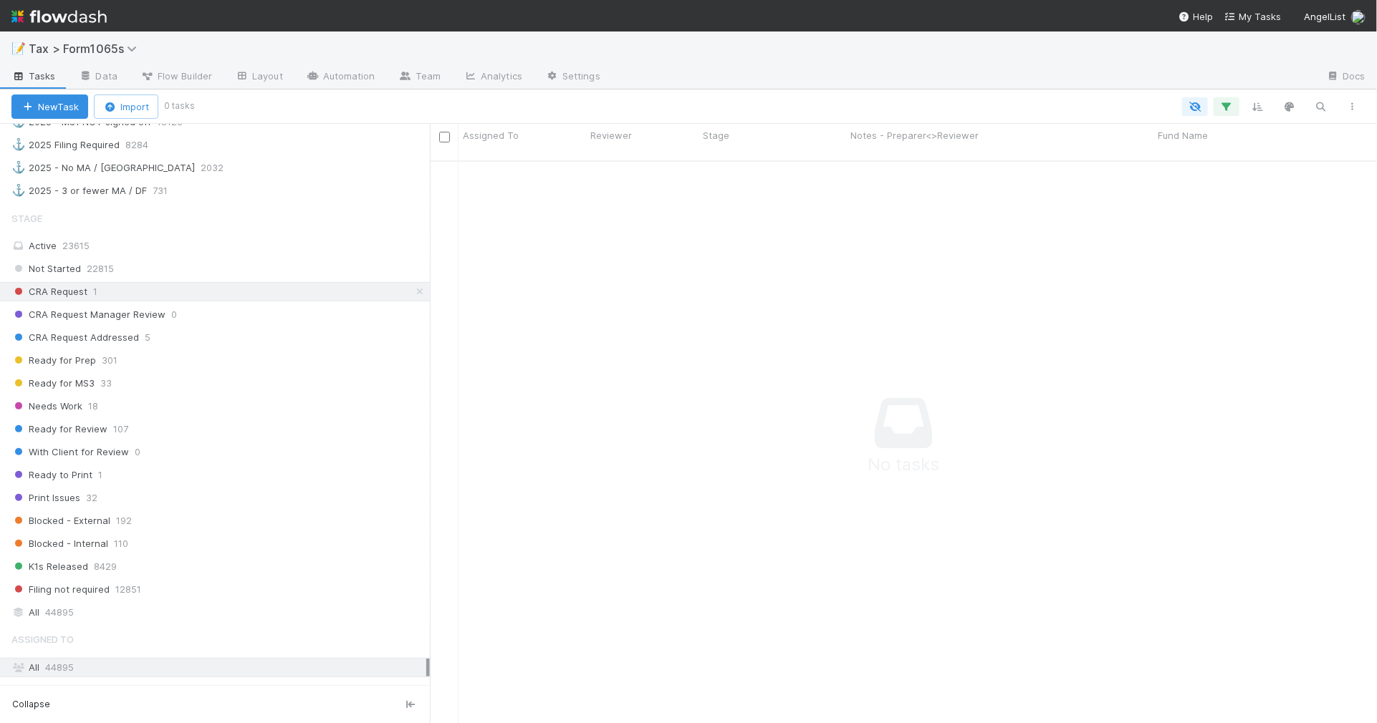
click at [174, 529] on div "Not Started 22815 CRA Request 1 CRA Request Manager Review 0 CRA Request Addres…" at bounding box center [215, 429] width 430 height 340
click at [175, 530] on div "Blocked - External 192" at bounding box center [220, 521] width 418 height 18
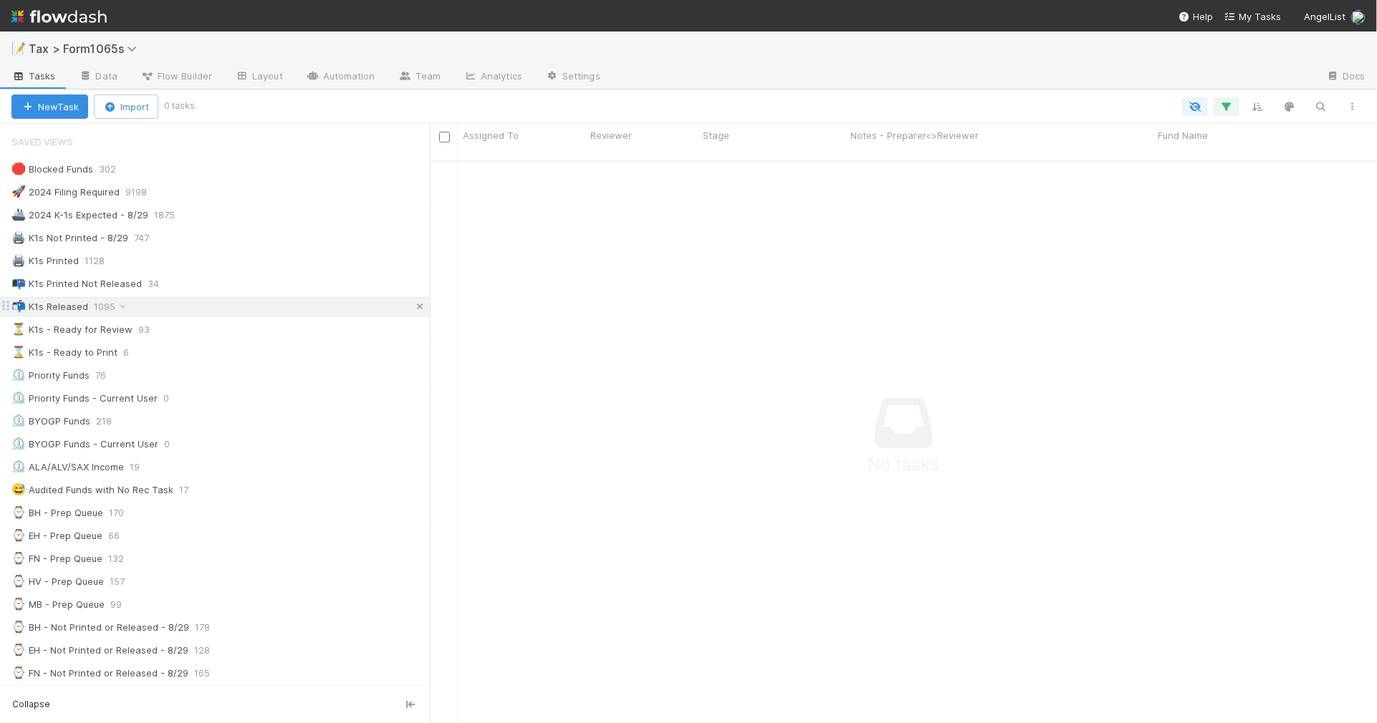
click at [413, 308] on icon at bounding box center [420, 306] width 14 height 9
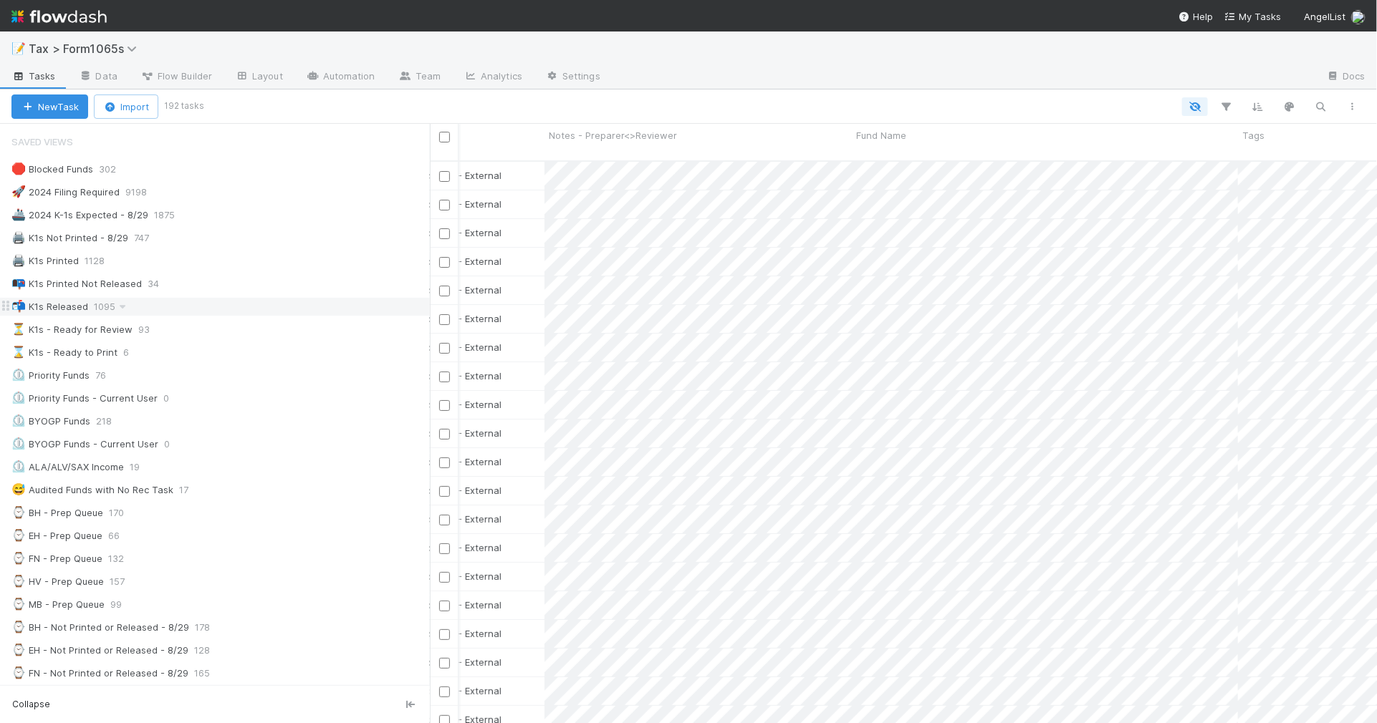
scroll to position [0, 86]
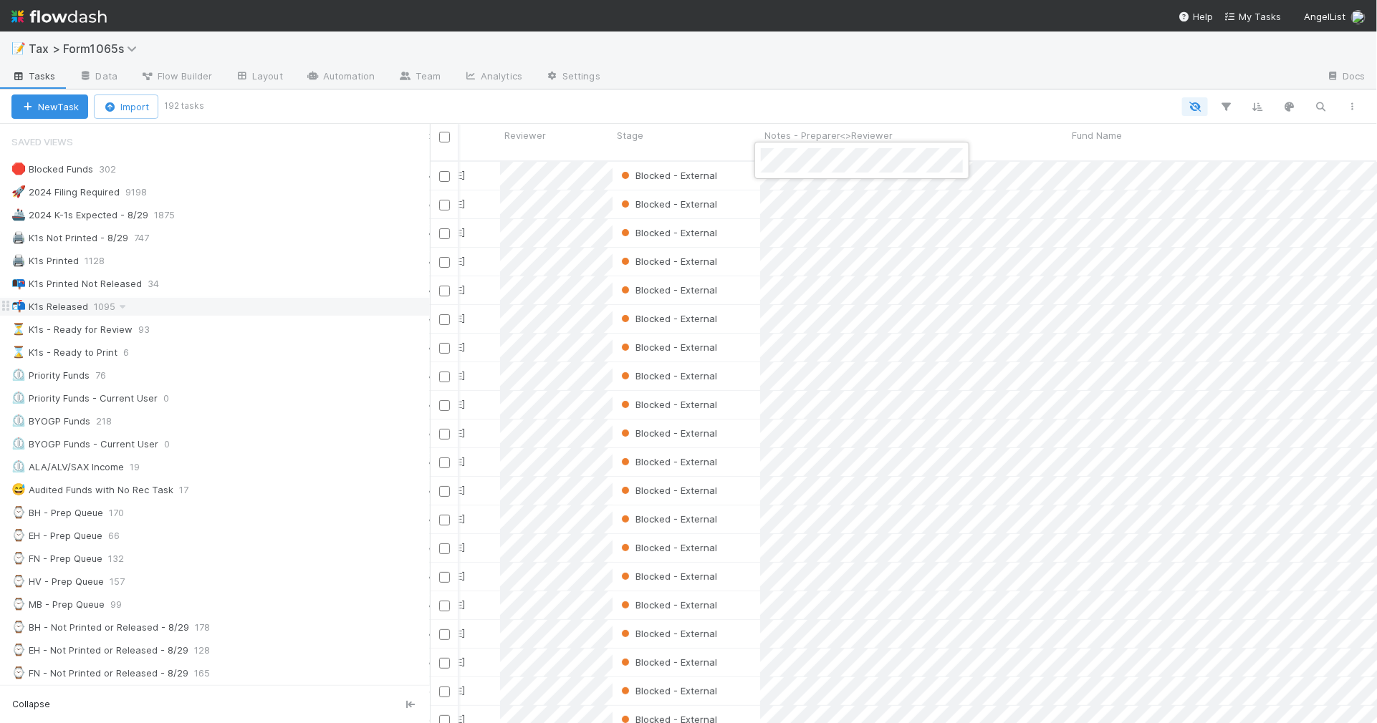
click at [983, 153] on div at bounding box center [688, 361] width 1377 height 723
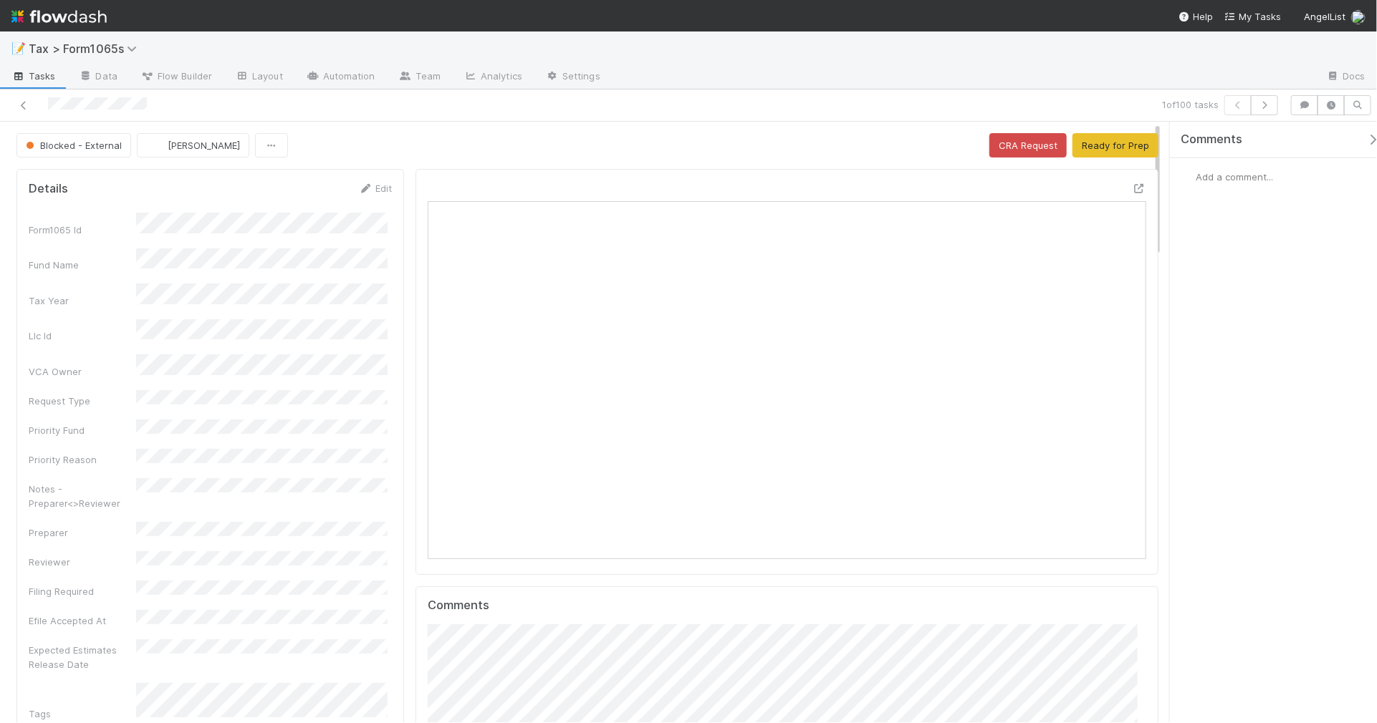
scroll to position [13, 14]
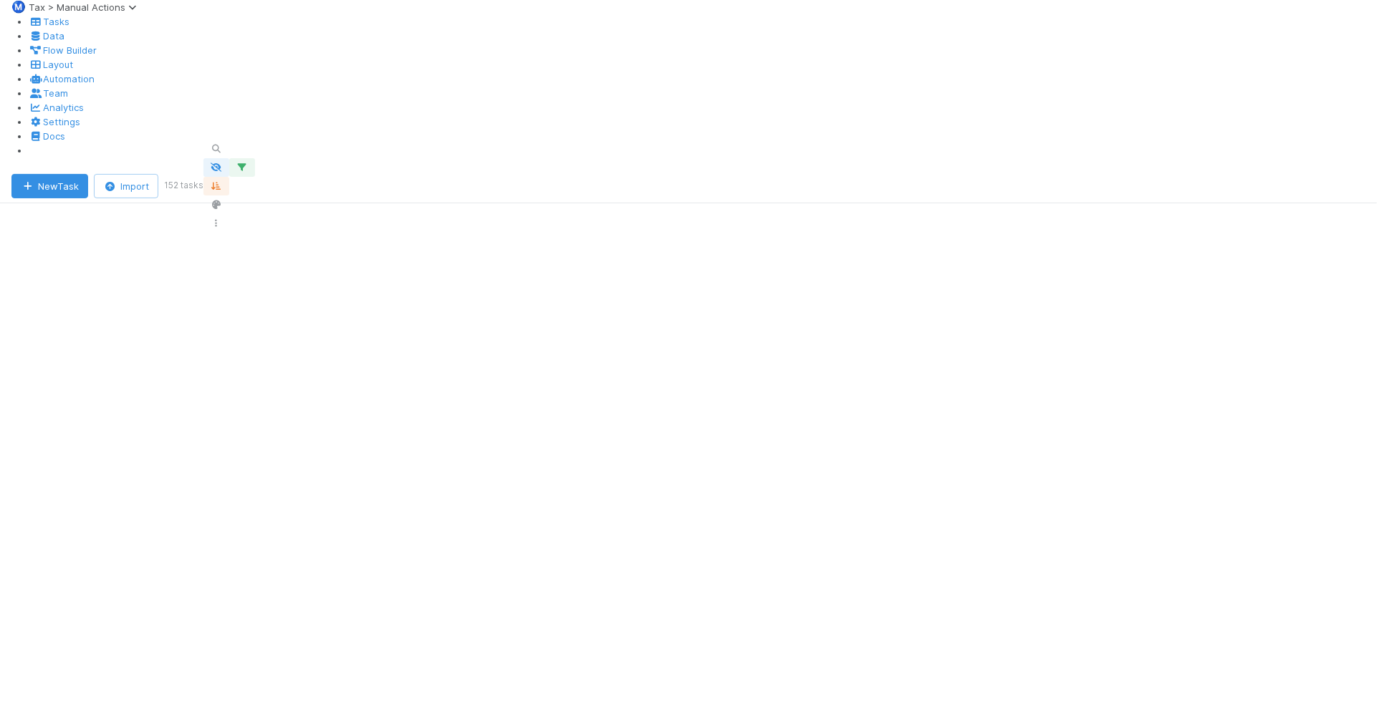
scroll to position [14, 14]
drag, startPoint x: 432, startPoint y: 413, endPoint x: 362, endPoint y: 405, distance: 70.7
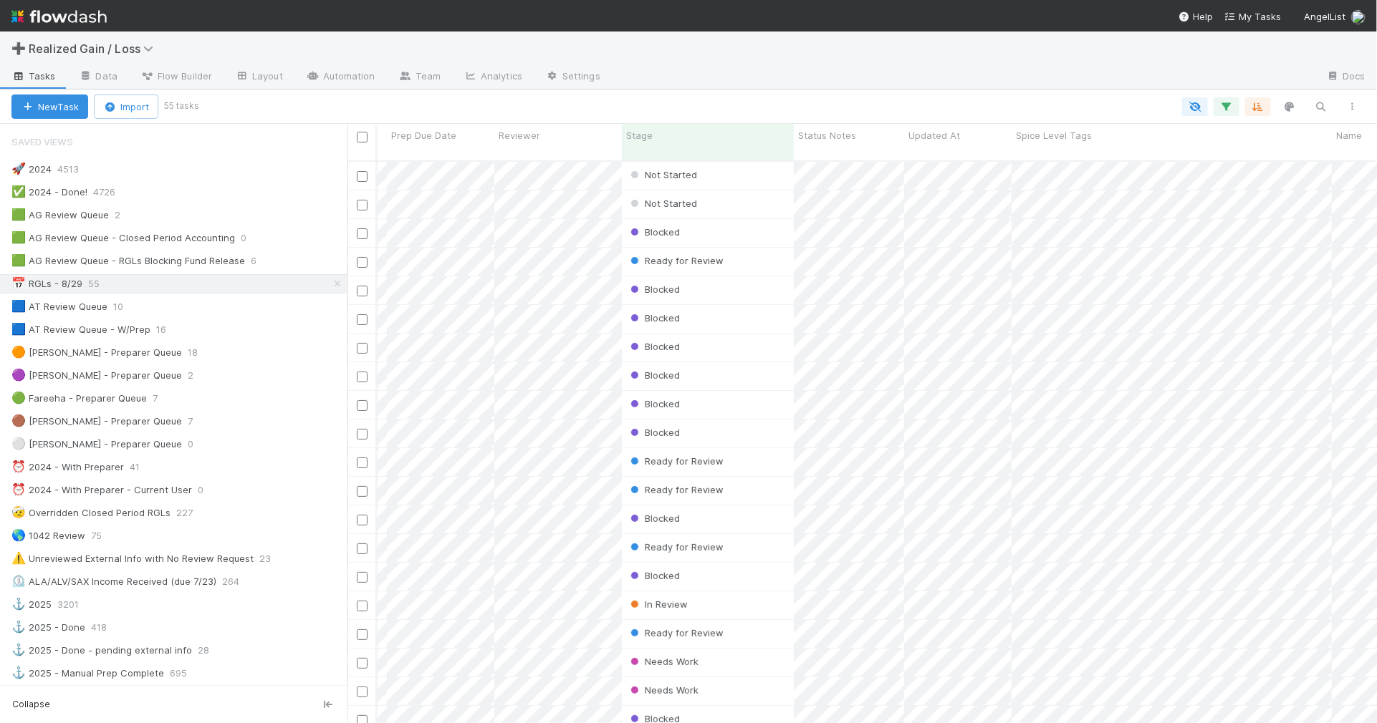
scroll to position [561, 1016]
drag, startPoint x: 380, startPoint y: 430, endPoint x: 347, endPoint y: 428, distance: 33.0
click at [347, 428] on div at bounding box center [347, 423] width 1 height 599
click at [276, 221] on div "🟩 AG Review Queue 2" at bounding box center [179, 215] width 336 height 18
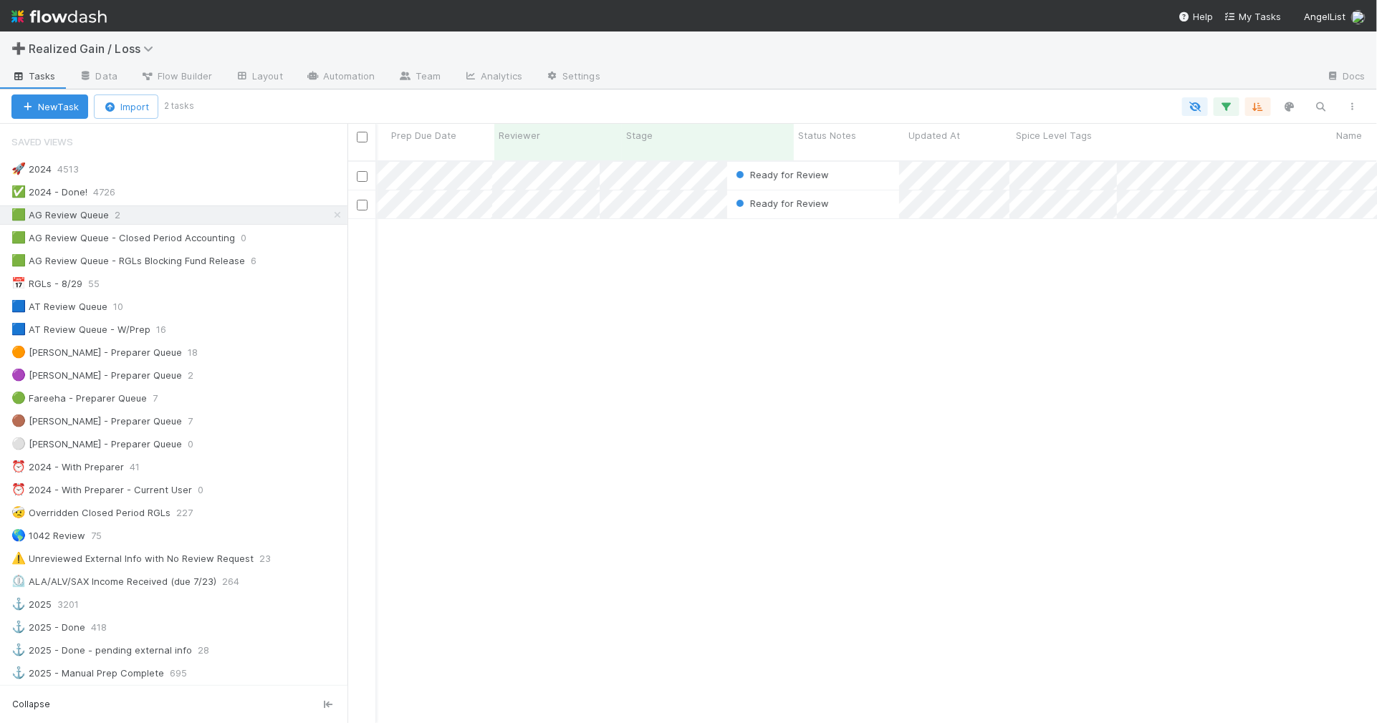
scroll to position [561, 1016]
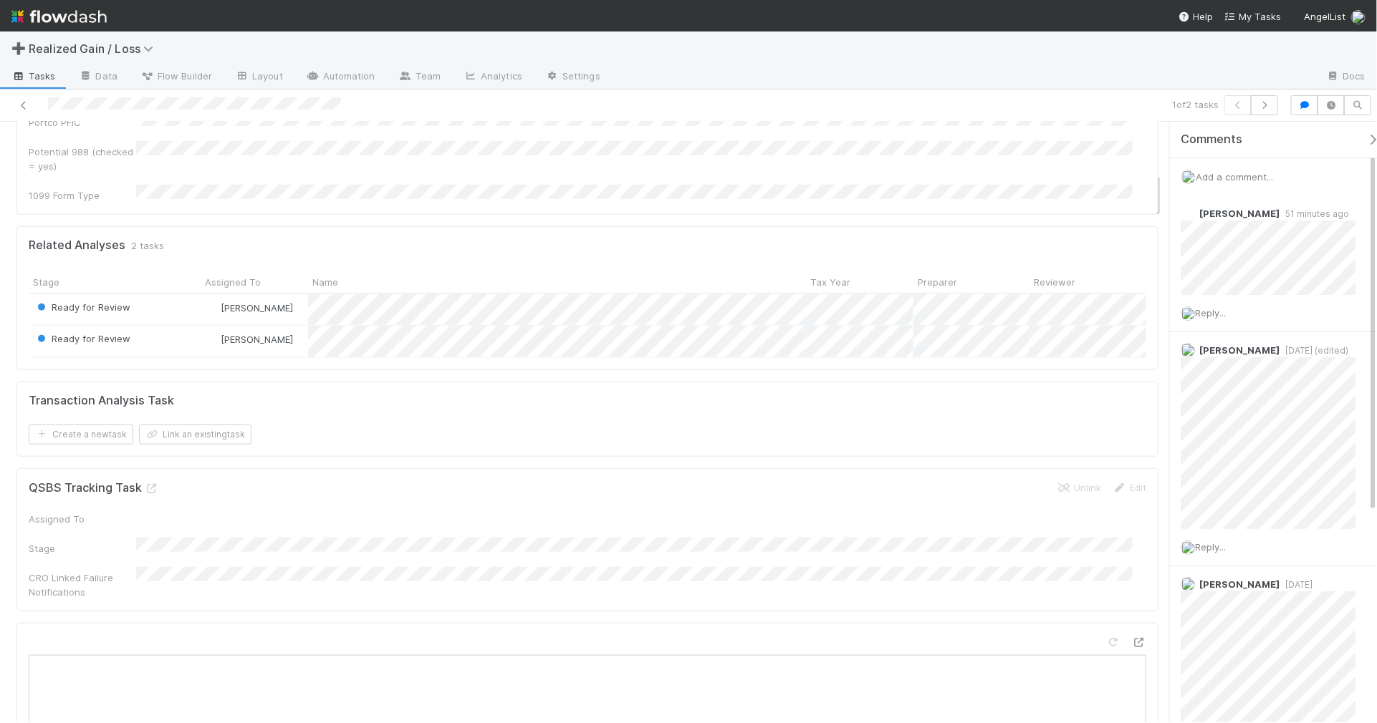
scroll to position [269, 0]
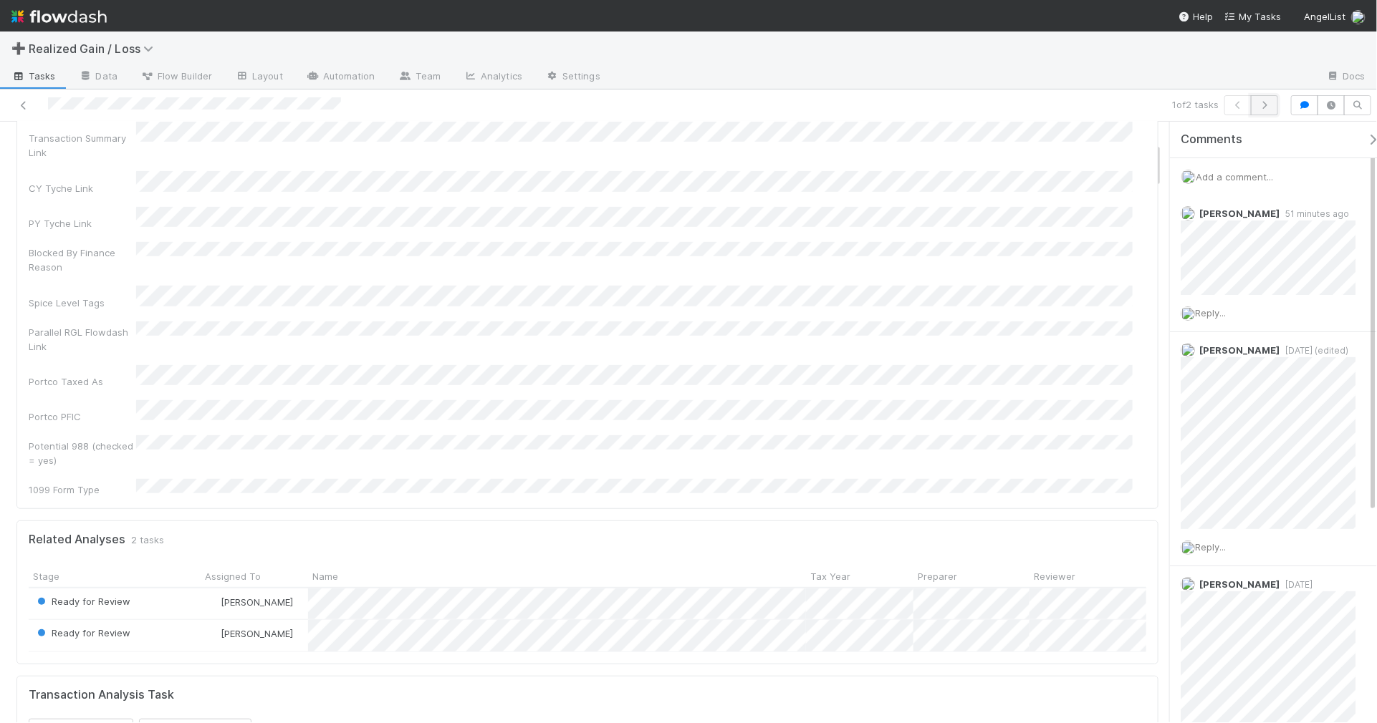
click at [1262, 107] on icon "button" at bounding box center [1264, 105] width 14 height 9
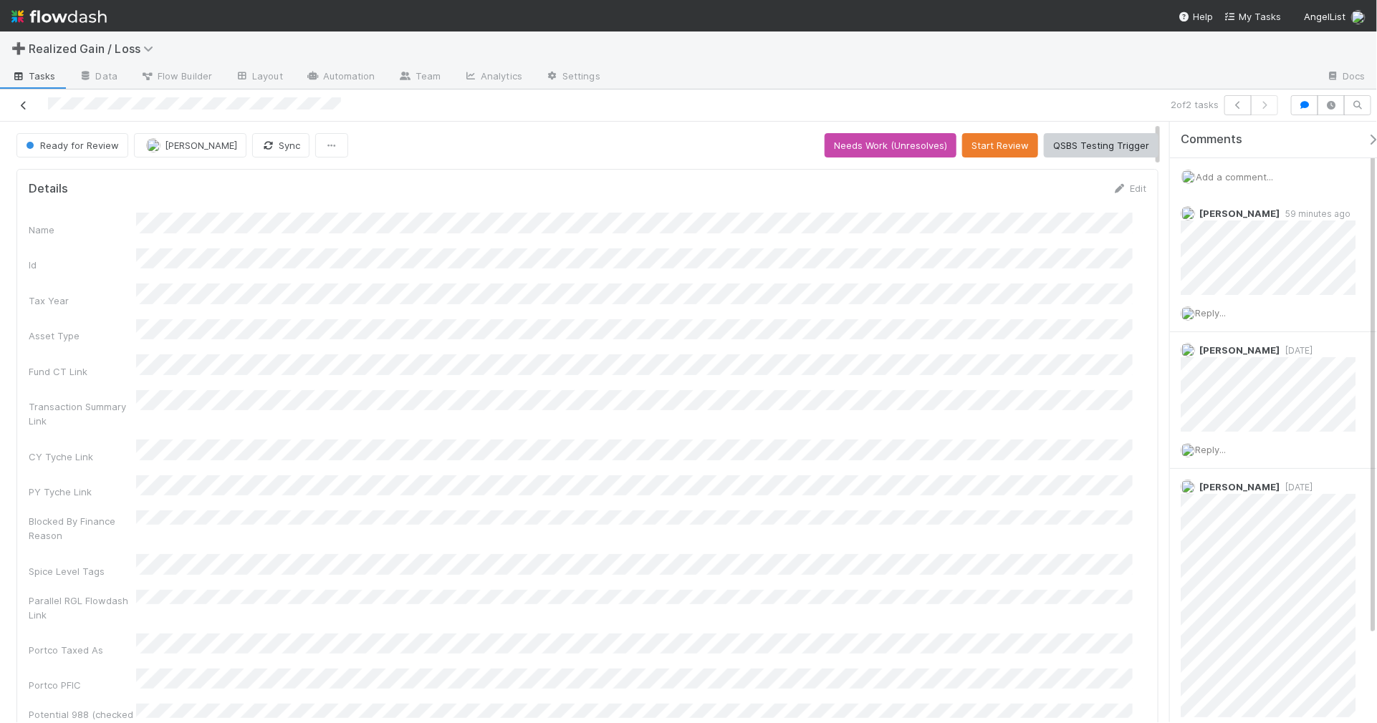
click at [22, 107] on icon at bounding box center [23, 105] width 14 height 9
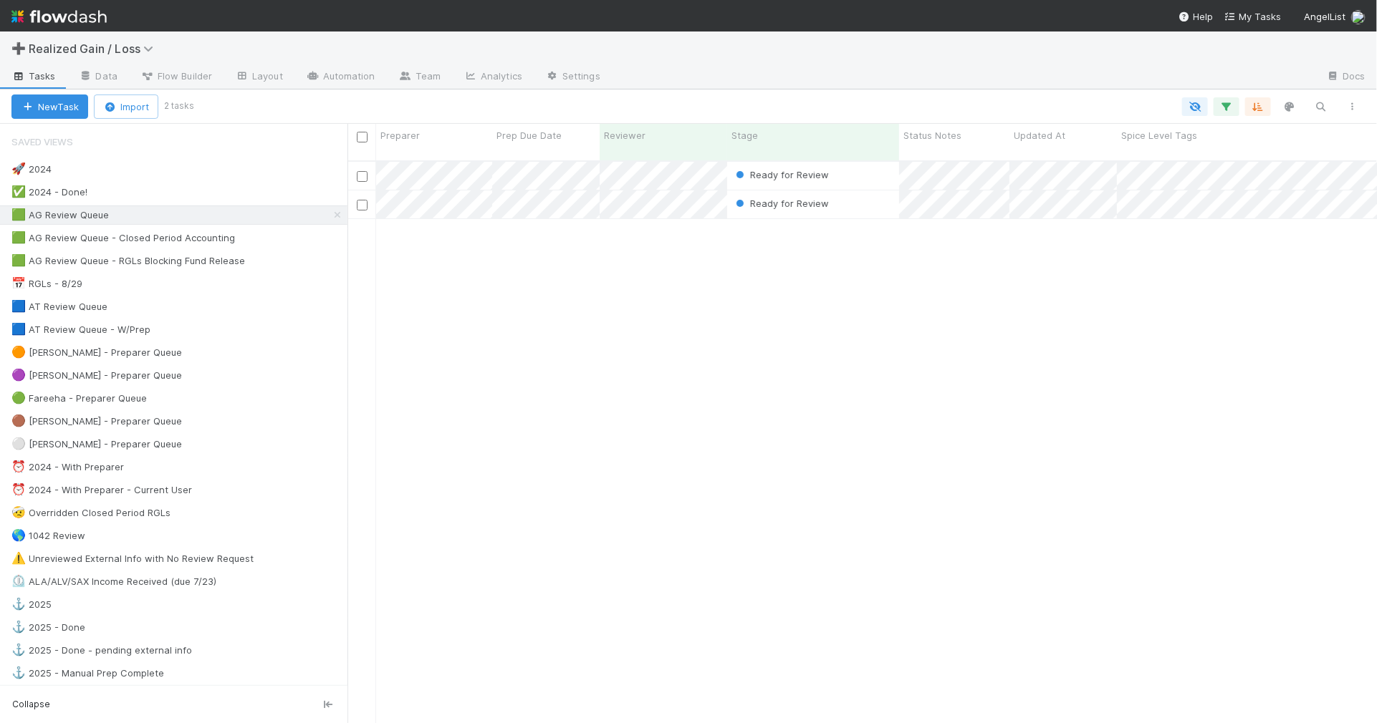
scroll to position [561, 1016]
click at [228, 283] on div "📅 RGLs - 8/29 55" at bounding box center [179, 284] width 336 height 18
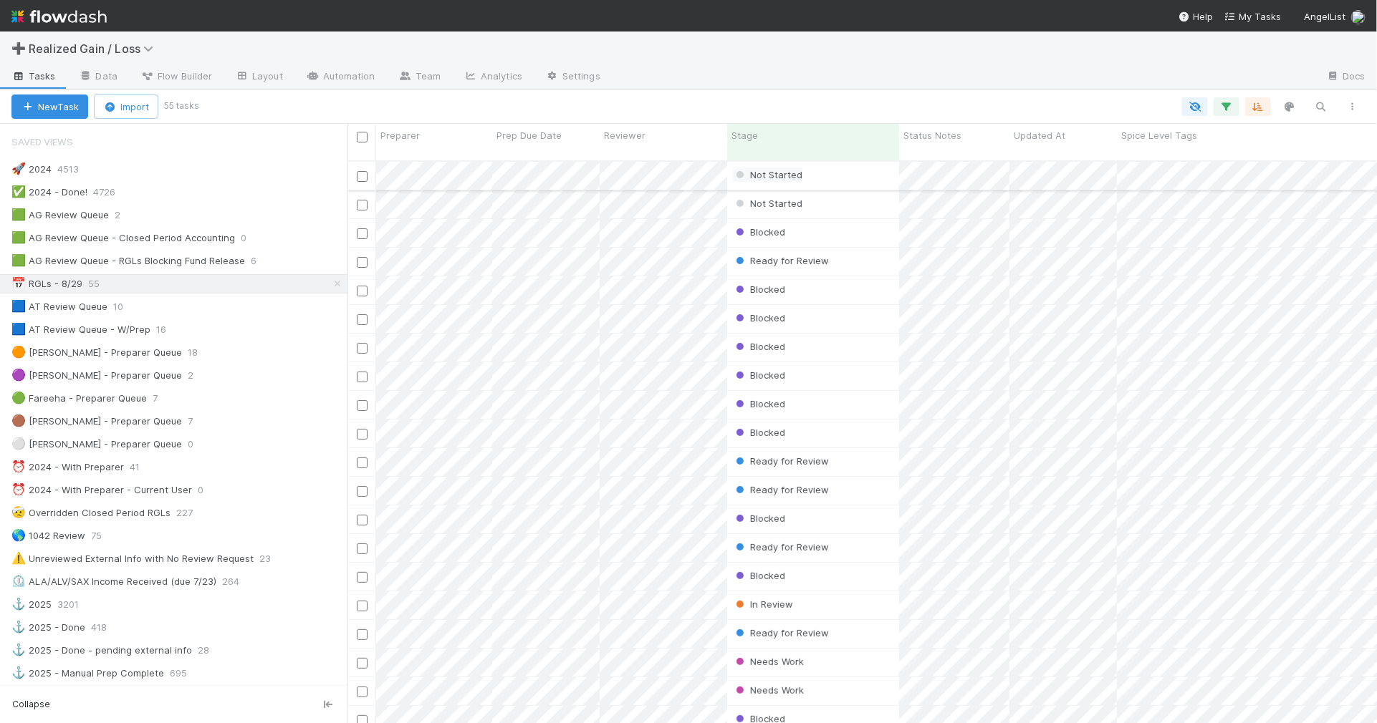
click at [779, 169] on span "Not Started" at bounding box center [767, 174] width 69 height 11
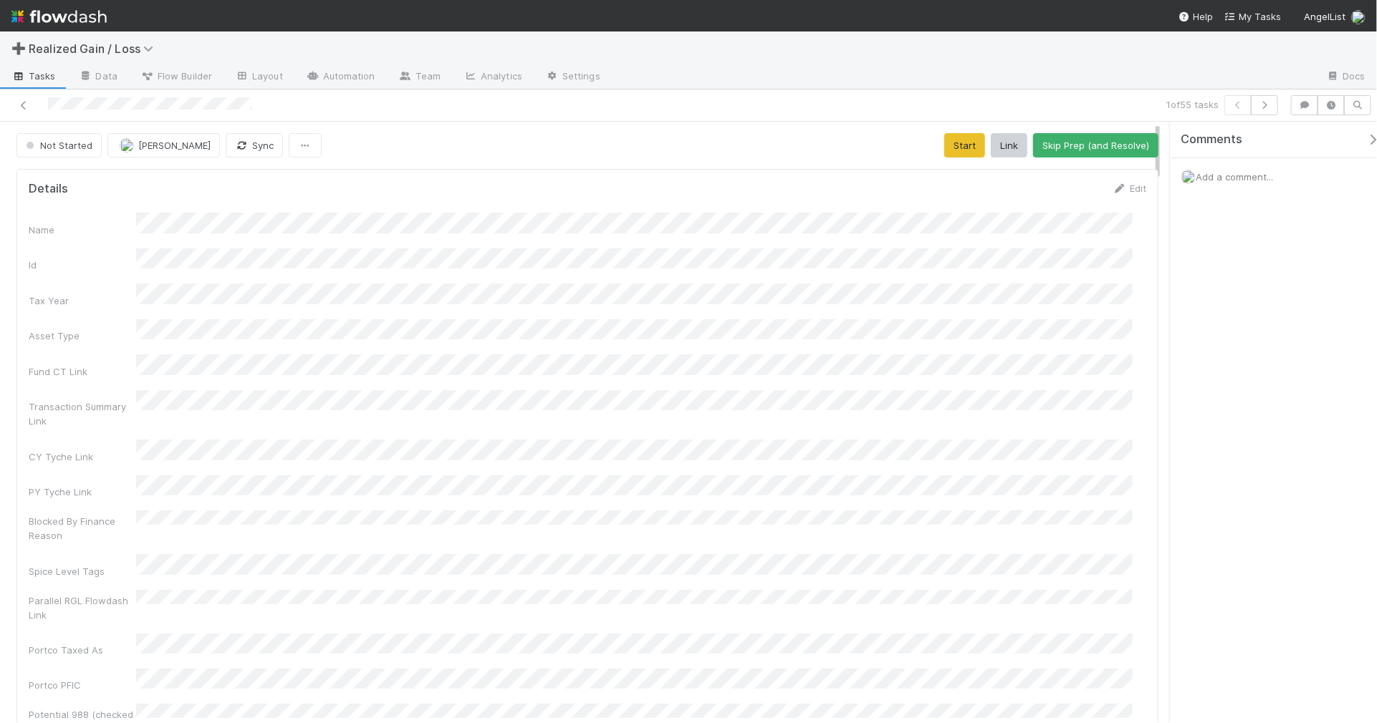
click at [45, 140] on div "Not Started" at bounding box center [61, 145] width 91 height 24
click at [43, 148] on div "Not Started" at bounding box center [61, 145] width 91 height 24
click at [61, 144] on div "Not Started" at bounding box center [61, 145] width 91 height 24
click at [960, 155] on button "Start" at bounding box center [964, 145] width 41 height 24
click at [1271, 104] on button "button" at bounding box center [1264, 105] width 27 height 20
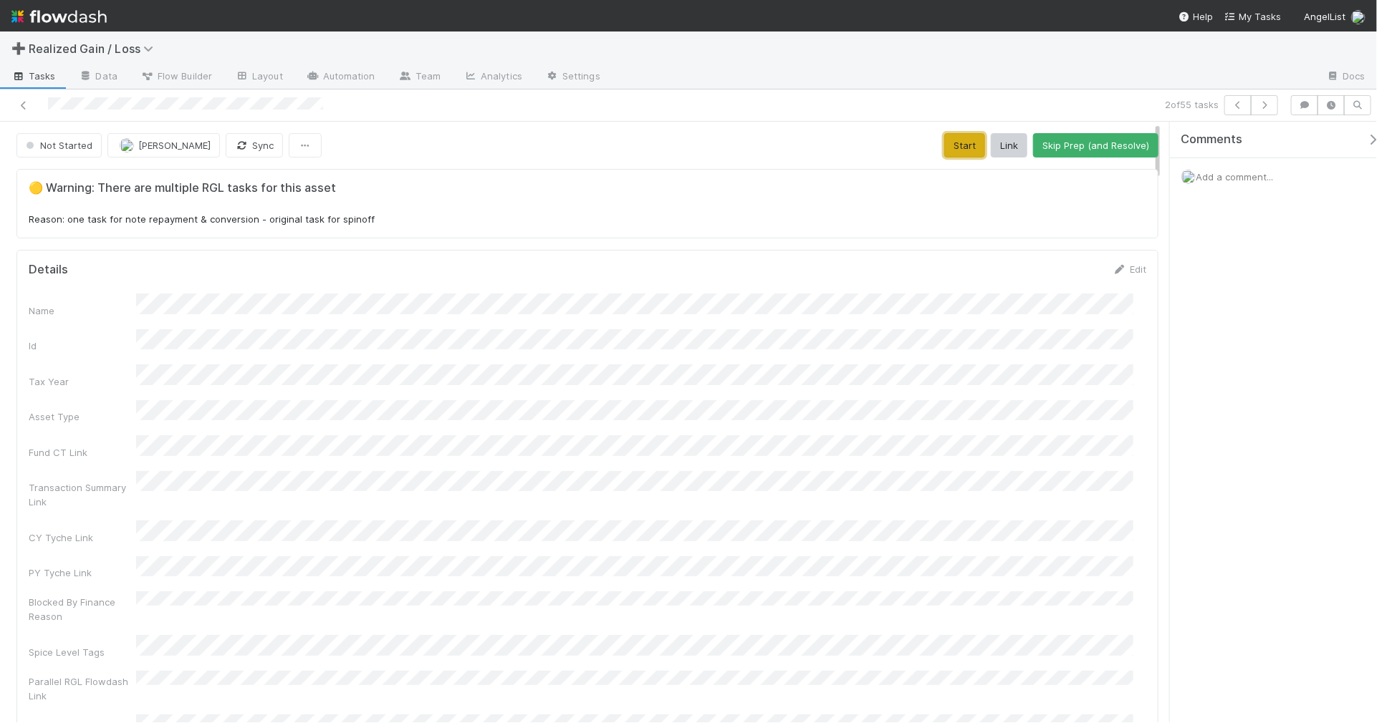
click at [958, 145] on button "Start" at bounding box center [964, 145] width 41 height 24
click at [27, 109] on icon at bounding box center [23, 105] width 14 height 9
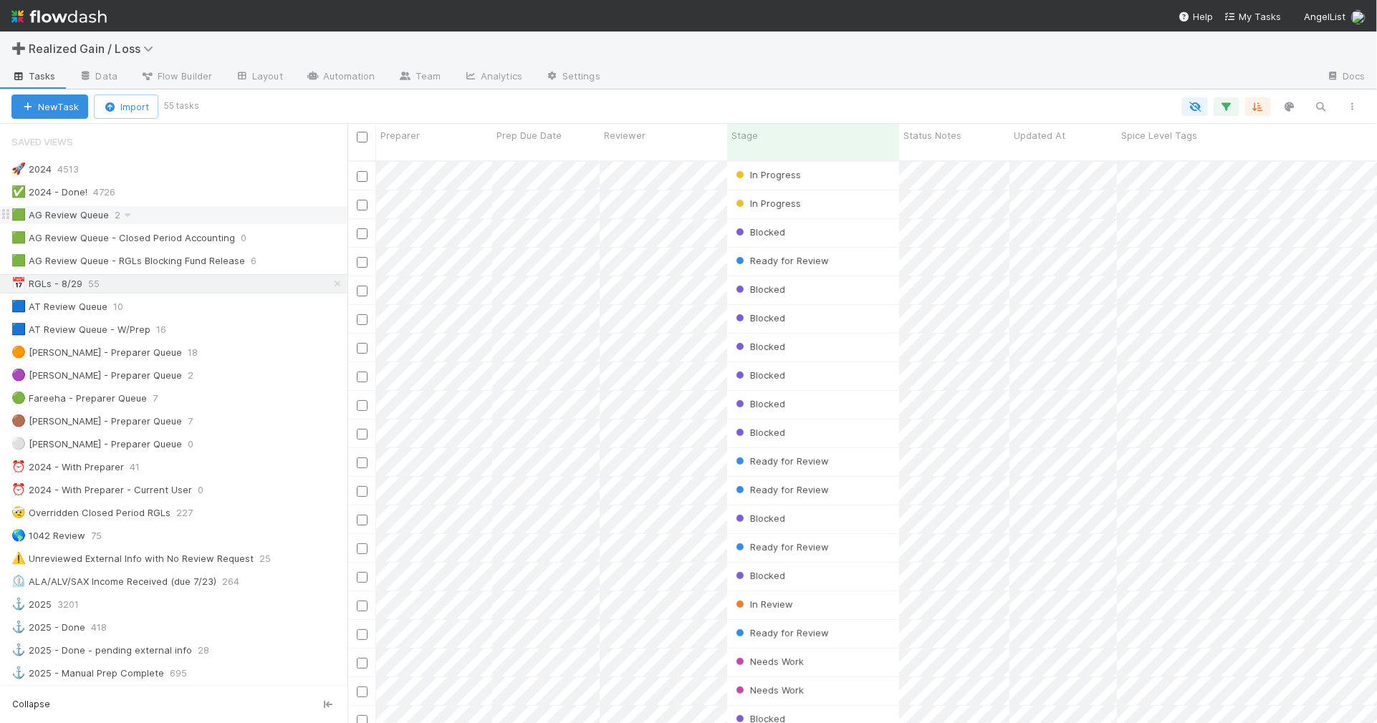
click at [258, 219] on div "🟩 AG Review Queue 2" at bounding box center [179, 215] width 336 height 18
